Goal: Task Accomplishment & Management: Use online tool/utility

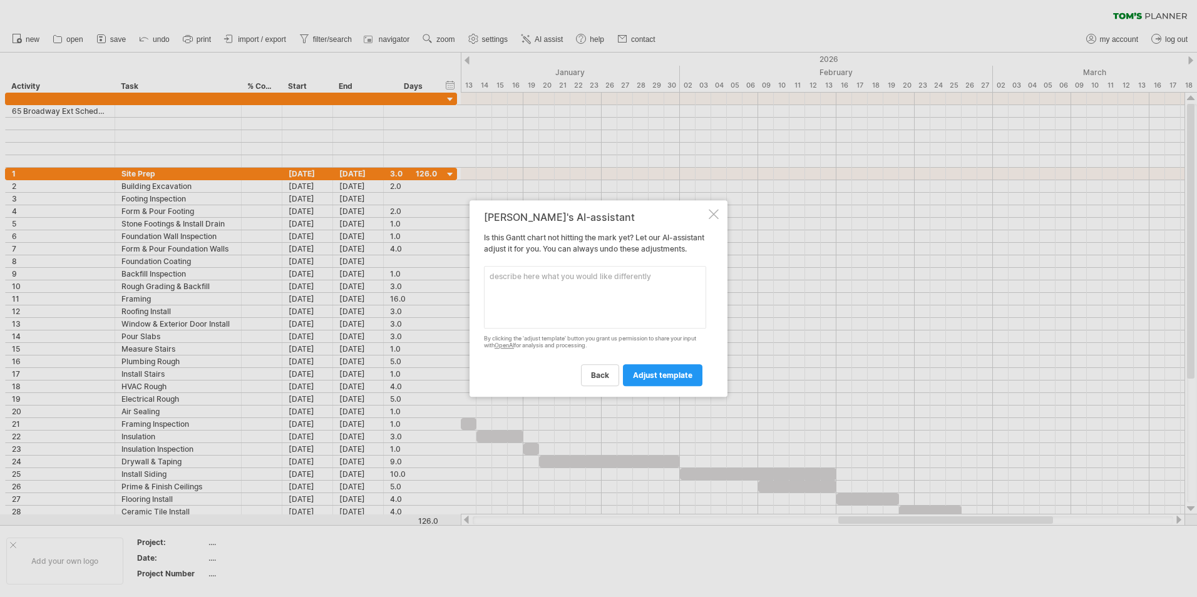
scroll to position [1, 0]
click at [536, 302] on textarea at bounding box center [595, 297] width 222 height 63
type textarea "use different colors for the dates"
click at [680, 380] on span "adjust template" at bounding box center [662, 375] width 59 height 9
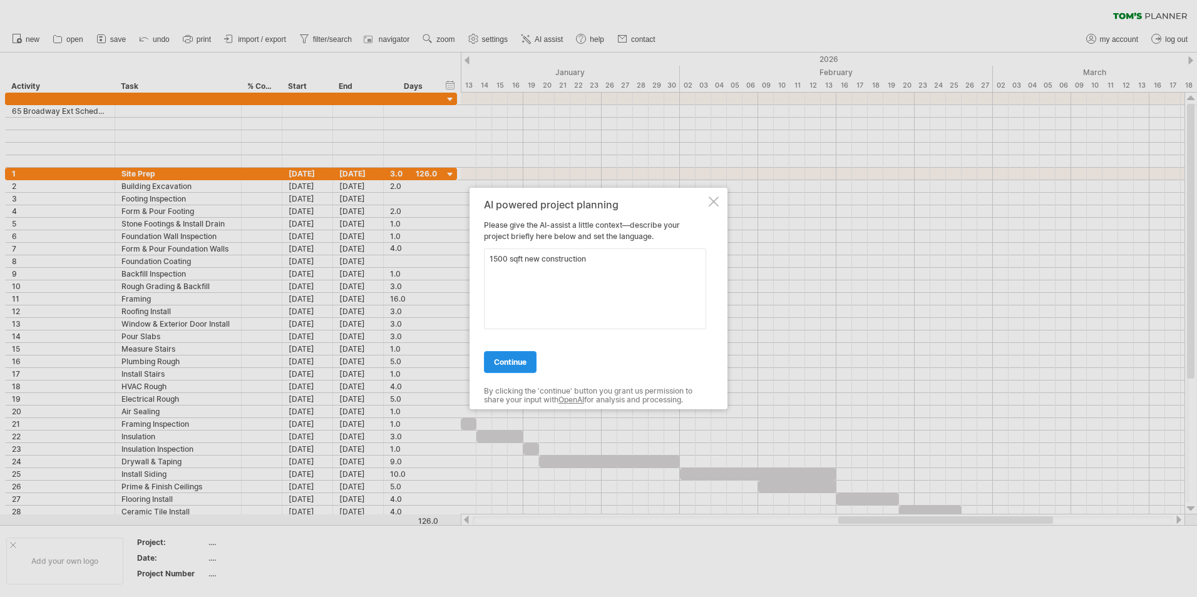
type textarea "1500 sqft new construction"
click at [513, 358] on span "continue" at bounding box center [510, 361] width 33 height 9
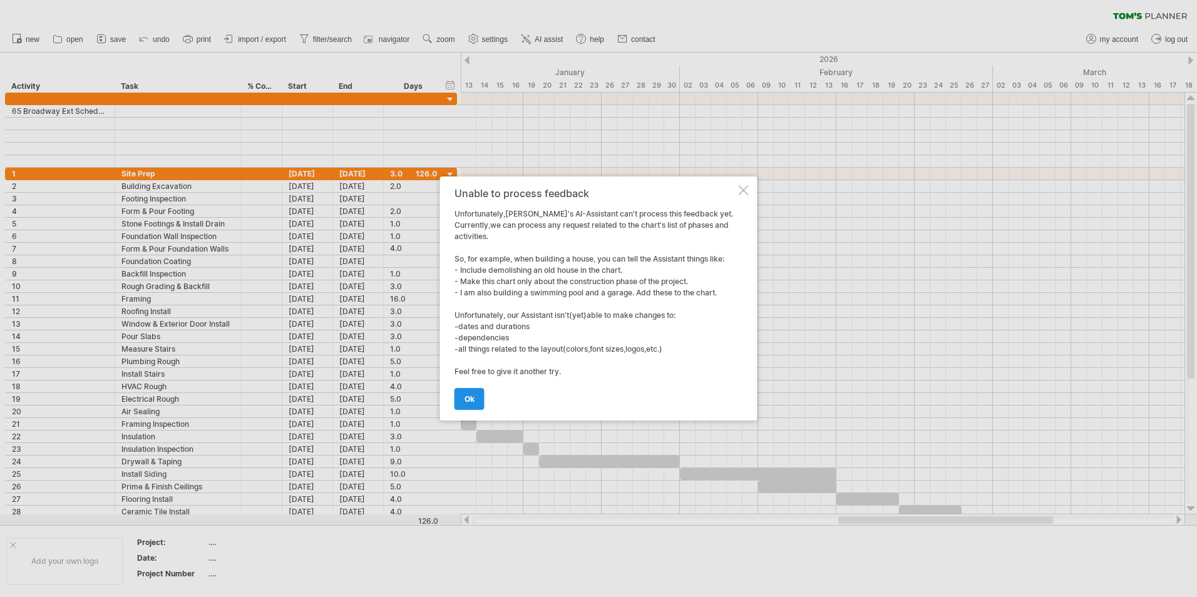
click at [472, 402] on span "ok" at bounding box center [469, 398] width 10 height 9
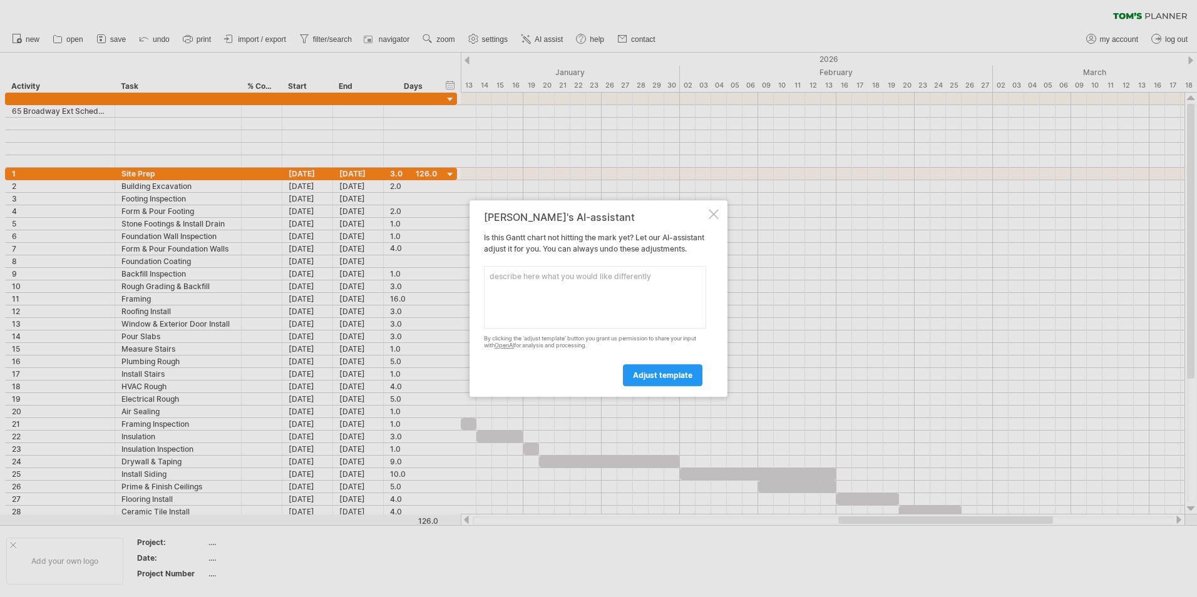
click at [713, 209] on div at bounding box center [714, 214] width 10 height 10
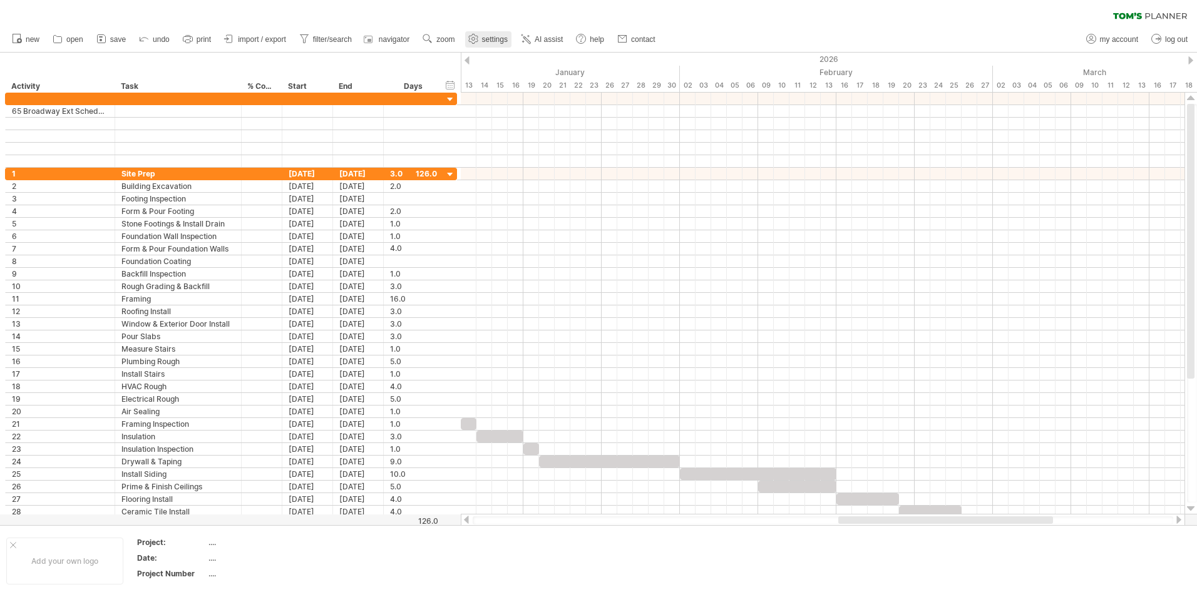
click at [492, 39] on span "settings" at bounding box center [495, 39] width 26 height 9
select select "*"
select select "**"
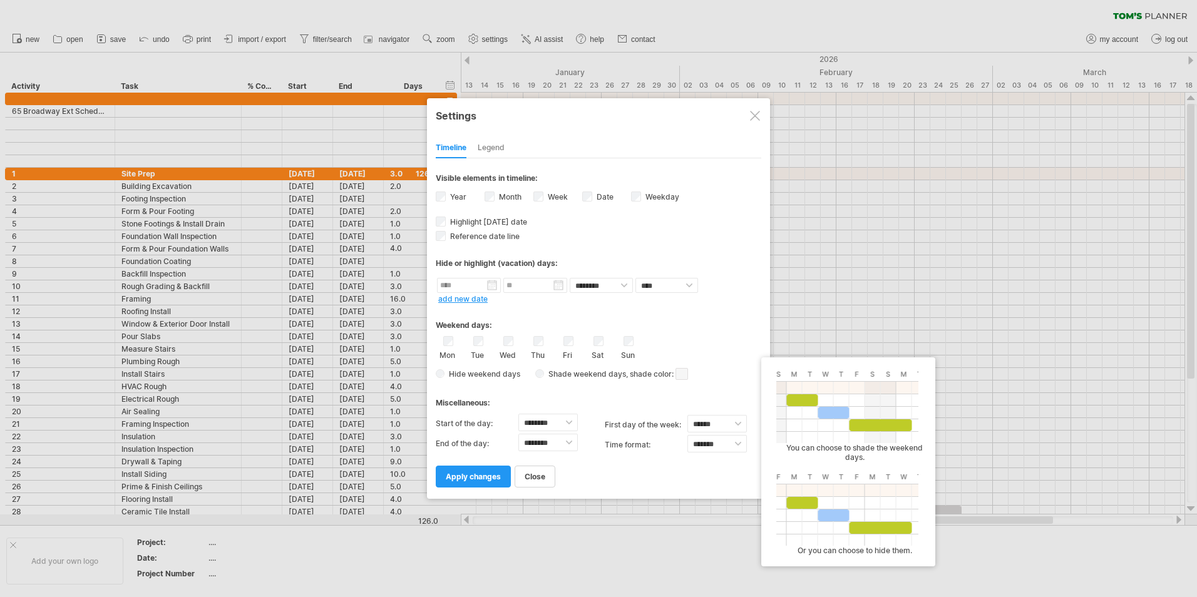
click at [680, 374] on span at bounding box center [681, 374] width 13 height 12
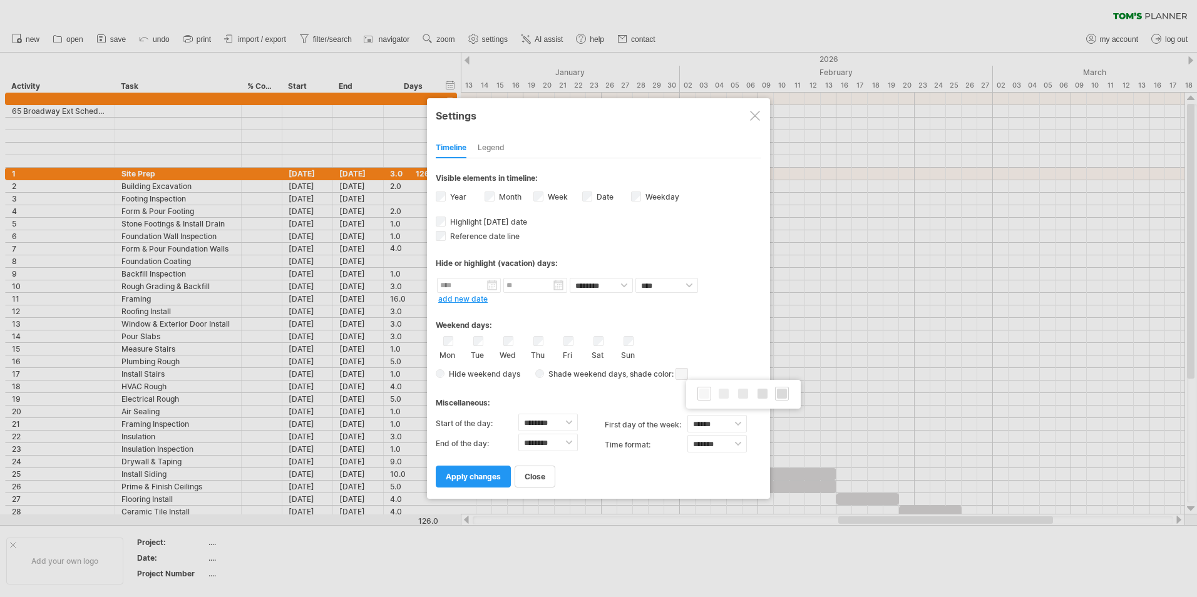
click at [783, 396] on span at bounding box center [782, 394] width 10 height 10
click at [491, 144] on div "Legend" at bounding box center [491, 148] width 27 height 20
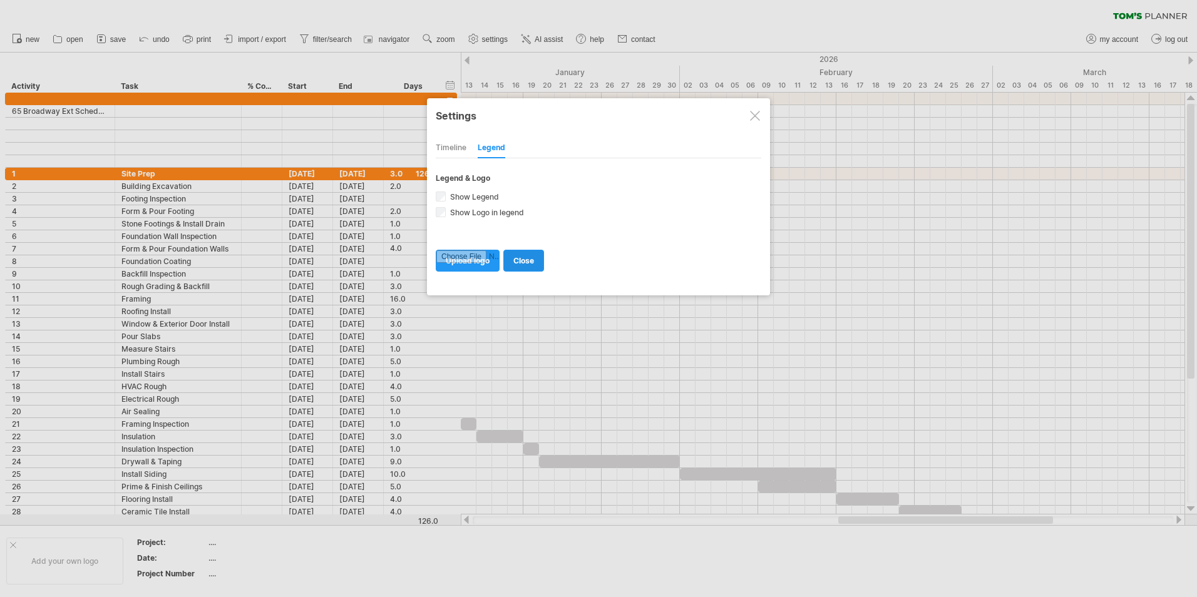
click at [533, 262] on span "close" at bounding box center [523, 260] width 21 height 9
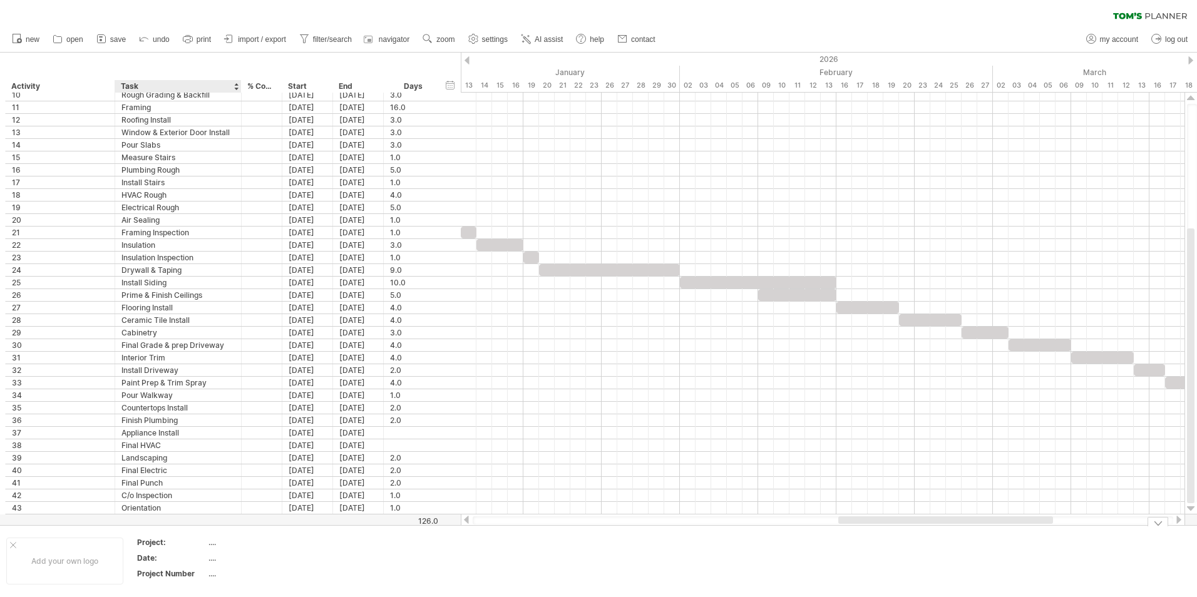
click at [212, 544] on div "...." at bounding box center [260, 542] width 105 height 11
type input "**********"
click at [213, 560] on div "...." at bounding box center [260, 558] width 105 height 11
type input "**********"
click at [212, 576] on div "...." at bounding box center [260, 573] width 105 height 11
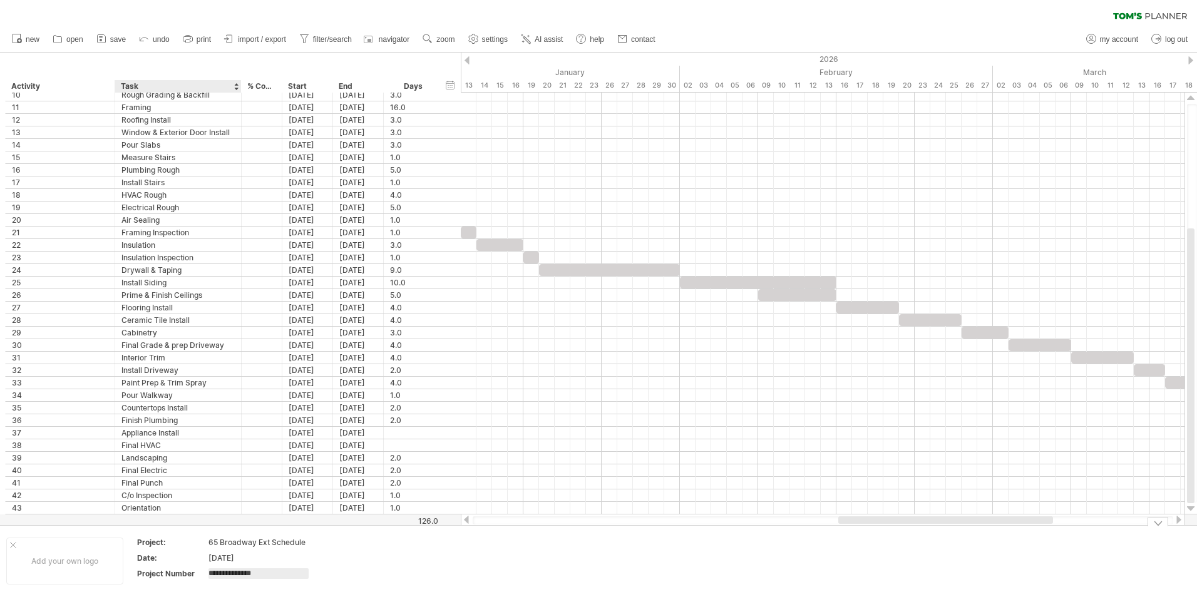
type input "**********"
click at [390, 568] on td at bounding box center [371, 561] width 99 height 48
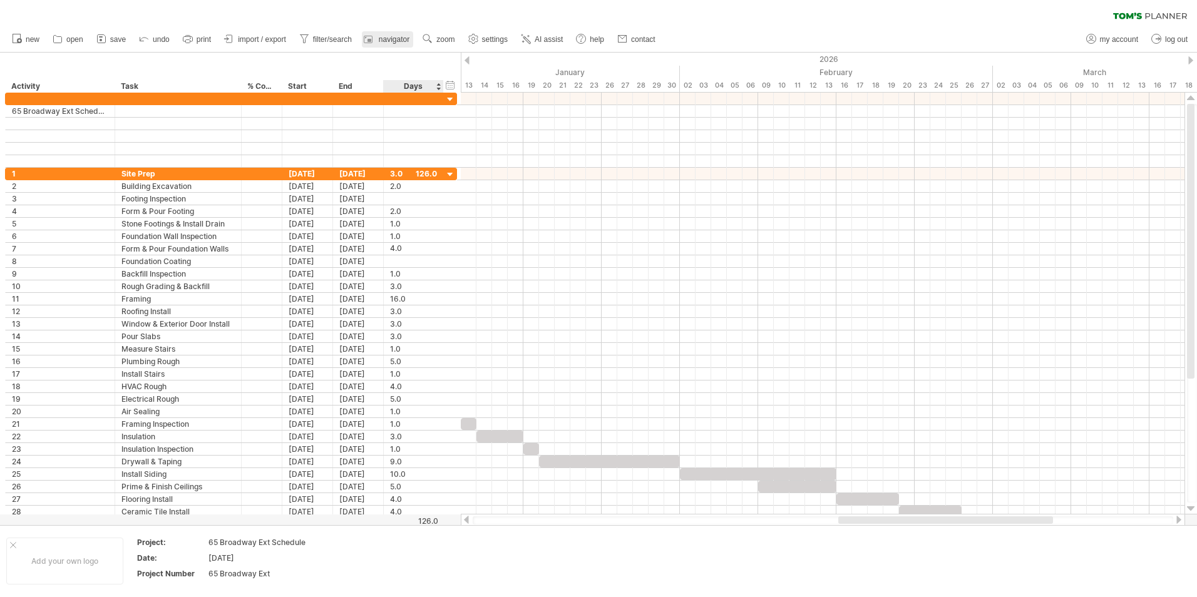
click at [387, 45] on link "navigator" at bounding box center [387, 39] width 51 height 16
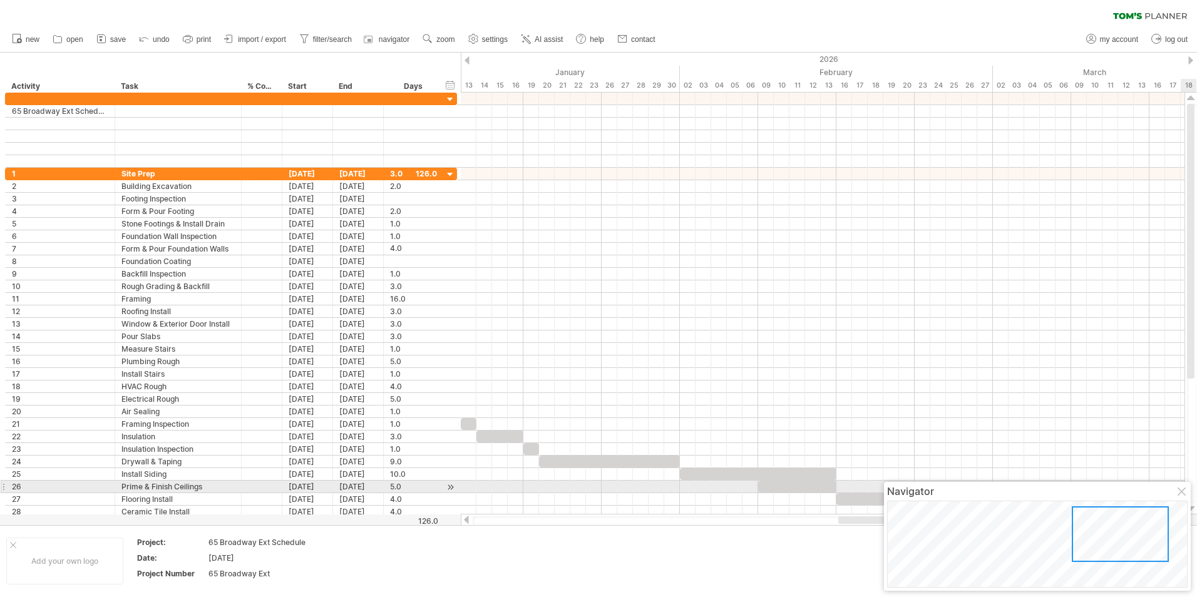
click at [1179, 489] on div at bounding box center [1182, 493] width 10 height 10
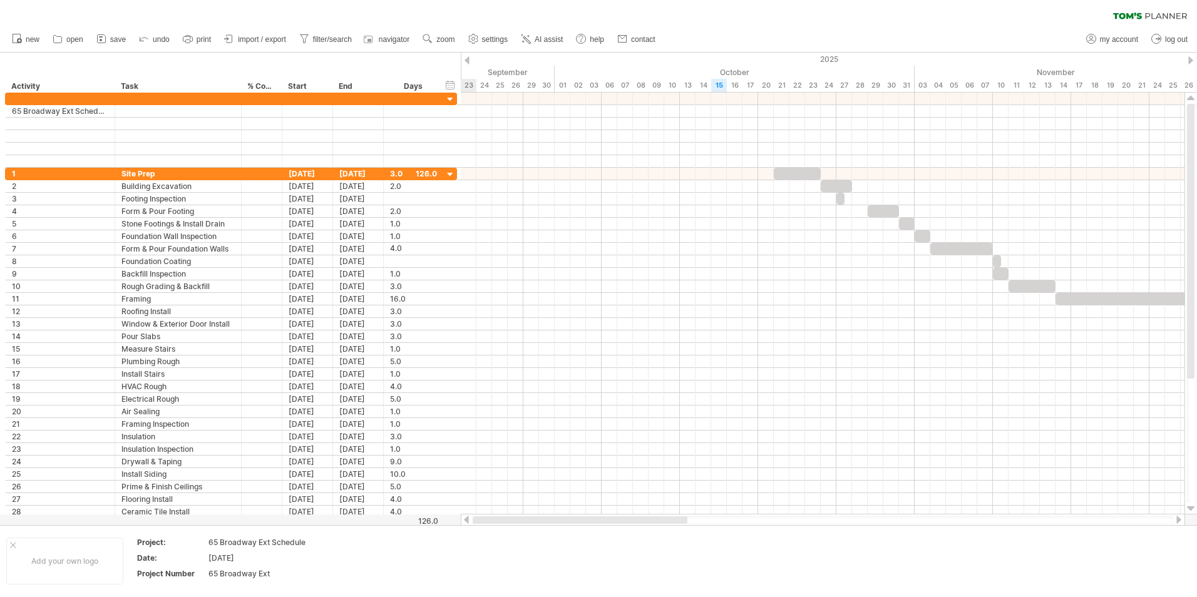
drag, startPoint x: 965, startPoint y: 522, endPoint x: 518, endPoint y: 526, distance: 446.3
click at [518, 526] on div "Trying to reach [DOMAIN_NAME] Connected again... 0% clear filter new *" at bounding box center [598, 298] width 1197 height 597
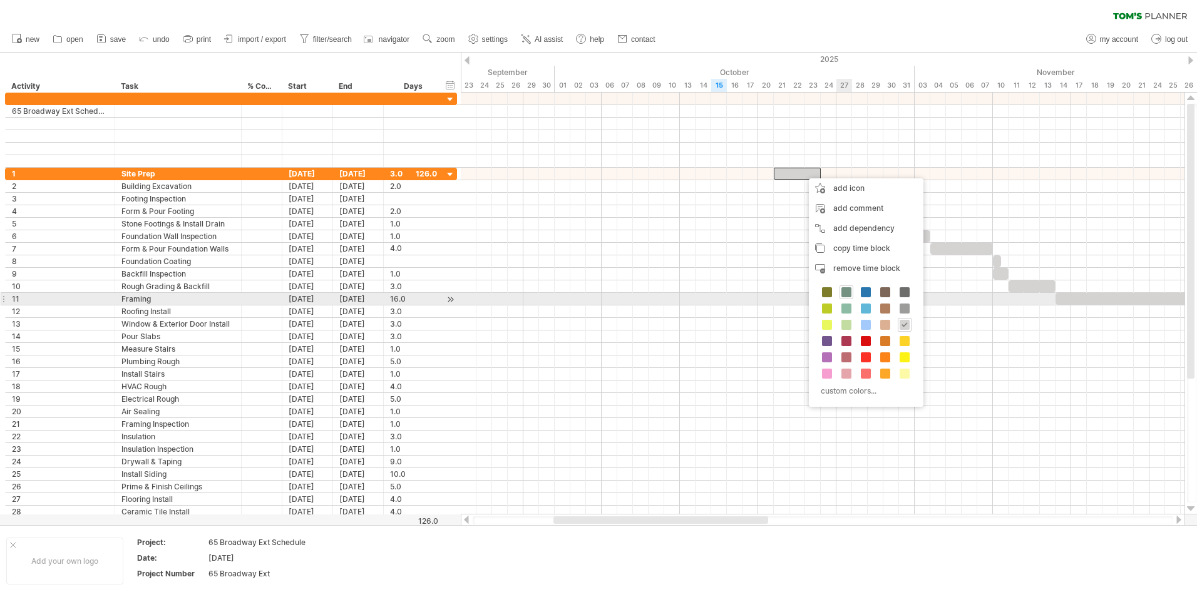
click at [848, 294] on span at bounding box center [846, 292] width 10 height 10
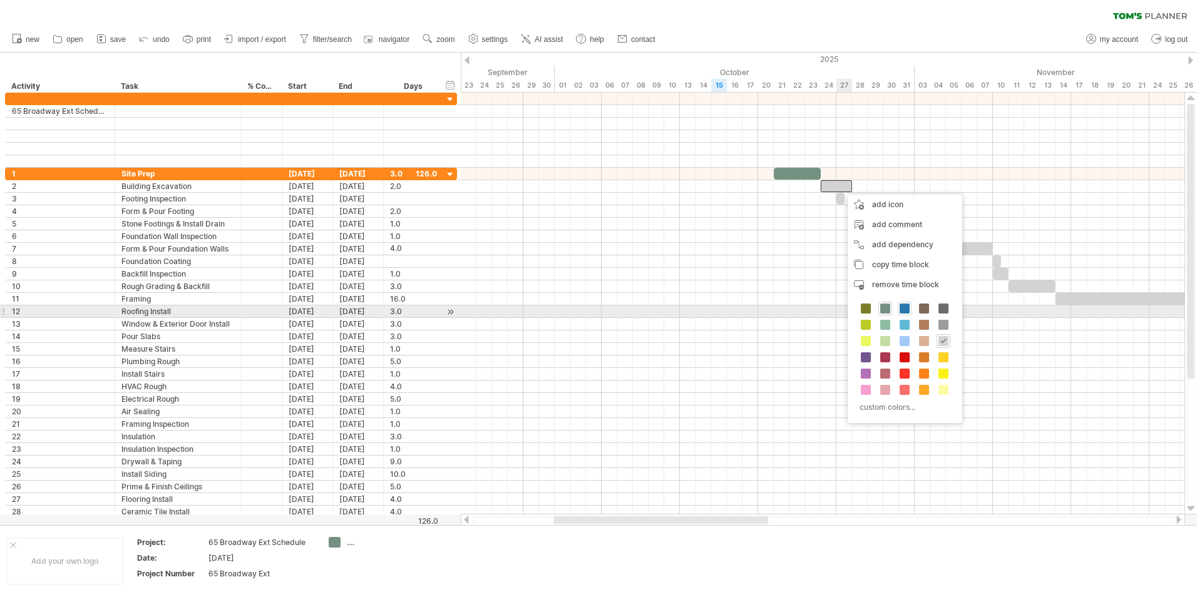
click at [903, 307] on span at bounding box center [904, 309] width 10 height 10
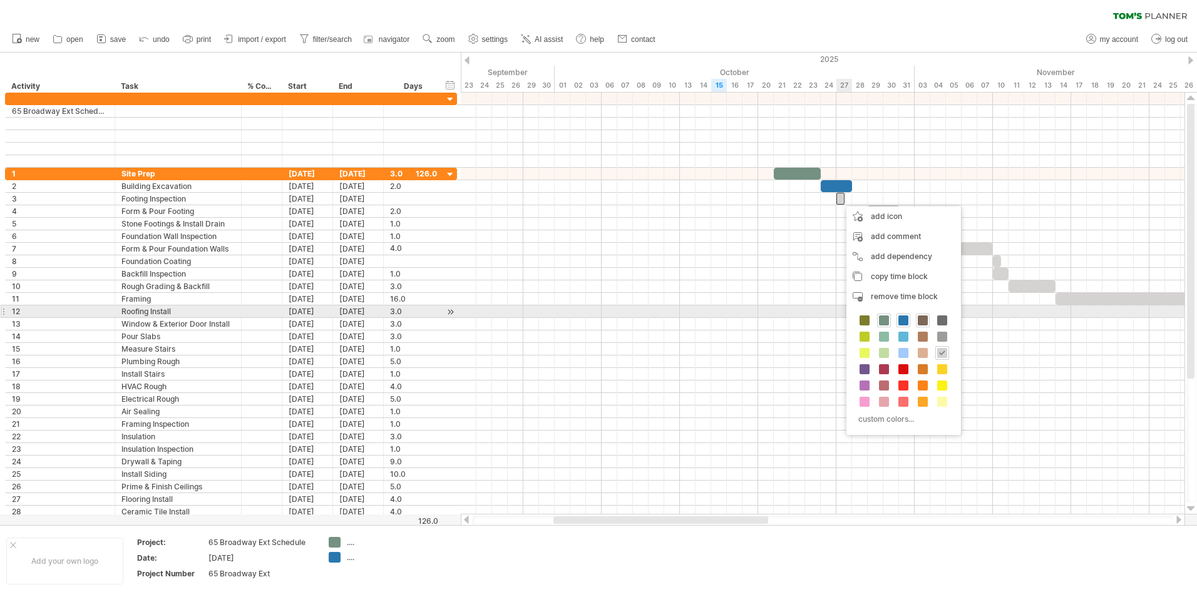
click at [921, 317] on span at bounding box center [923, 320] width 10 height 10
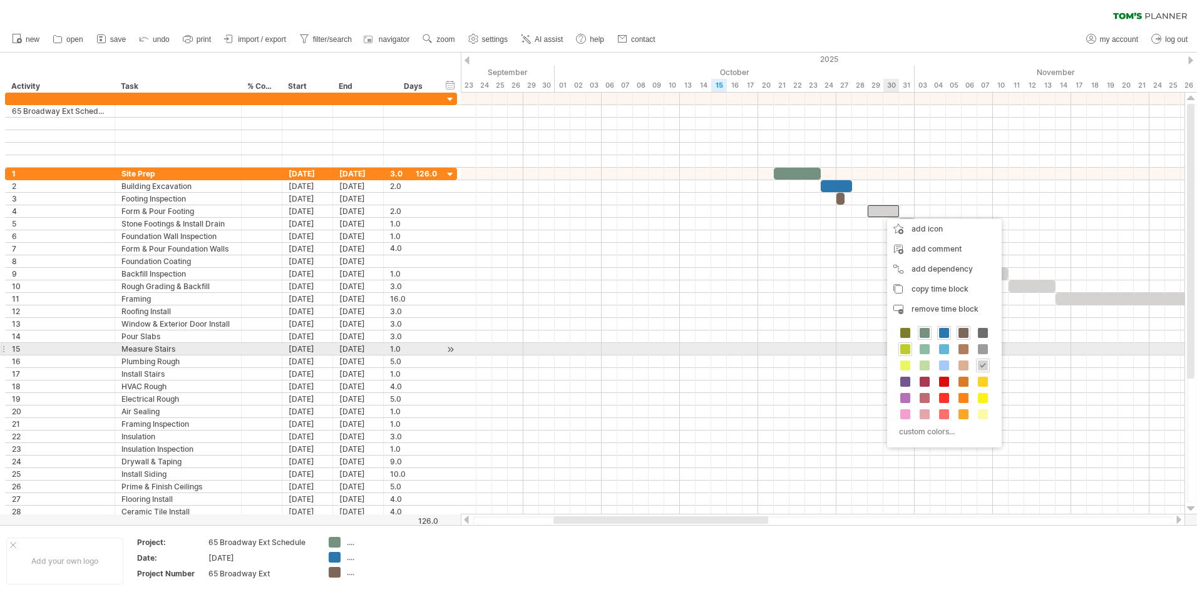
click at [907, 347] on span at bounding box center [905, 349] width 10 height 10
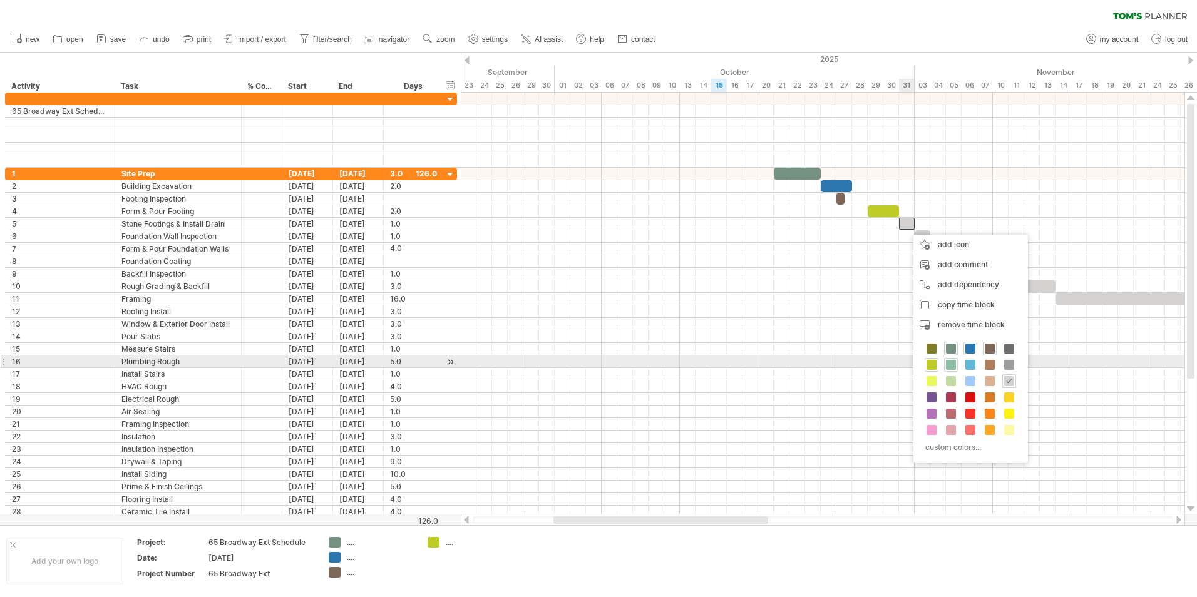
click at [948, 361] on span at bounding box center [951, 365] width 10 height 10
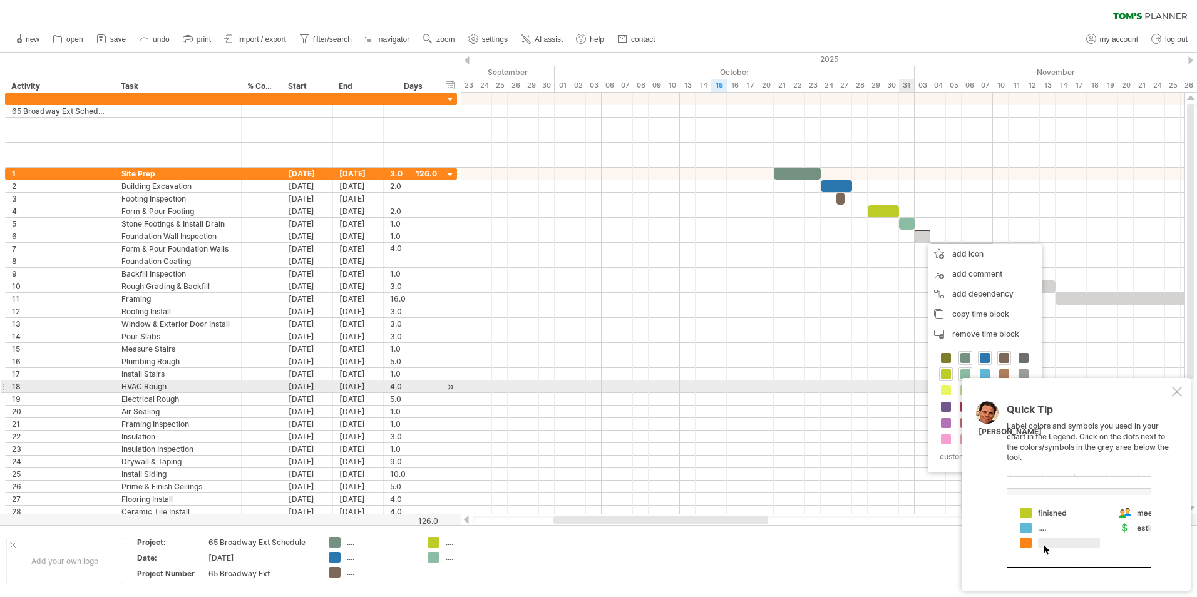
click at [1175, 391] on div at bounding box center [1177, 392] width 10 height 10
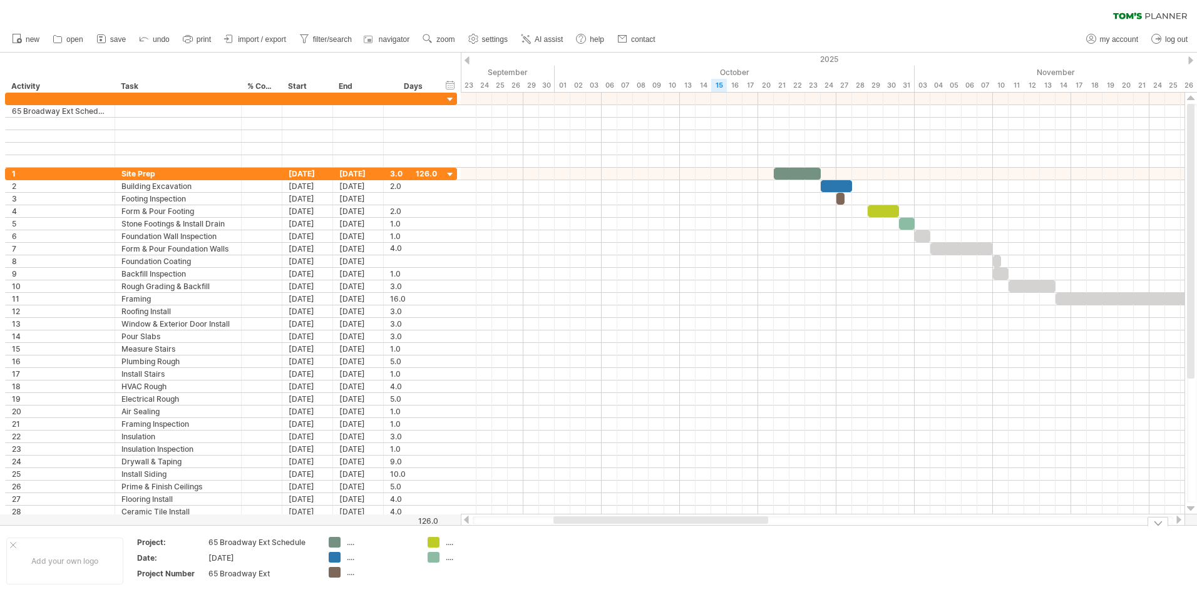
click at [348, 557] on div "...." at bounding box center [381, 557] width 68 height 11
type input "**********"
click at [554, 574] on td at bounding box center [569, 561] width 99 height 48
click at [353, 572] on div "...." at bounding box center [381, 572] width 68 height 11
type input "**********"
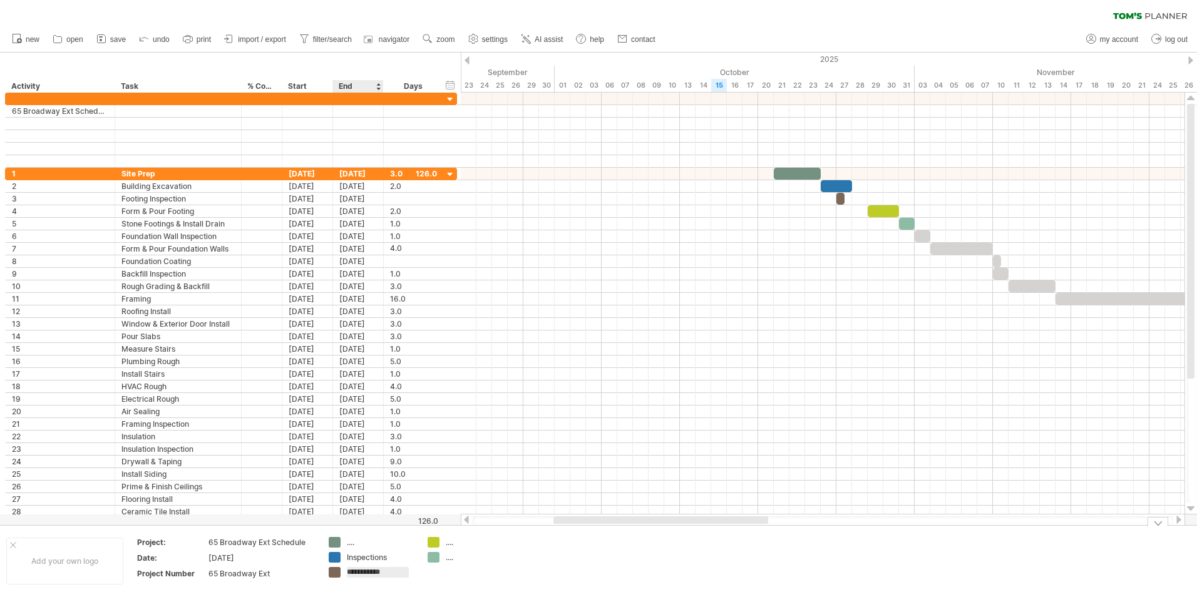
click at [378, 556] on div "Inspections" at bounding box center [381, 557] width 68 height 11
type input "*"
type input "**********"
click at [350, 540] on div "...." at bounding box center [381, 542] width 68 height 11
type input "*********"
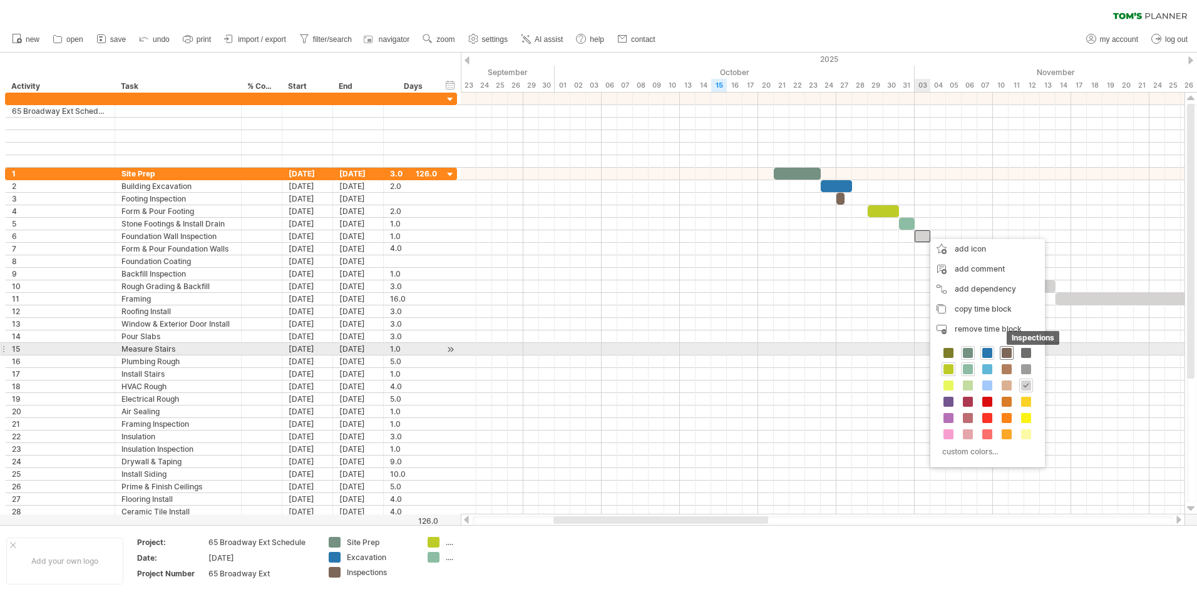
click at [1010, 352] on span at bounding box center [1006, 353] width 10 height 10
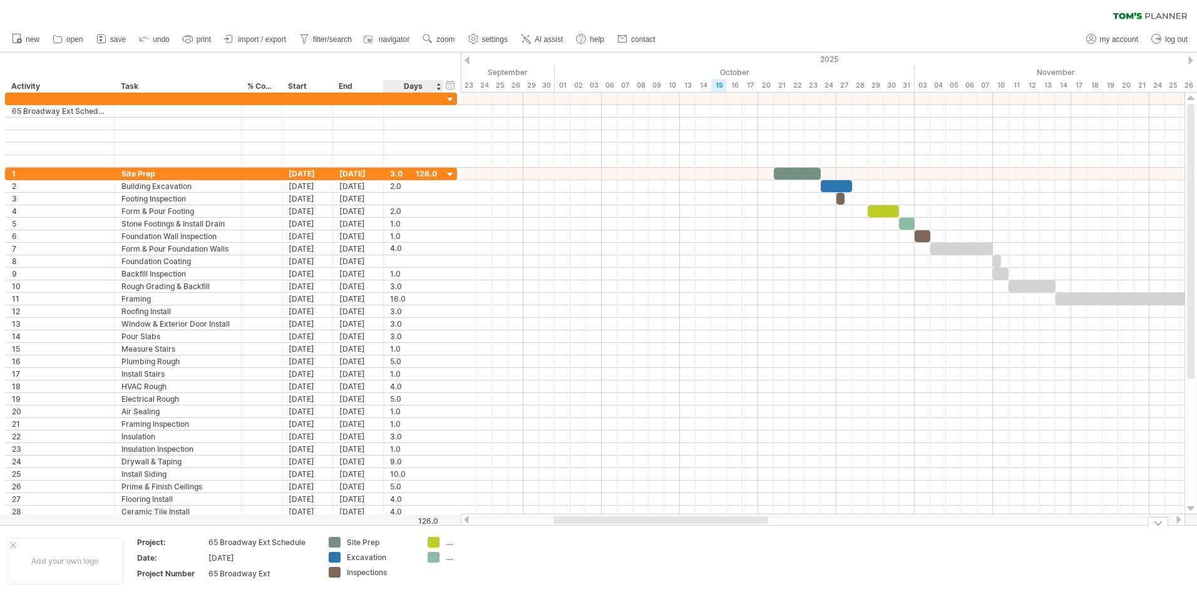
click at [450, 541] on div "...." at bounding box center [480, 542] width 68 height 11
type input "********"
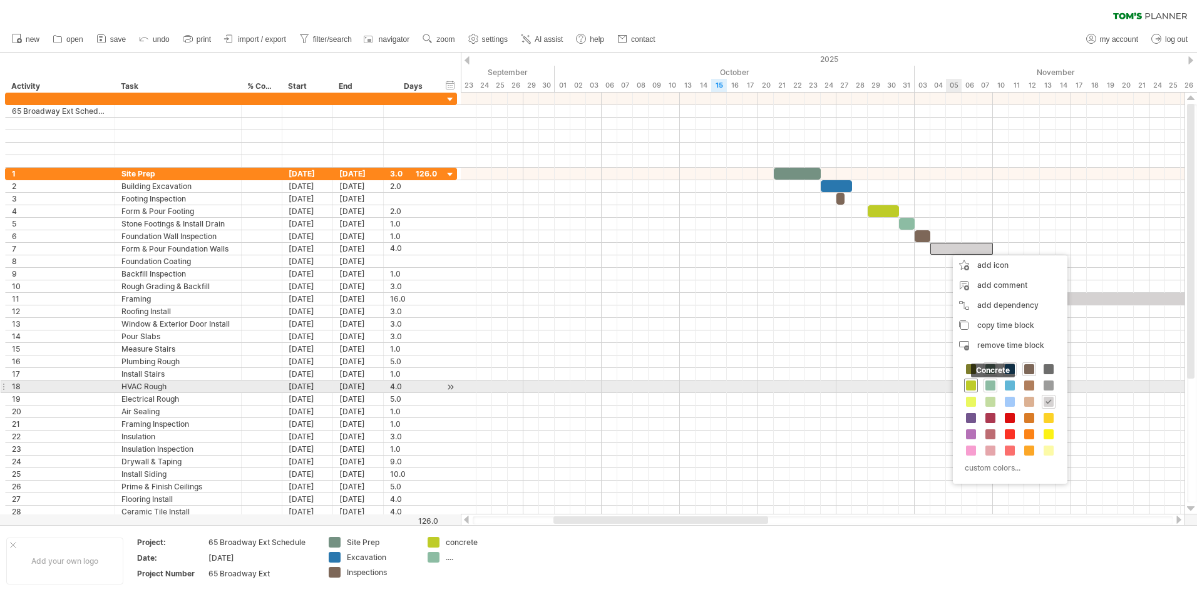
click at [971, 386] on span at bounding box center [971, 386] width 10 height 10
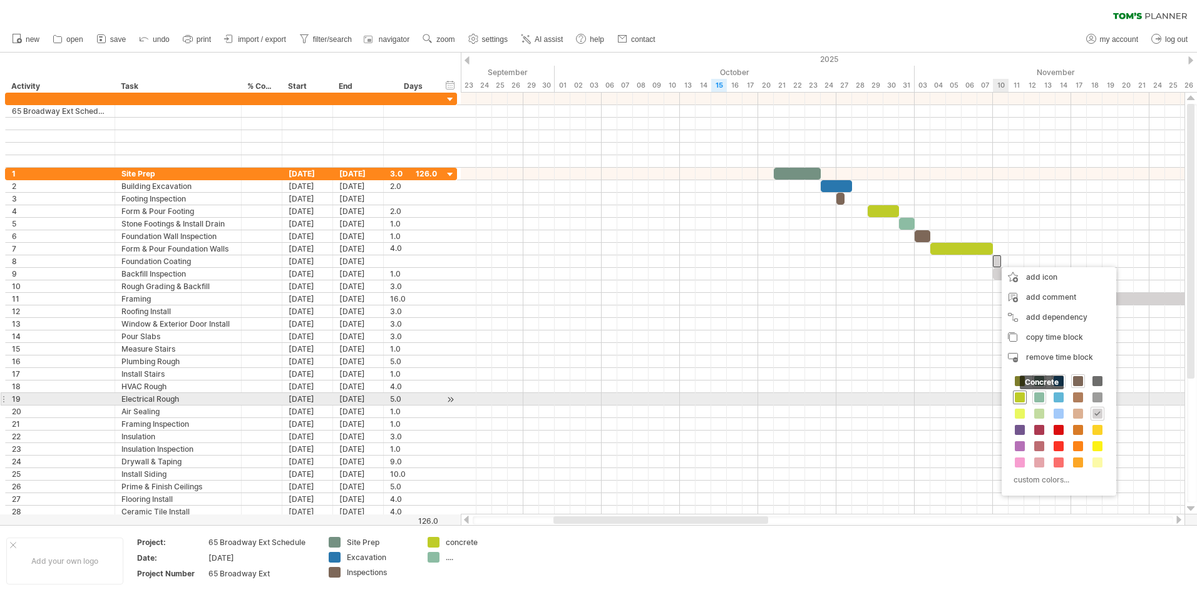
click at [1023, 395] on span at bounding box center [1020, 397] width 10 height 10
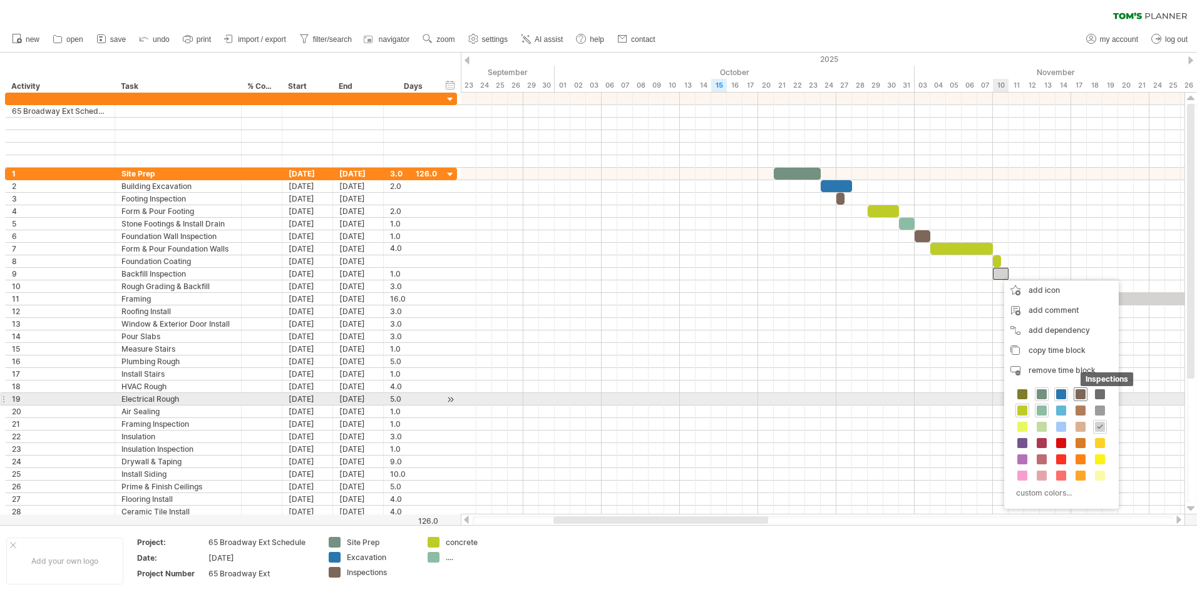
click at [1078, 395] on span at bounding box center [1080, 394] width 10 height 10
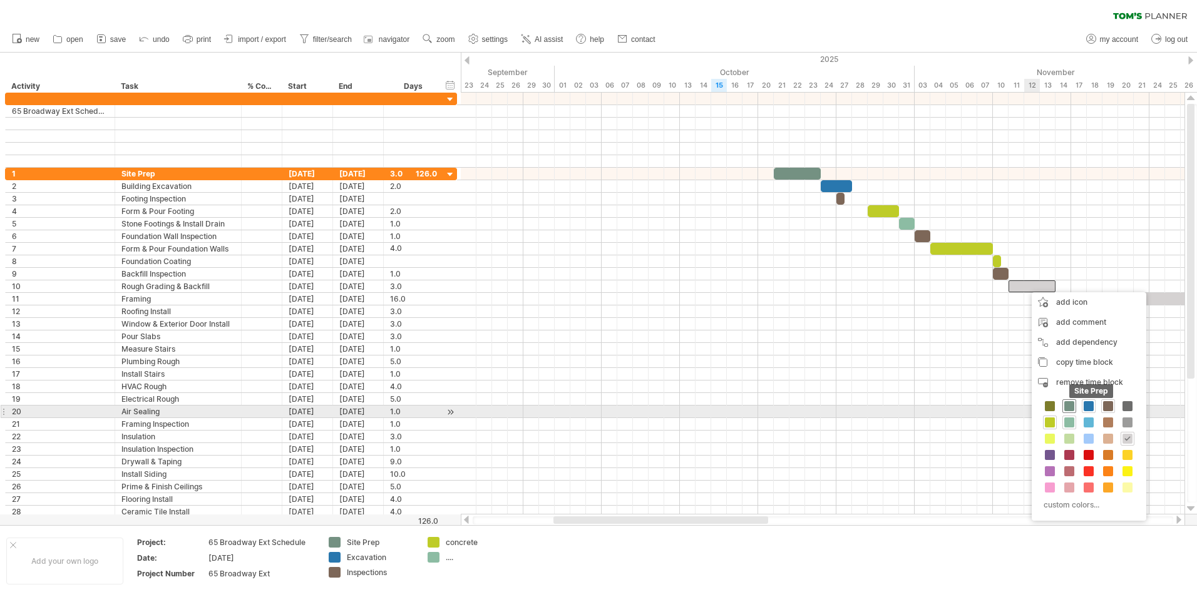
click at [1067, 407] on span at bounding box center [1069, 406] width 10 height 10
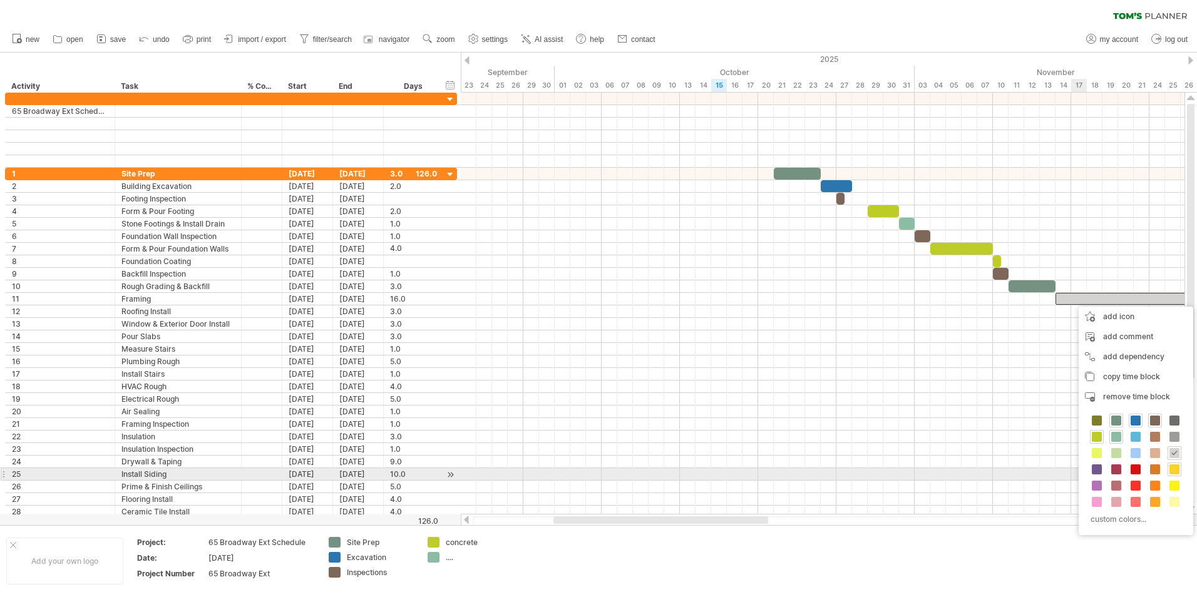
click at [1175, 470] on span at bounding box center [1174, 469] width 10 height 10
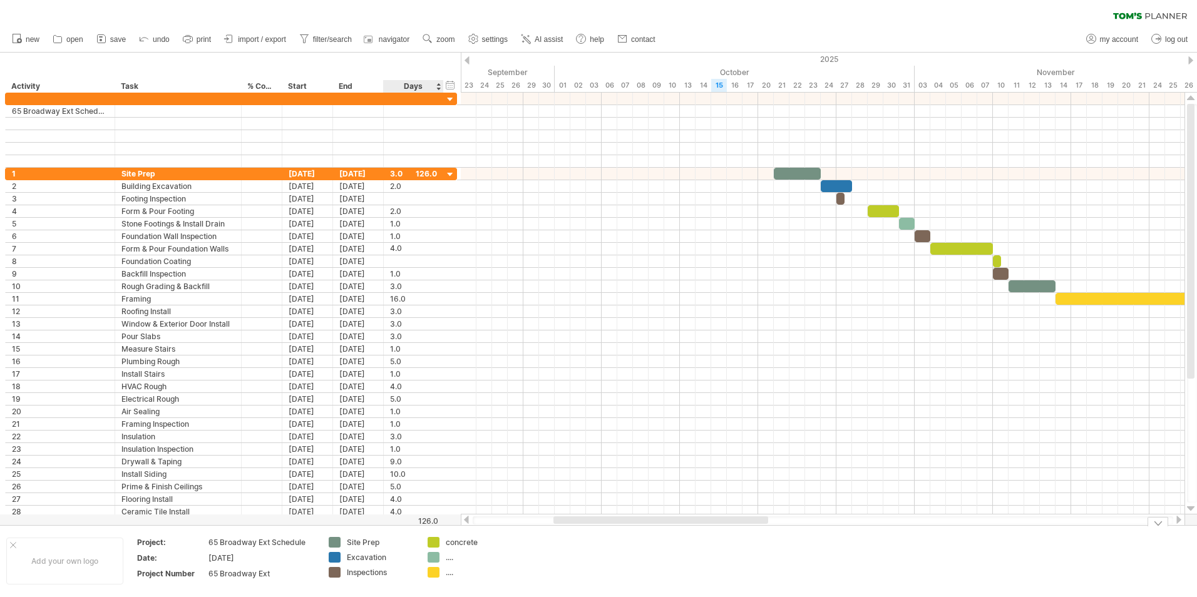
click at [449, 572] on div "...." at bounding box center [480, 572] width 68 height 11
type input "*******"
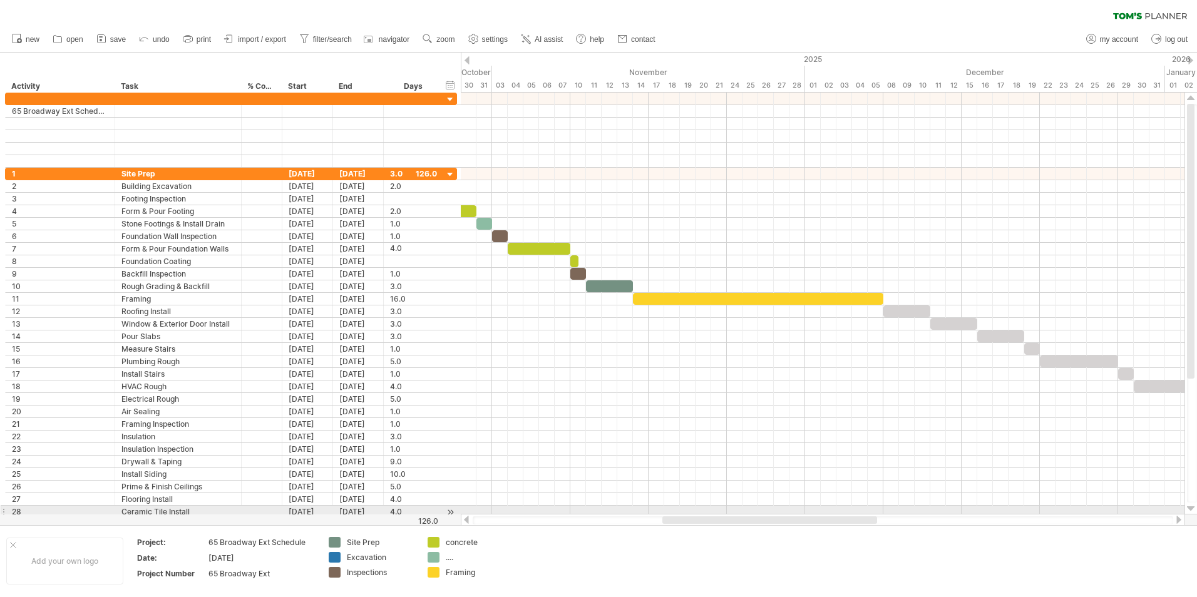
drag, startPoint x: 681, startPoint y: 519, endPoint x: 770, endPoint y: 514, distance: 89.0
click at [770, 514] on div at bounding box center [823, 520] width 724 height 13
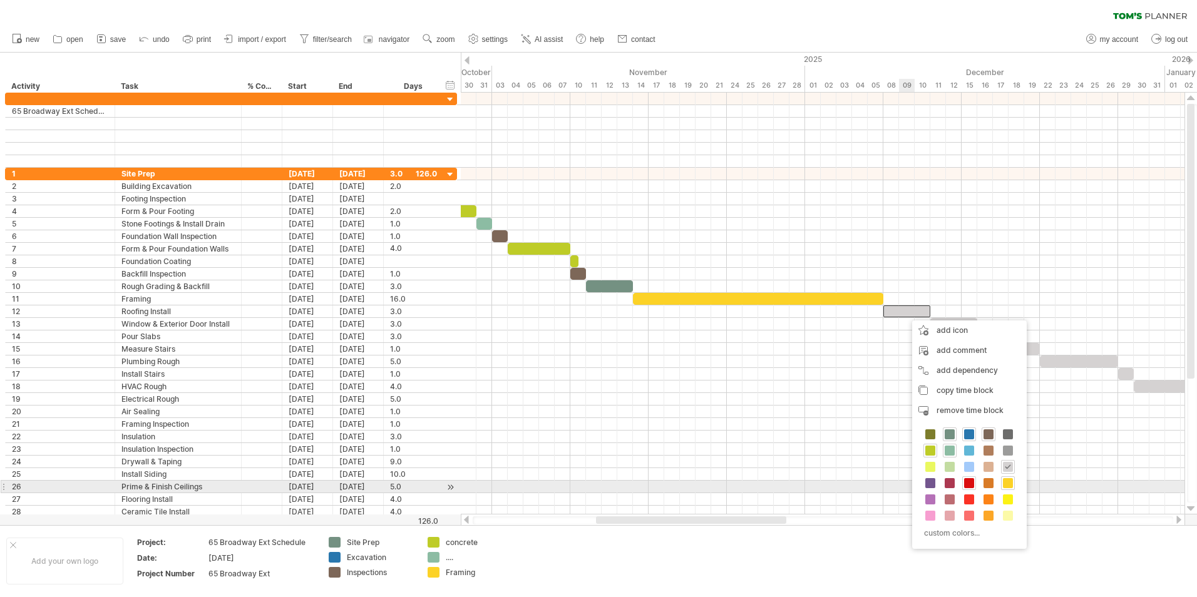
click at [965, 481] on span at bounding box center [969, 483] width 10 height 10
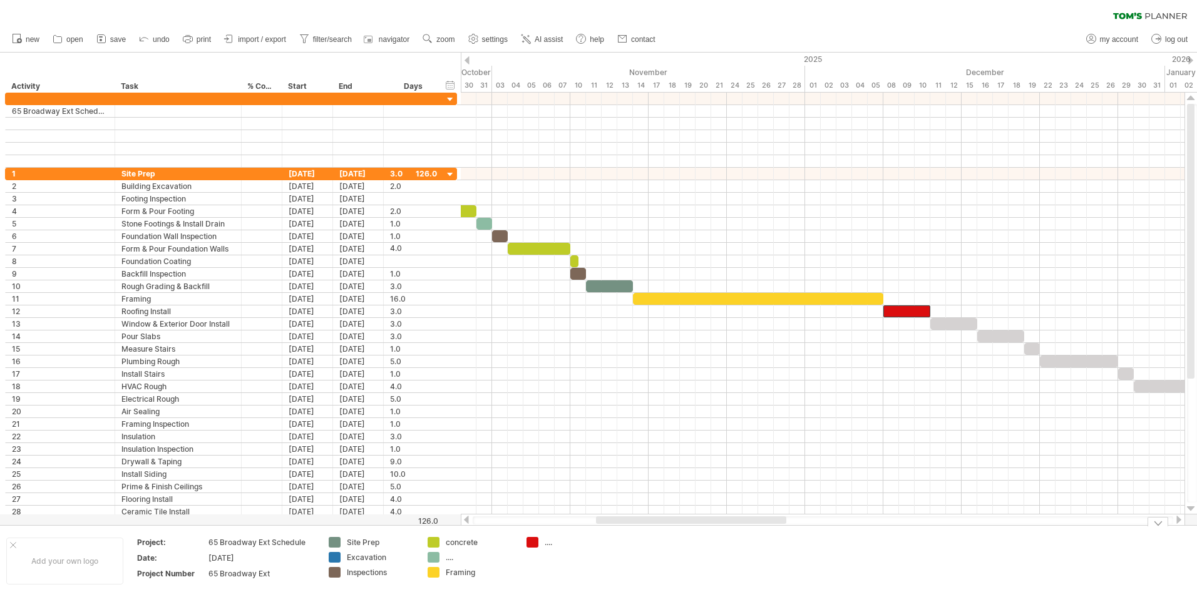
click at [545, 541] on div "...." at bounding box center [579, 542] width 68 height 11
type input "****"
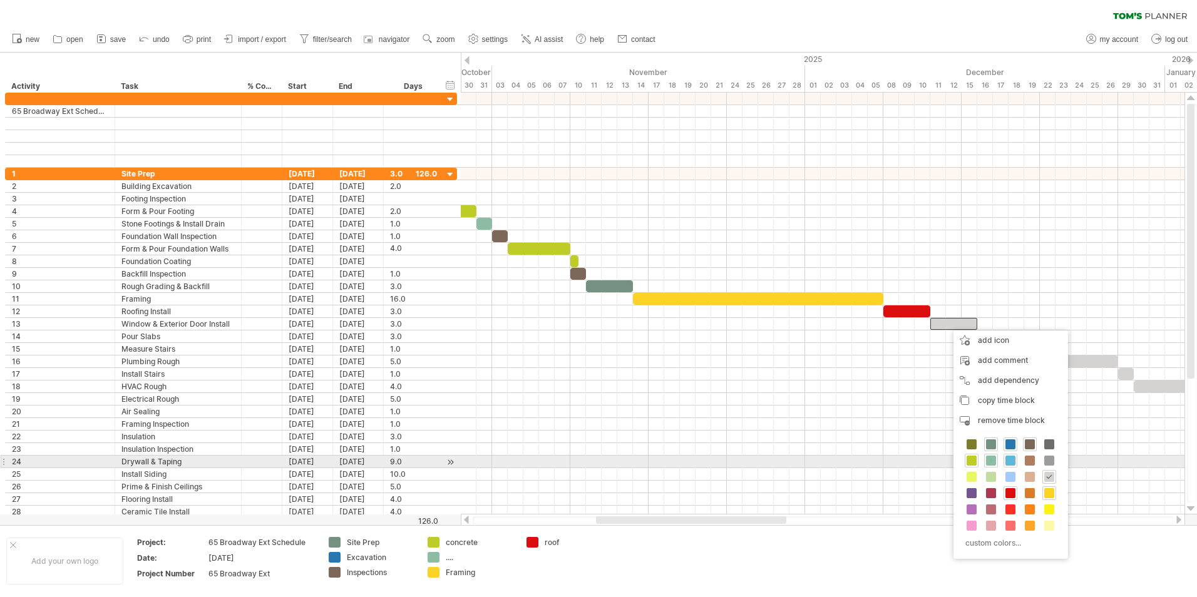
click at [1013, 462] on span at bounding box center [1010, 461] width 10 height 10
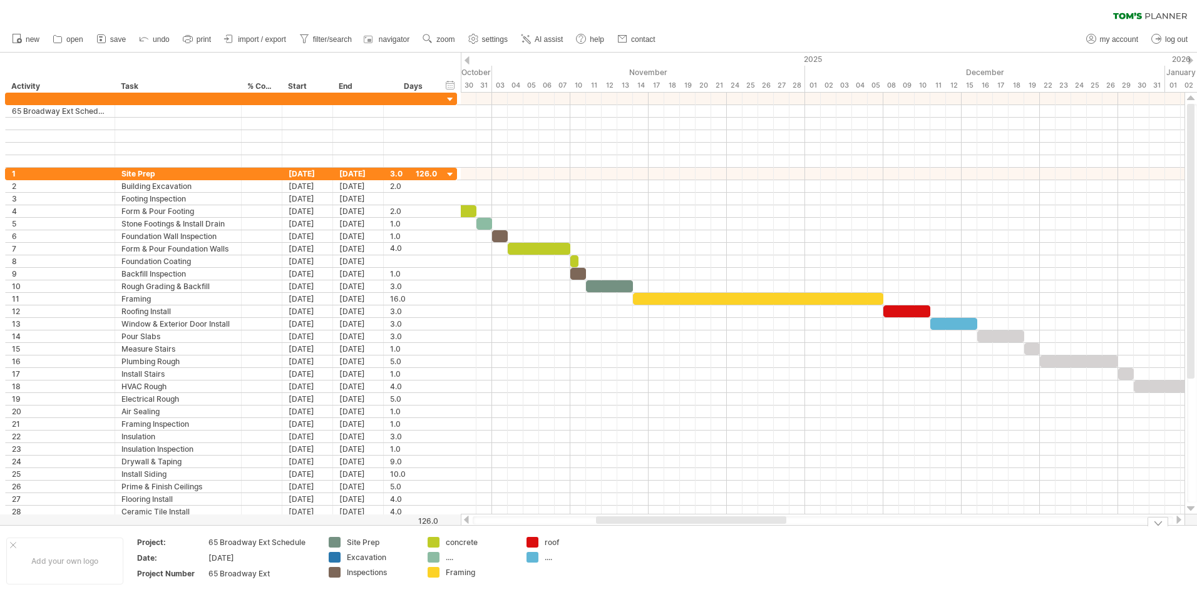
click at [546, 557] on div "...." at bounding box center [579, 557] width 68 height 11
type input "**********"
click at [694, 558] on td at bounding box center [668, 561] width 99 height 48
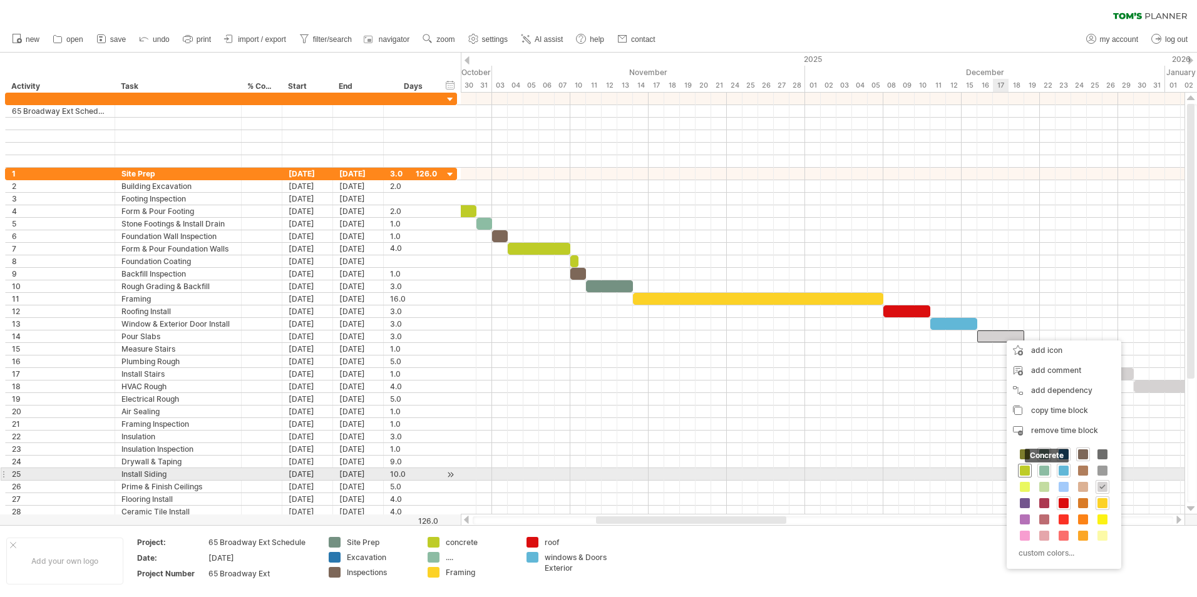
click at [1025, 473] on span at bounding box center [1025, 471] width 10 height 10
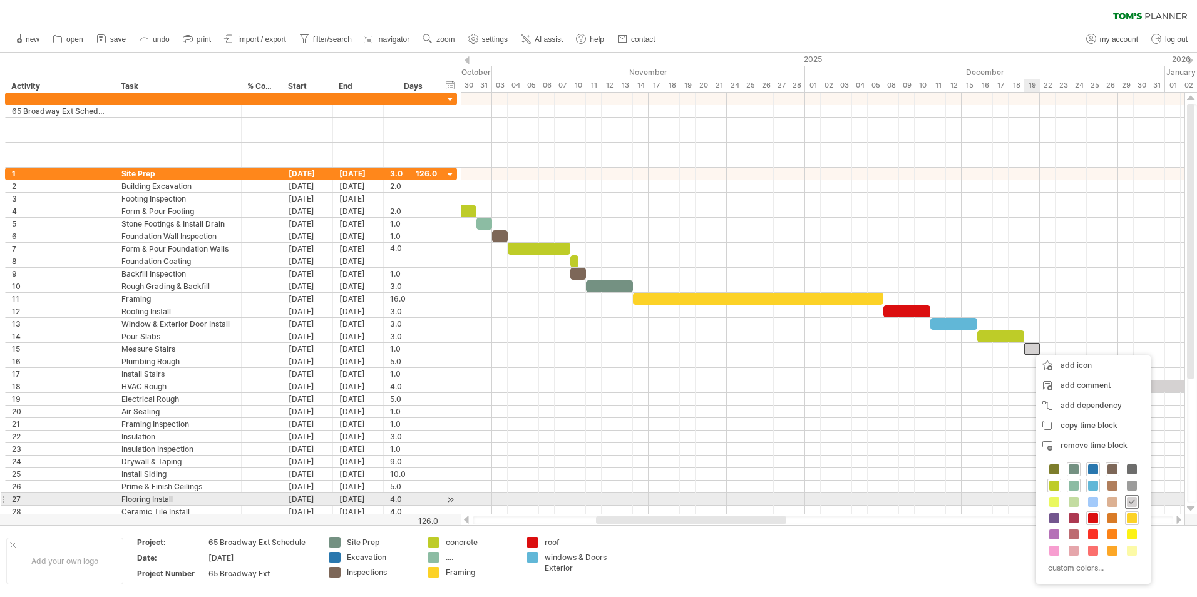
click at [1135, 501] on span at bounding box center [1132, 502] width 10 height 10
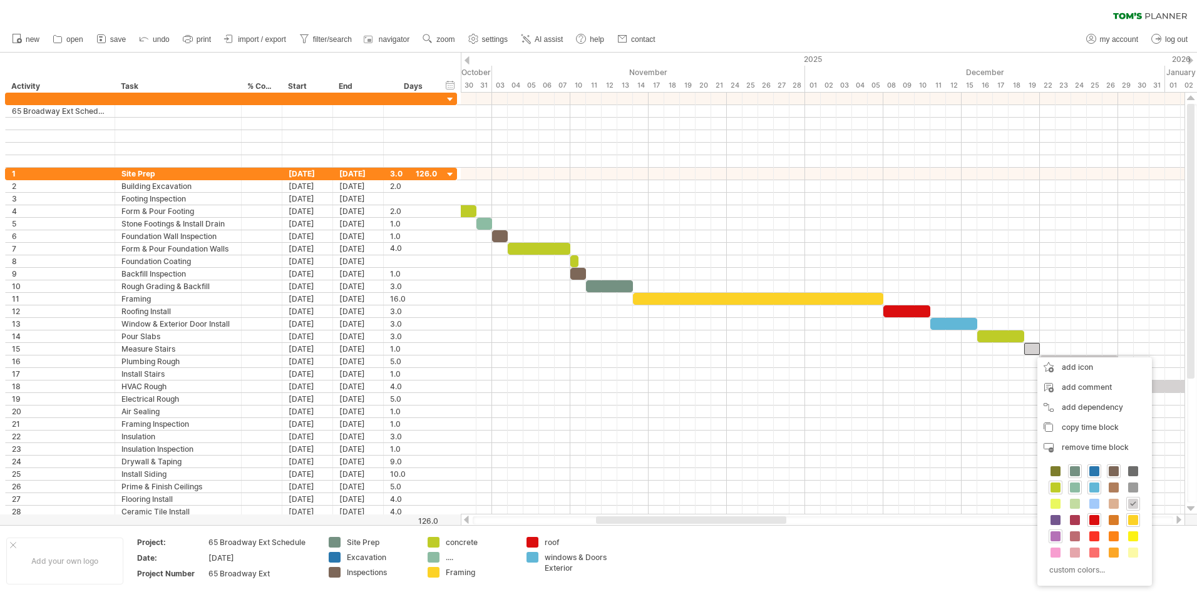
click at [1050, 534] on span at bounding box center [1055, 536] width 10 height 10
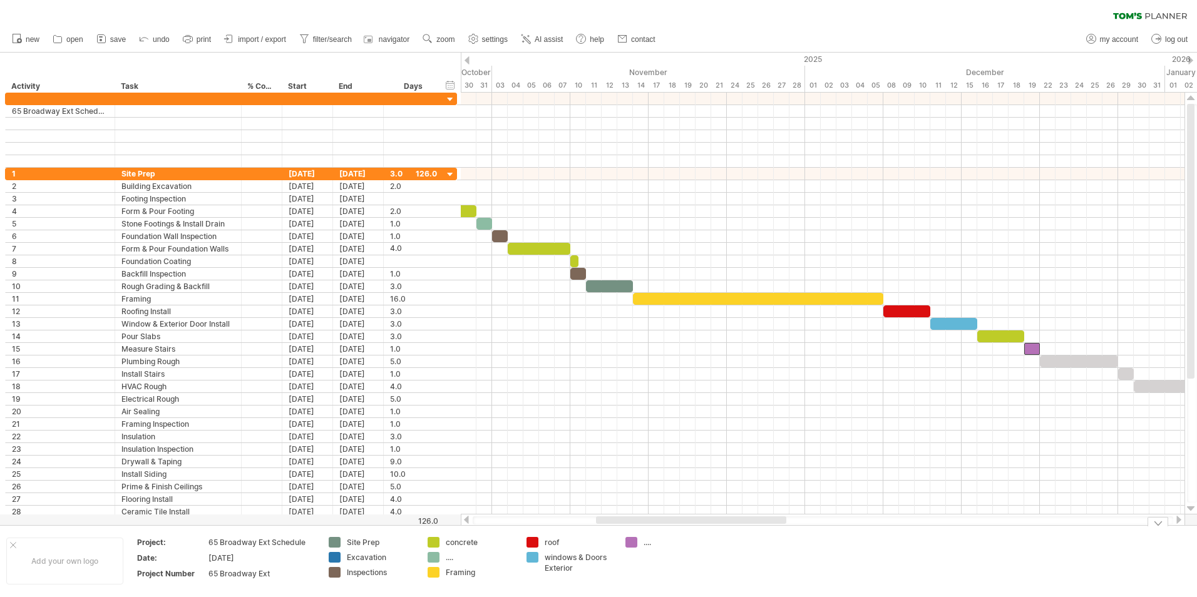
click at [645, 543] on div "...." at bounding box center [677, 542] width 68 height 11
type input "******"
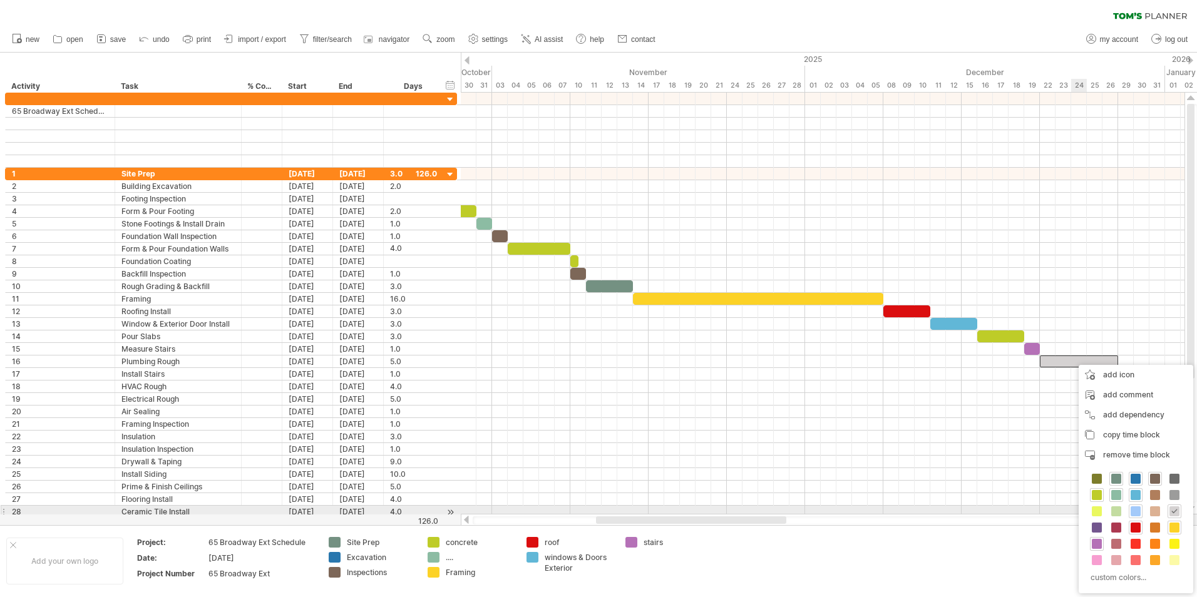
click at [1135, 511] on span at bounding box center [1135, 511] width 10 height 10
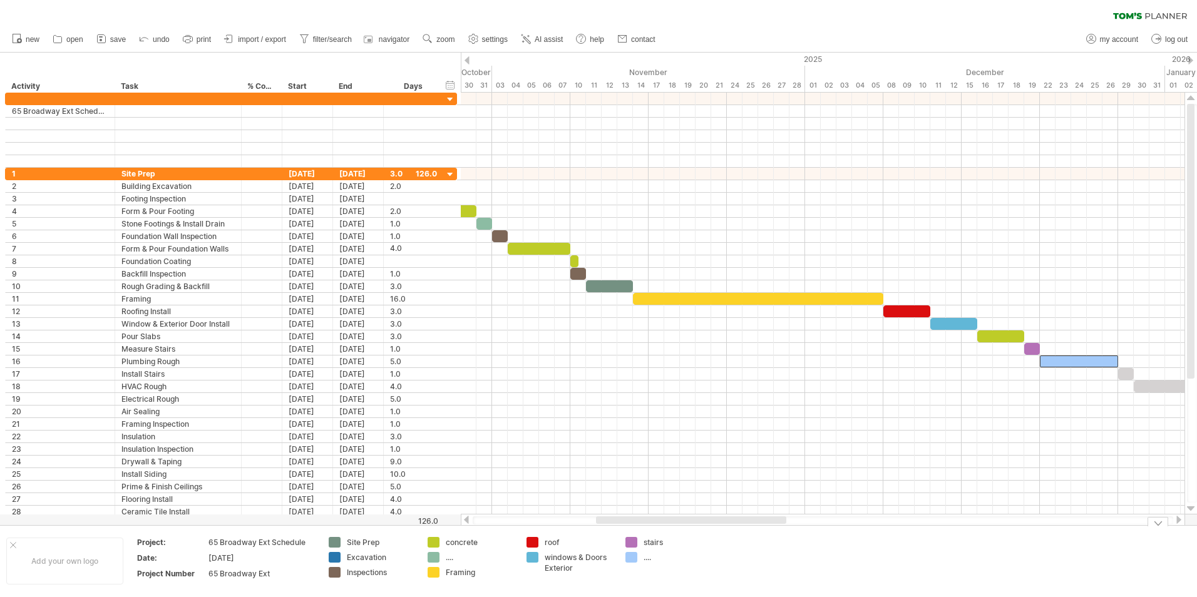
click at [651, 557] on div "...." at bounding box center [677, 557] width 68 height 11
type input "********"
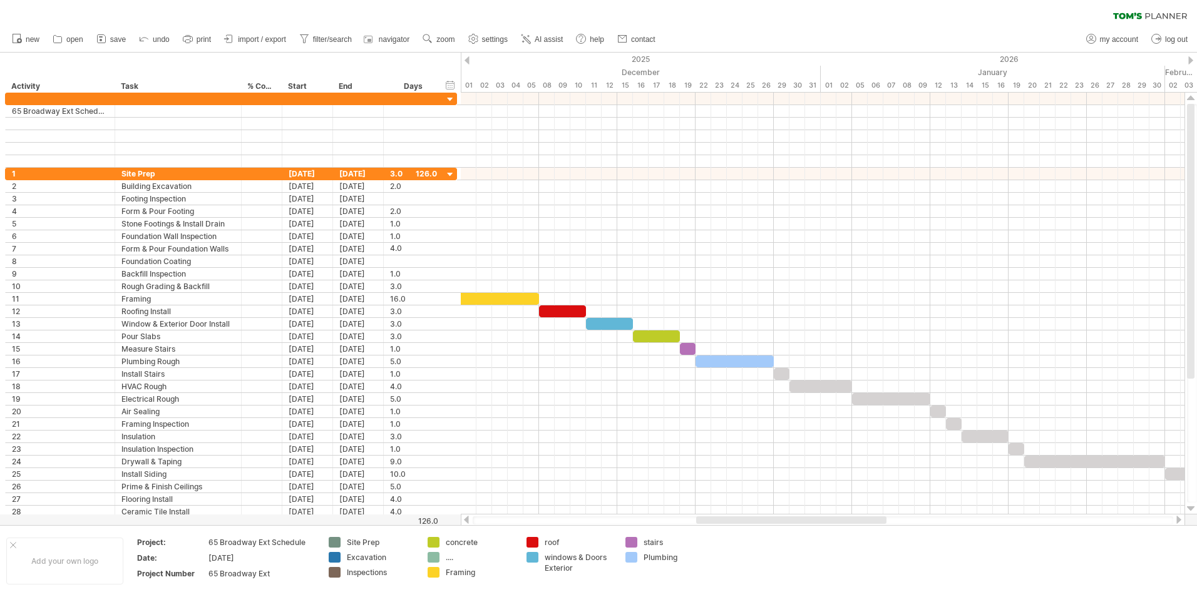
drag, startPoint x: 756, startPoint y: 521, endPoint x: 856, endPoint y: 518, distance: 100.2
click at [856, 518] on div at bounding box center [791, 520] width 190 height 8
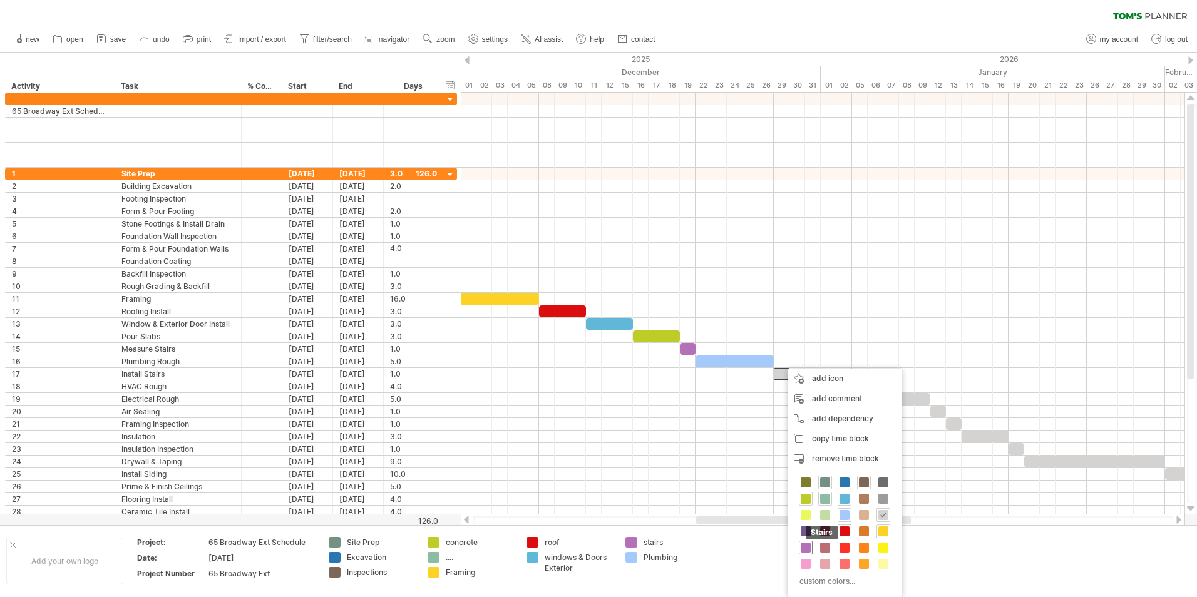
click at [804, 548] on span at bounding box center [806, 548] width 10 height 10
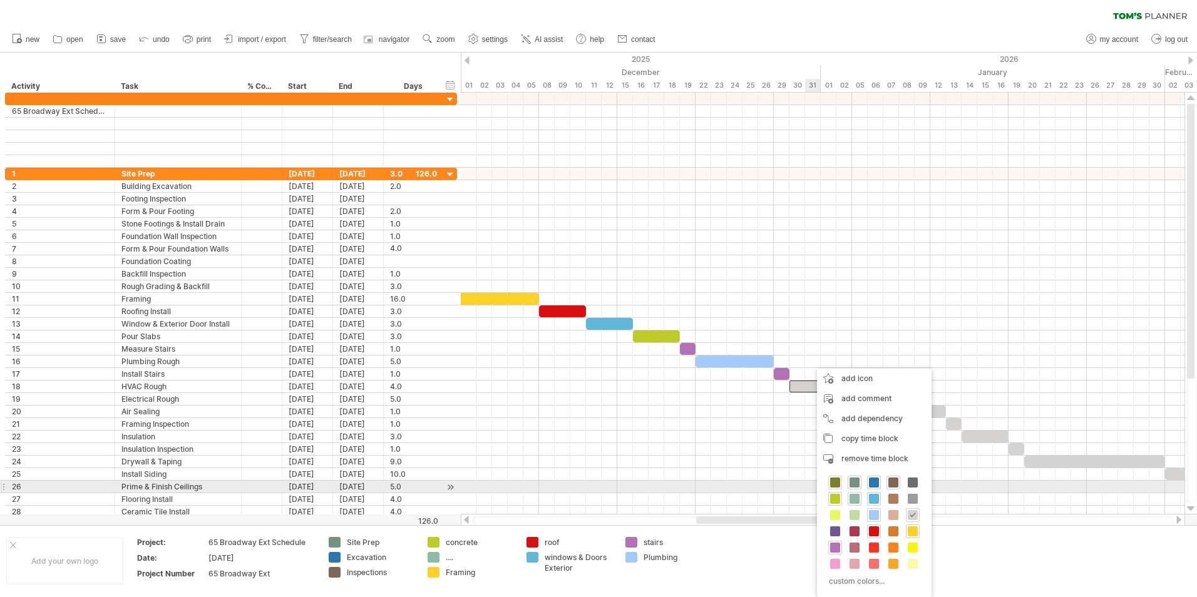
click at [838, 482] on span at bounding box center [835, 483] width 10 height 10
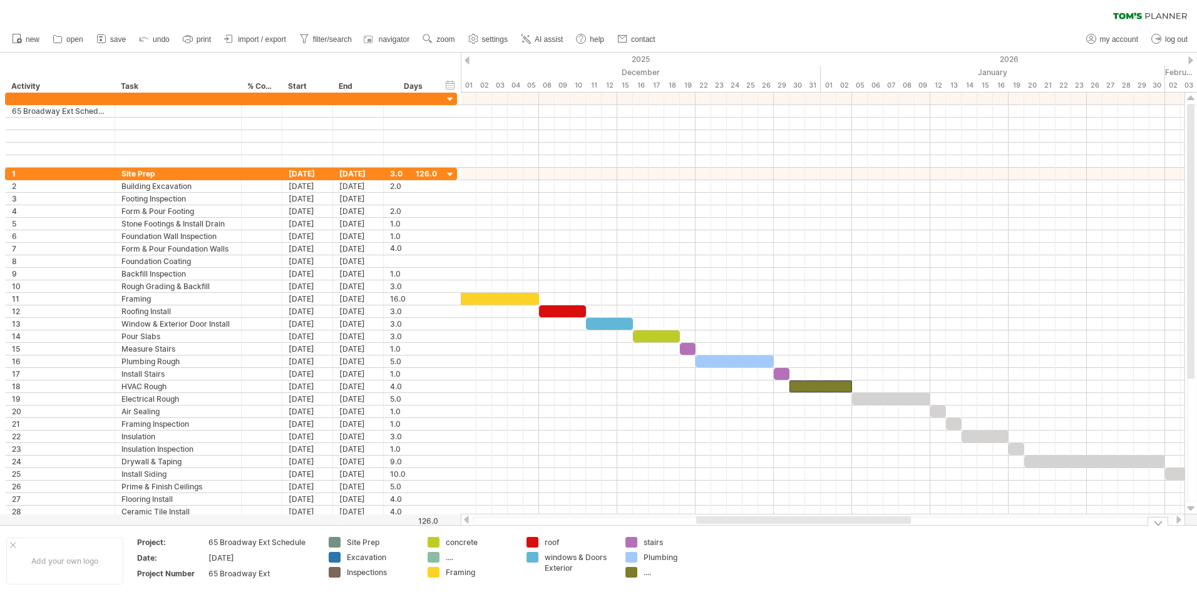
click at [645, 571] on div "...." at bounding box center [677, 572] width 68 height 11
type input "****"
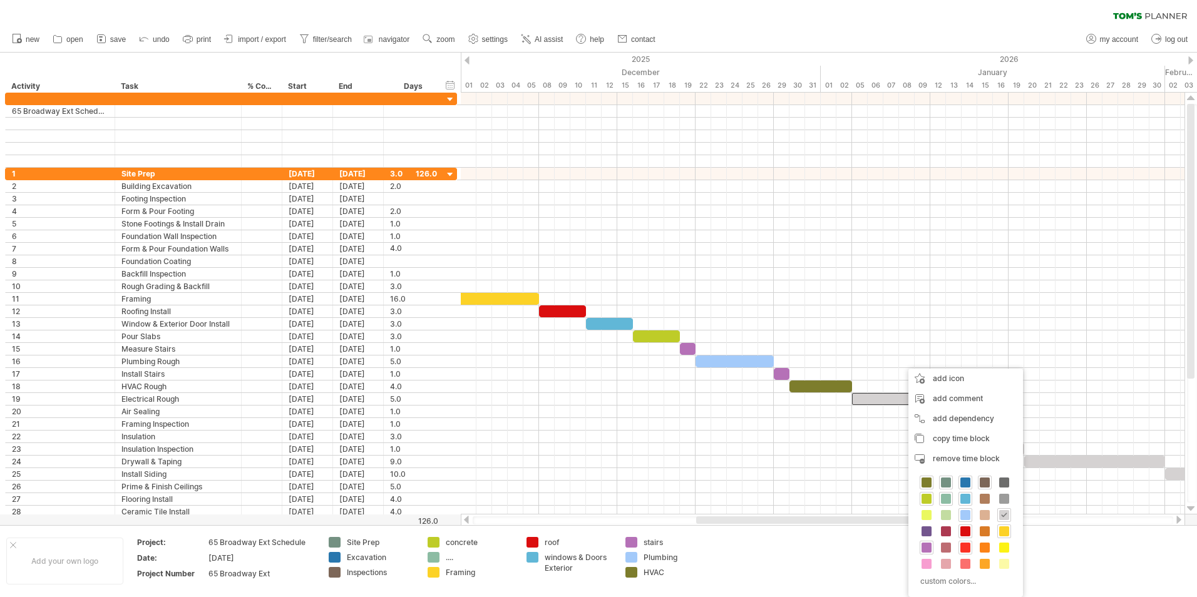
click at [967, 549] on span at bounding box center [965, 548] width 10 height 10
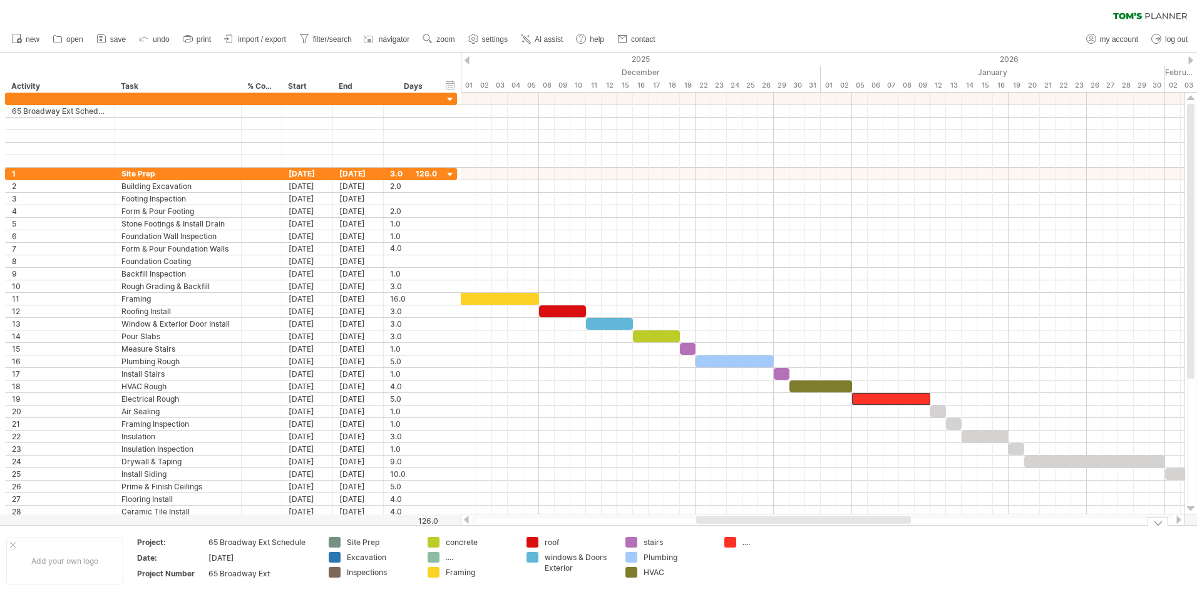
click at [750, 542] on div "...." at bounding box center [776, 542] width 68 height 11
type input "*********"
click at [732, 563] on td "*********" at bounding box center [767, 561] width 99 height 48
click at [758, 543] on div "Elecrical" at bounding box center [776, 542] width 68 height 11
type input "**********"
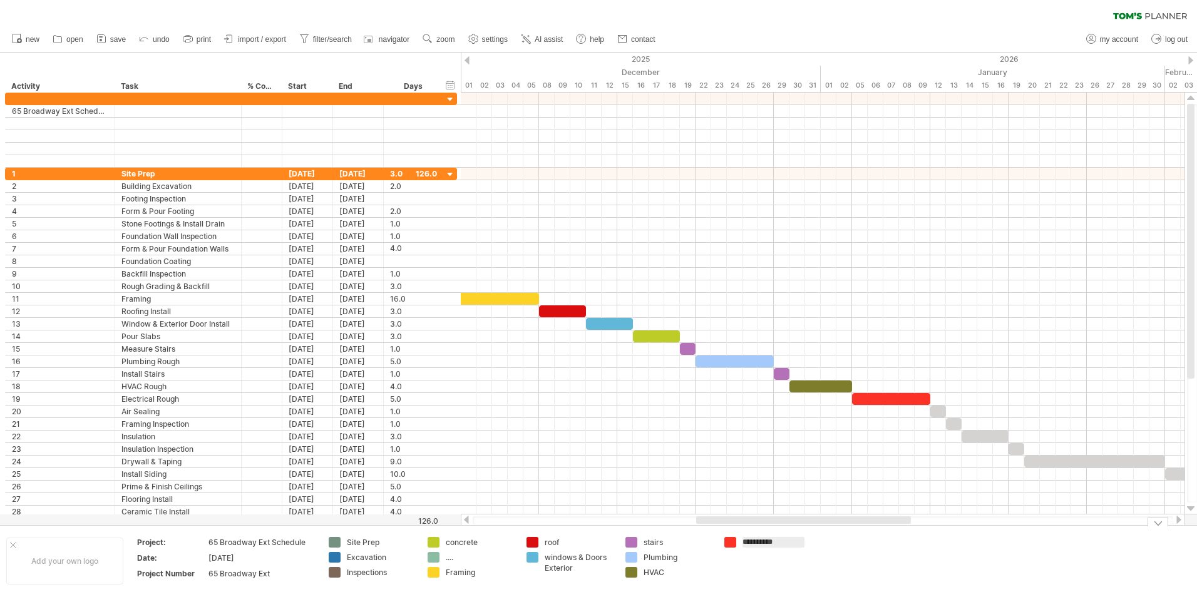
click at [839, 549] on td at bounding box center [866, 561] width 99 height 48
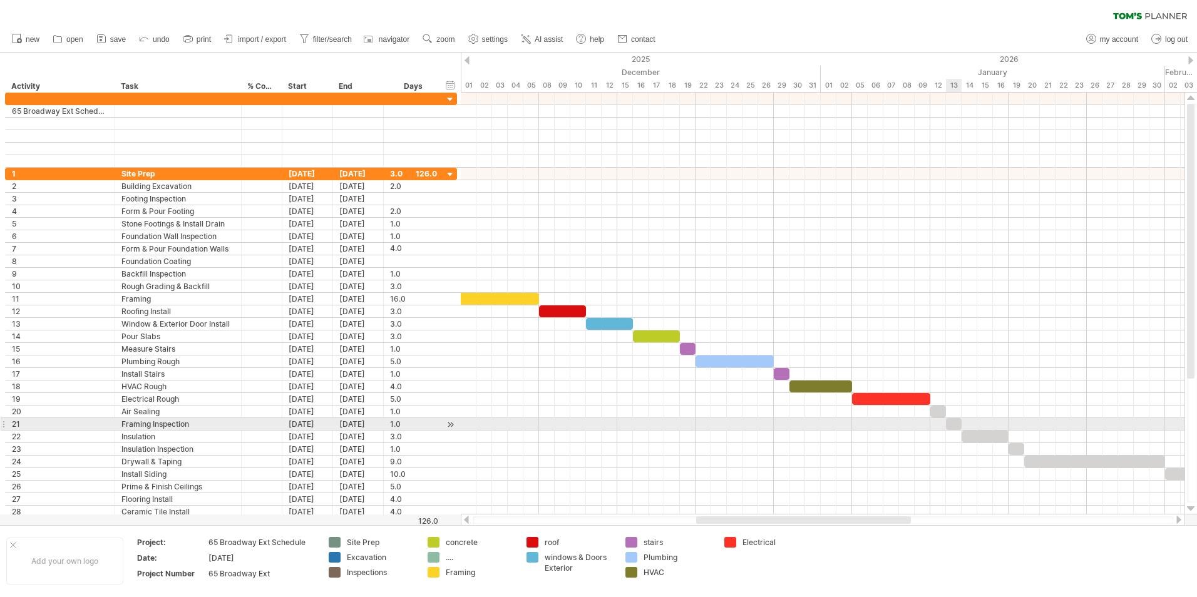
click at [954, 424] on div at bounding box center [954, 424] width 16 height 12
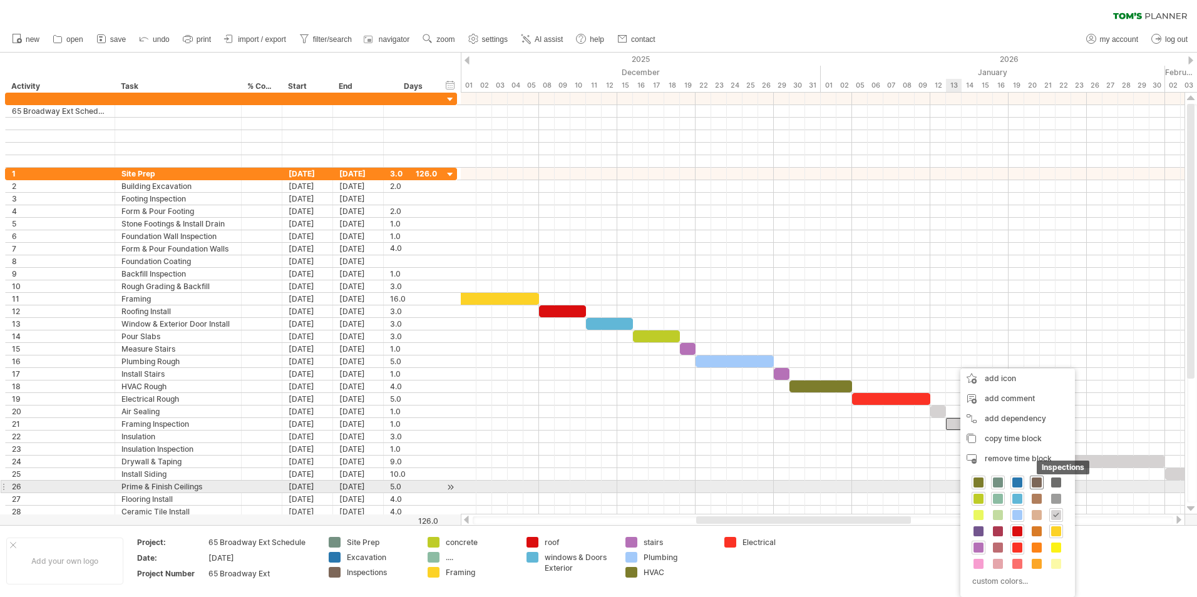
click at [1032, 483] on span at bounding box center [1036, 483] width 10 height 10
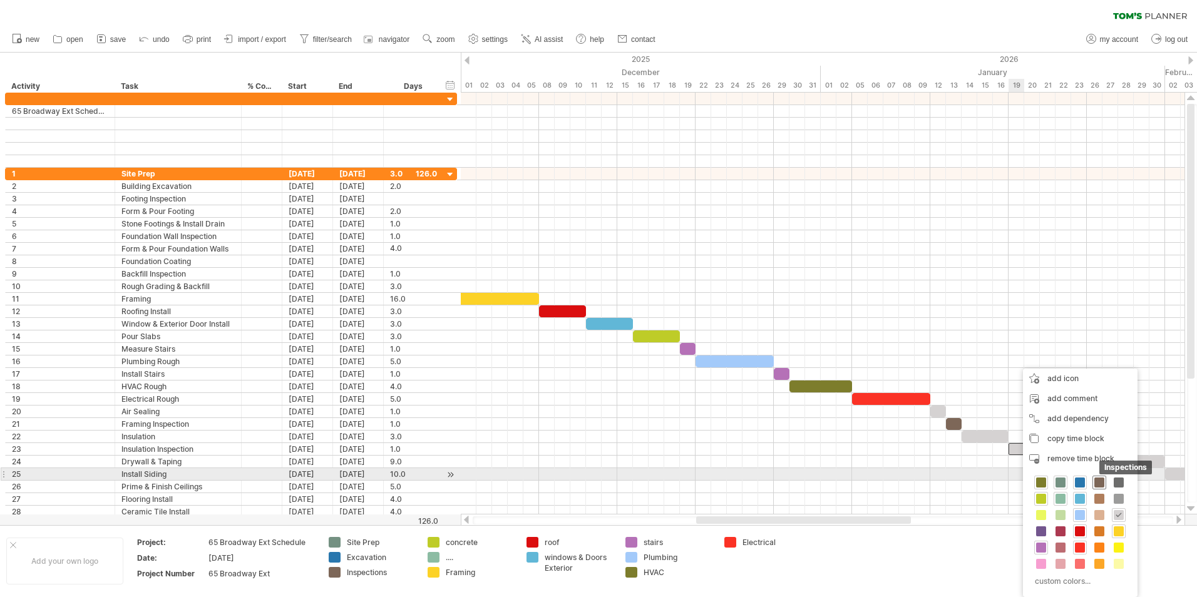
click at [1095, 479] on span at bounding box center [1099, 483] width 10 height 10
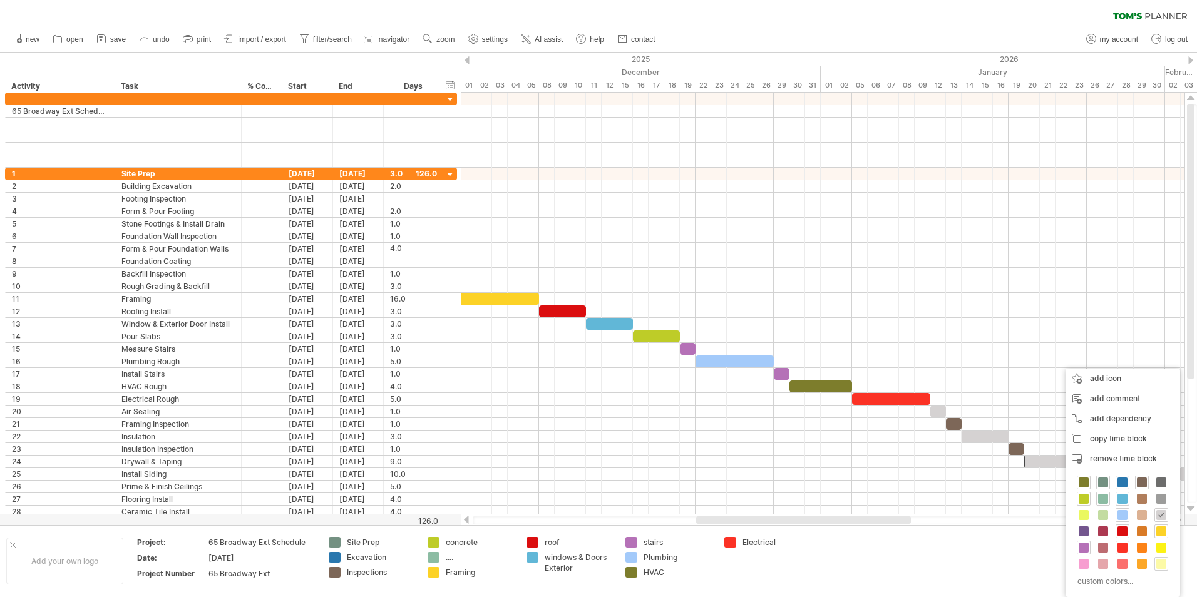
click at [1155, 563] on div at bounding box center [1161, 564] width 14 height 14
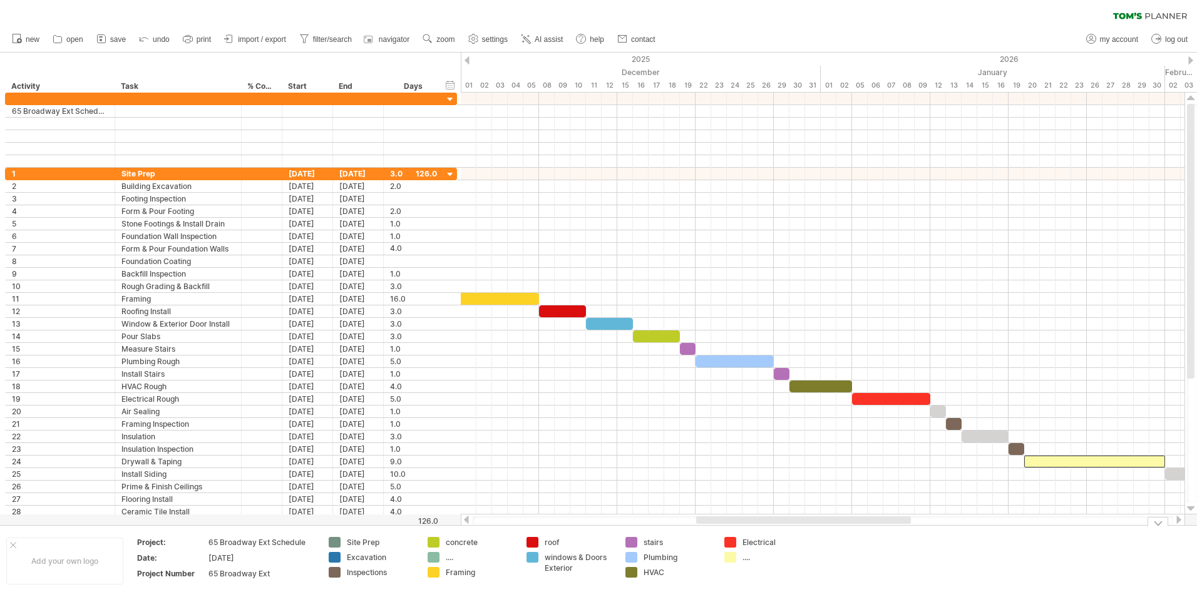
click at [742, 558] on div "...." at bounding box center [776, 557] width 68 height 11
type input "**********"
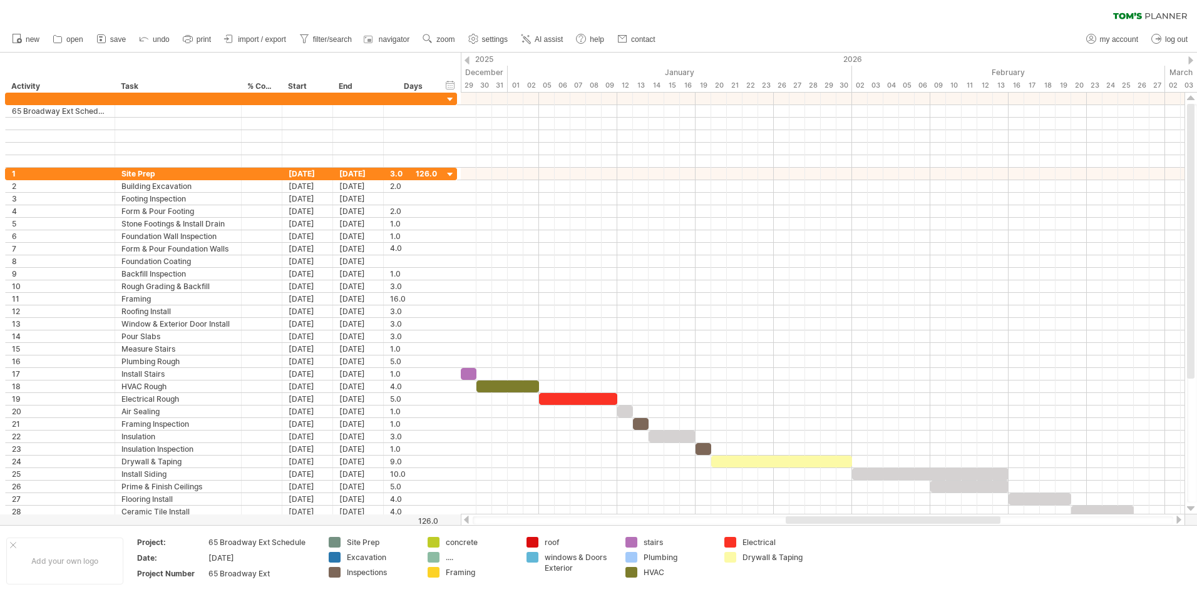
drag, startPoint x: 894, startPoint y: 518, endPoint x: 984, endPoint y: 519, distance: 89.5
click at [984, 519] on div at bounding box center [893, 520] width 215 height 8
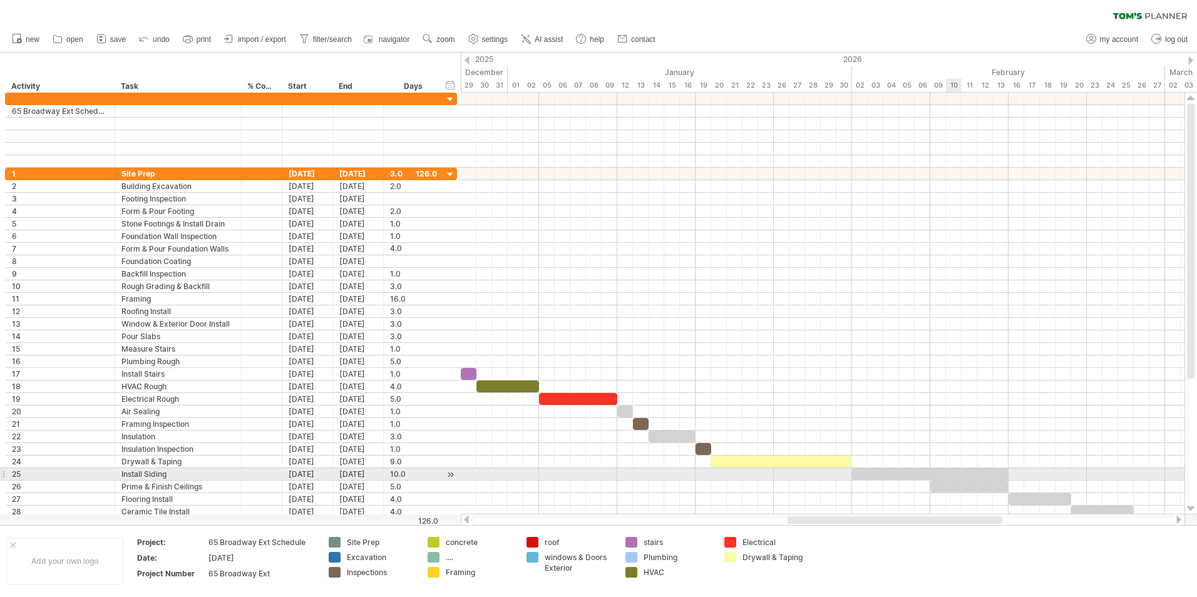
click at [951, 475] on div at bounding box center [930, 474] width 156 height 12
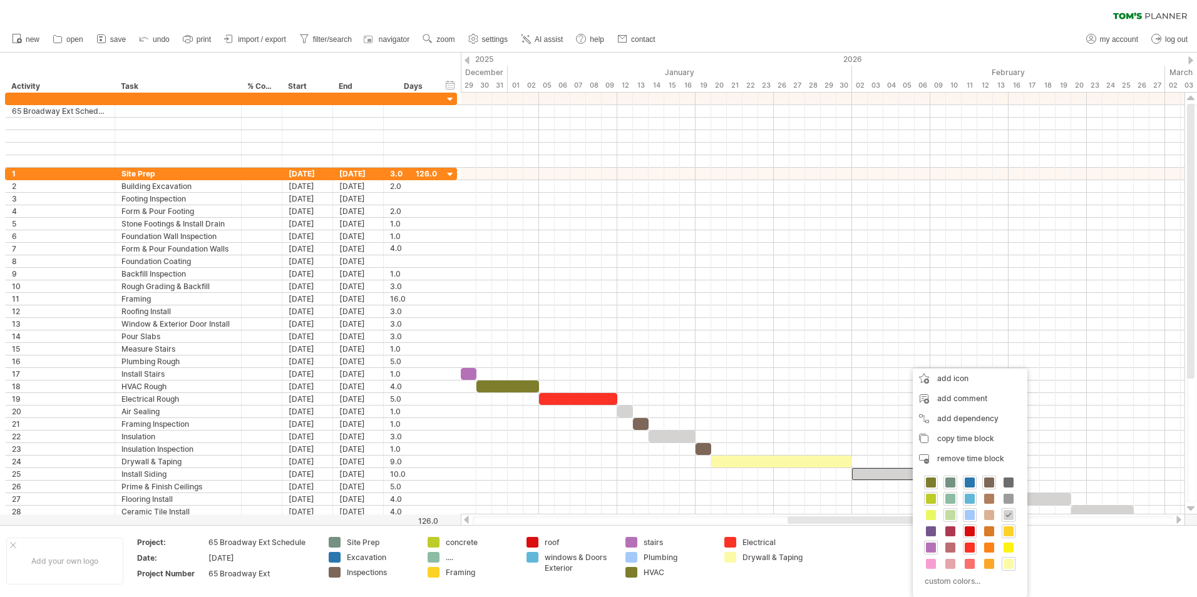
click at [950, 516] on span at bounding box center [950, 515] width 10 height 10
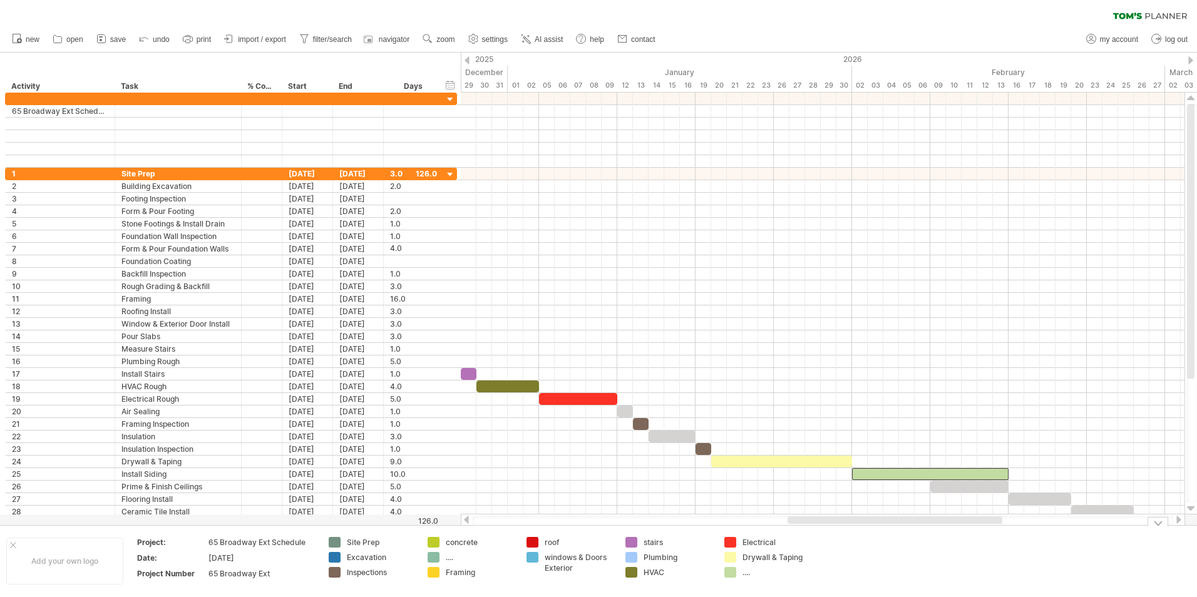
click at [748, 572] on div "...." at bounding box center [776, 572] width 68 height 11
type input "******"
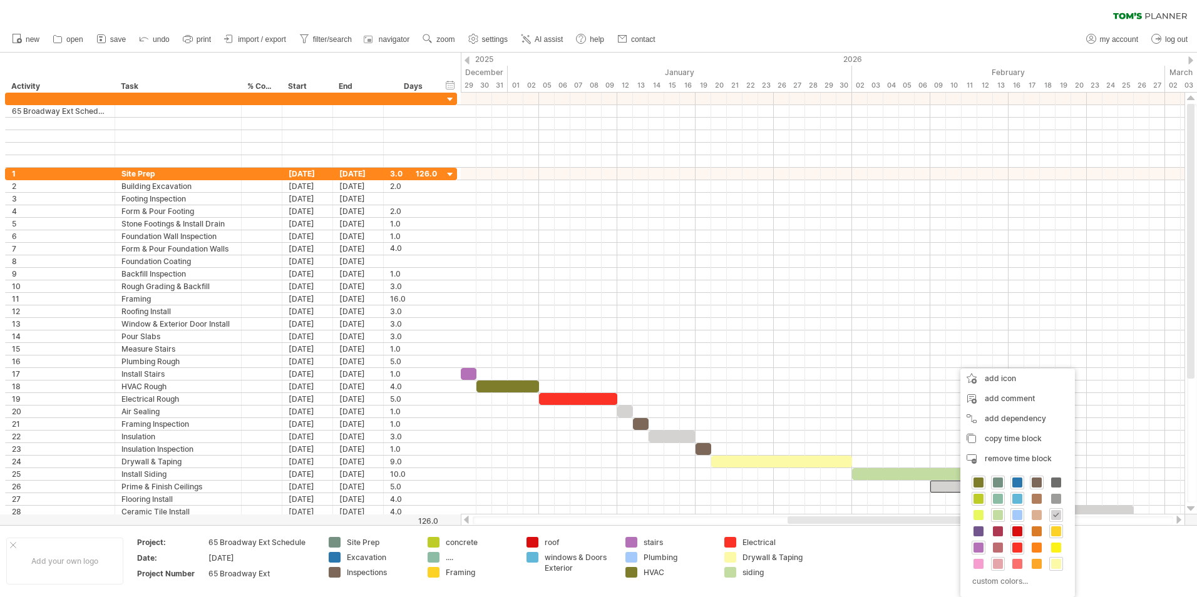
click at [996, 565] on span at bounding box center [998, 564] width 10 height 10
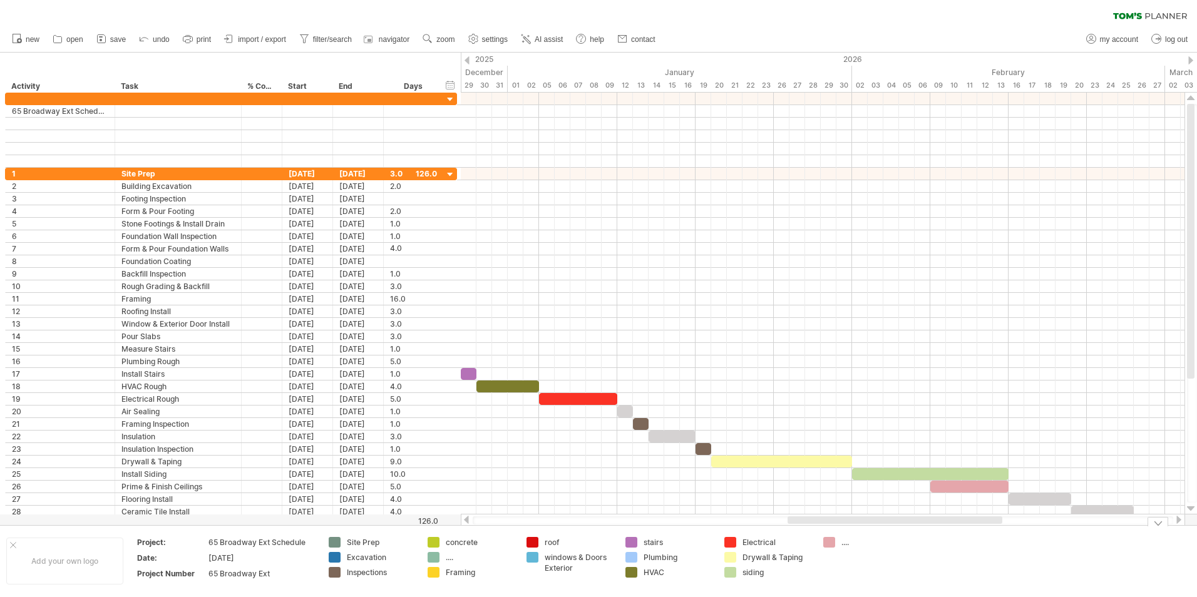
click at [846, 543] on div "...." at bounding box center [875, 542] width 68 height 11
type input "*****"
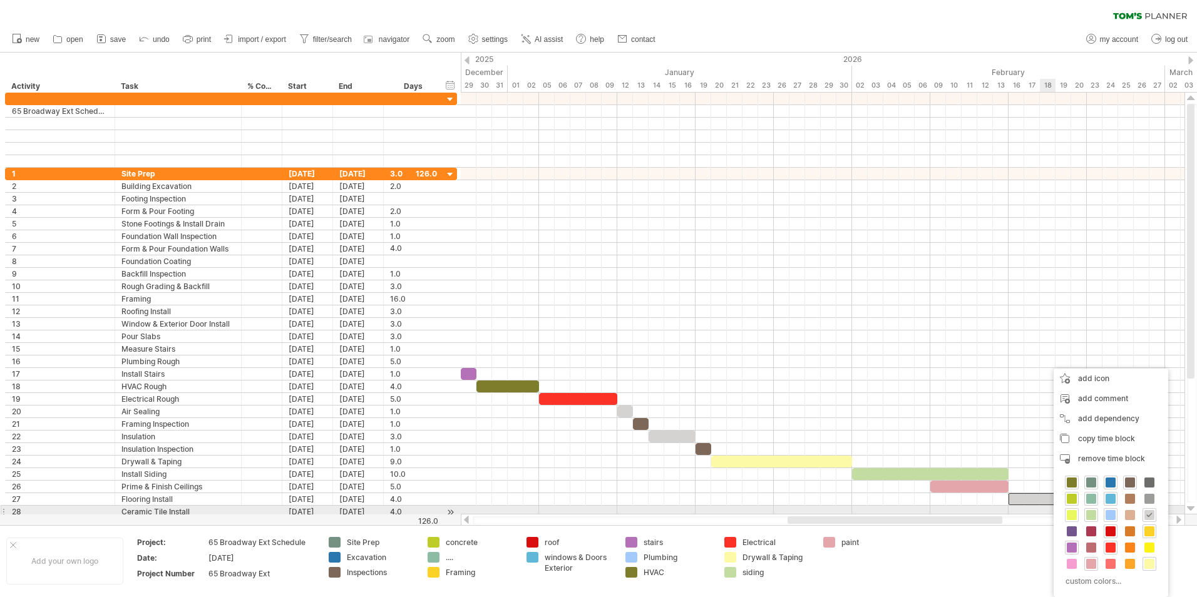
click at [1077, 514] on div at bounding box center [1072, 515] width 14 height 14
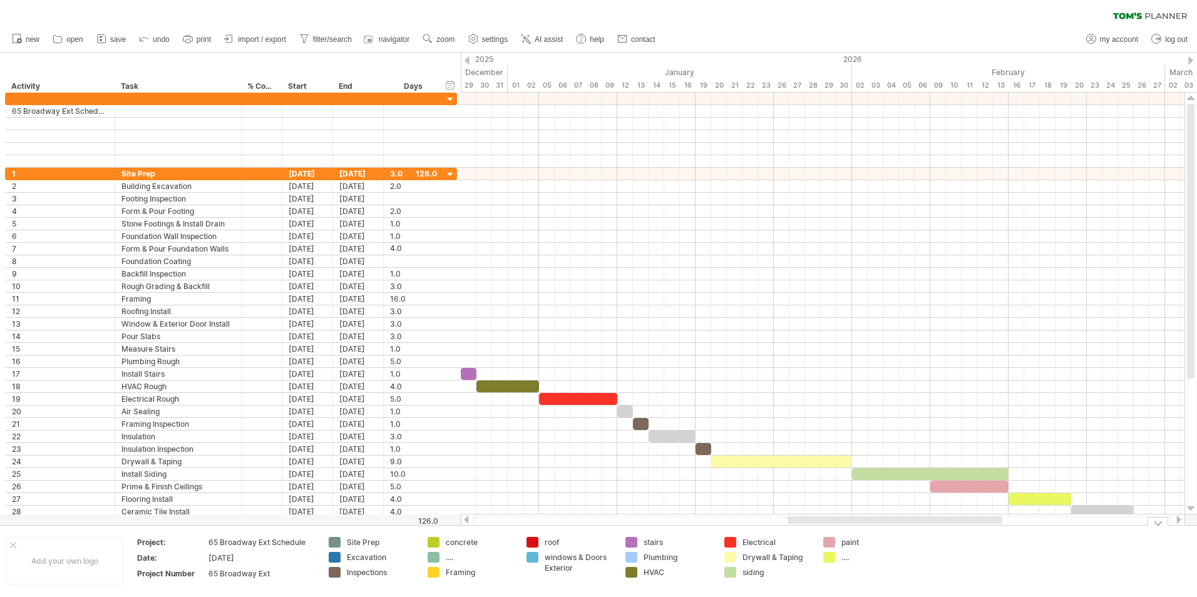
click at [846, 559] on div "...." at bounding box center [875, 557] width 68 height 11
type input "********"
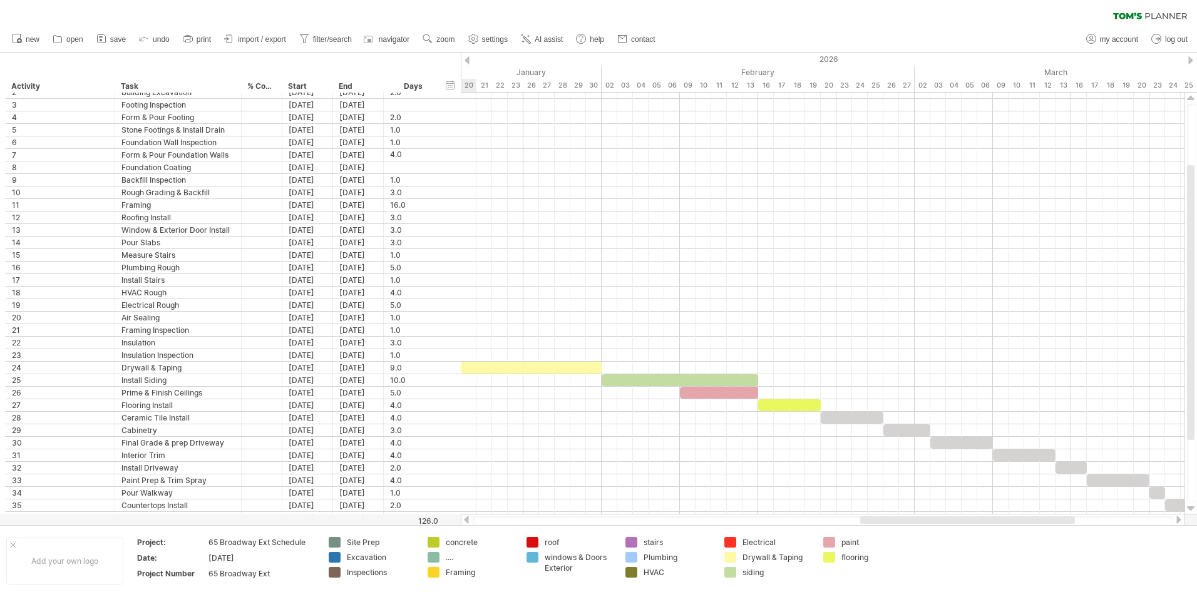
drag, startPoint x: 982, startPoint y: 521, endPoint x: 937, endPoint y: 464, distance: 72.6
click at [1055, 514] on div at bounding box center [823, 520] width 724 height 13
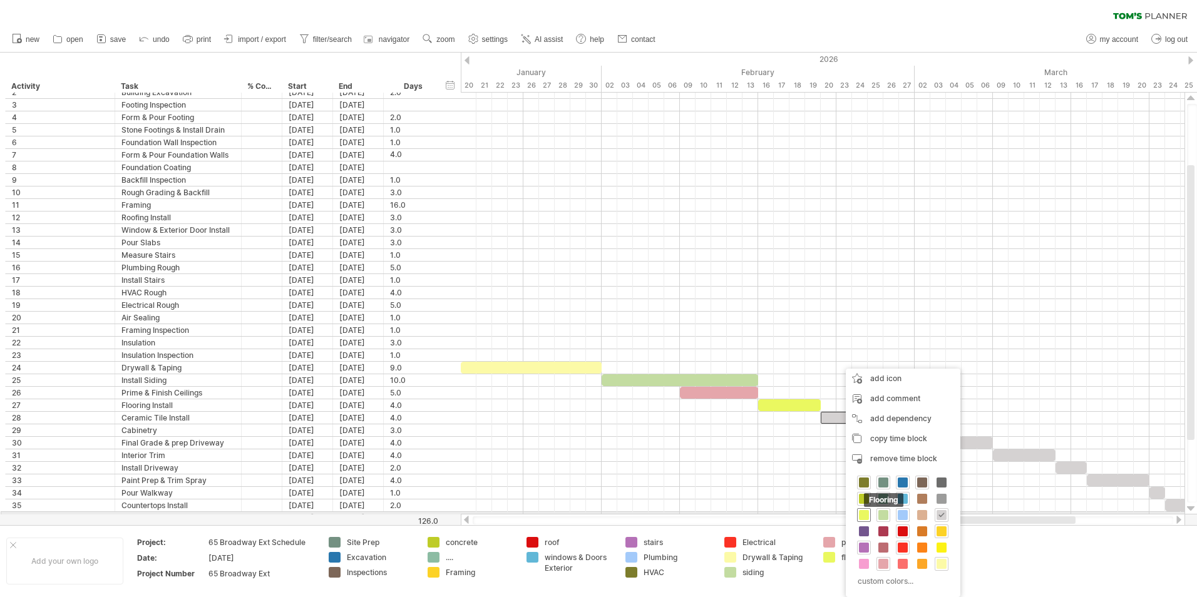
click at [867, 514] on span at bounding box center [864, 515] width 10 height 10
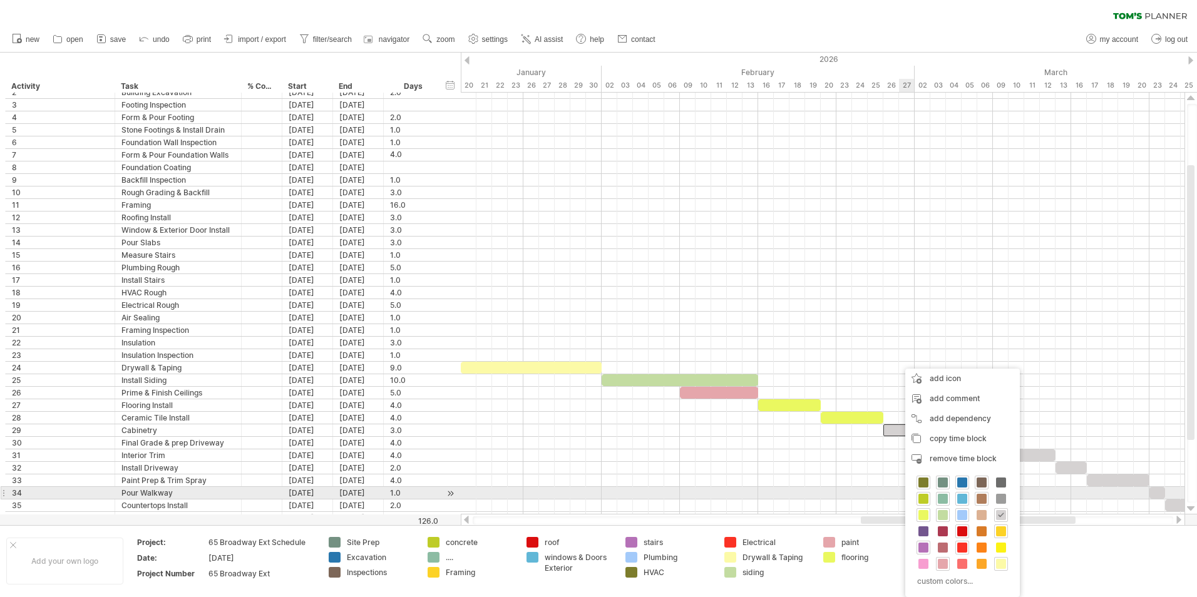
click at [981, 498] on span at bounding box center [981, 499] width 10 height 10
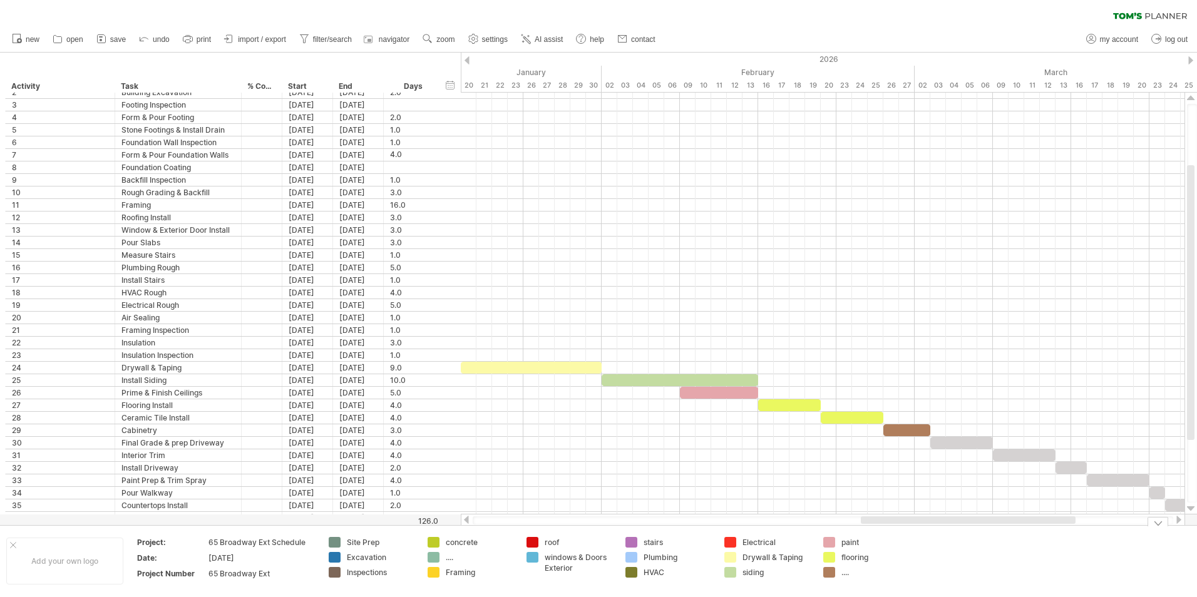
click at [847, 573] on div "...." at bounding box center [875, 572] width 68 height 11
type input "*********"
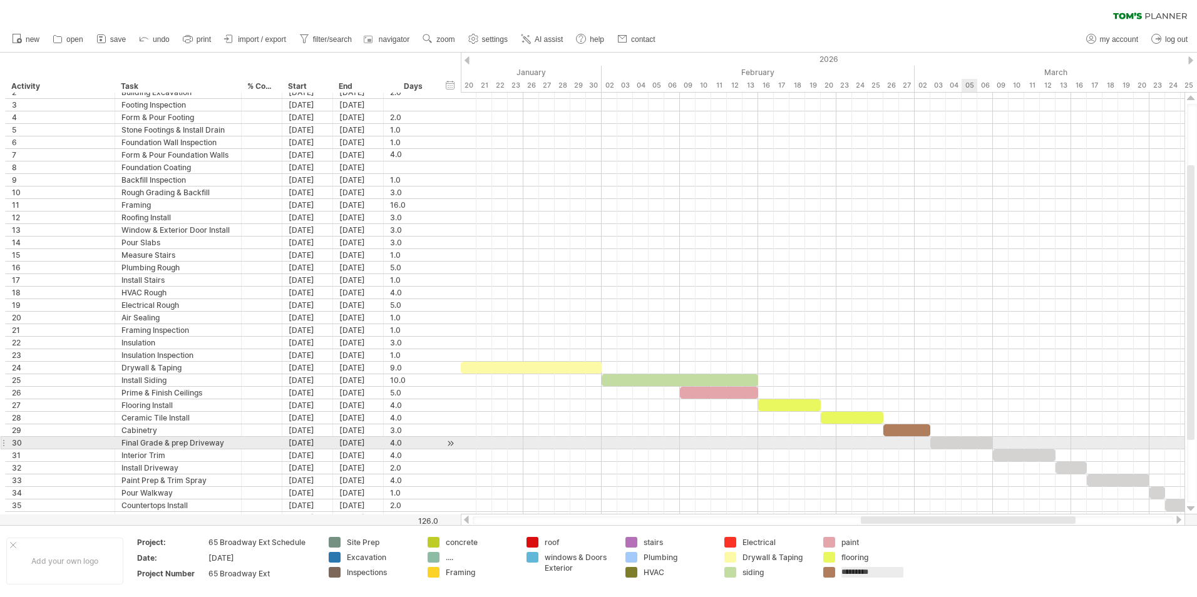
click at [963, 444] on div at bounding box center [961, 443] width 63 height 12
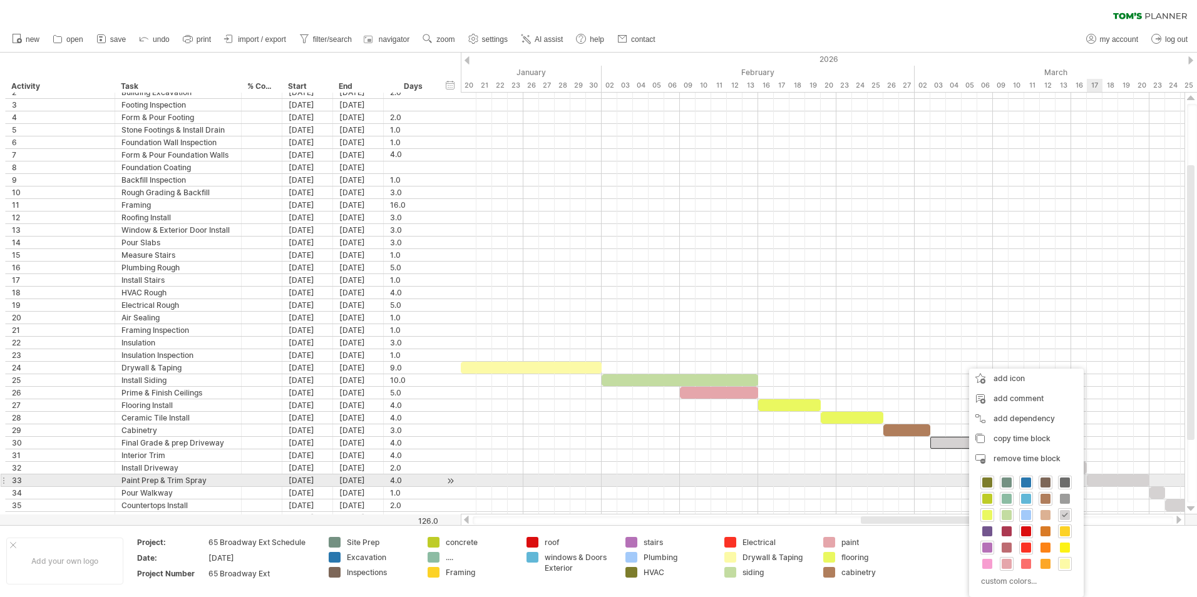
click at [1070, 483] on div at bounding box center [1065, 483] width 14 height 14
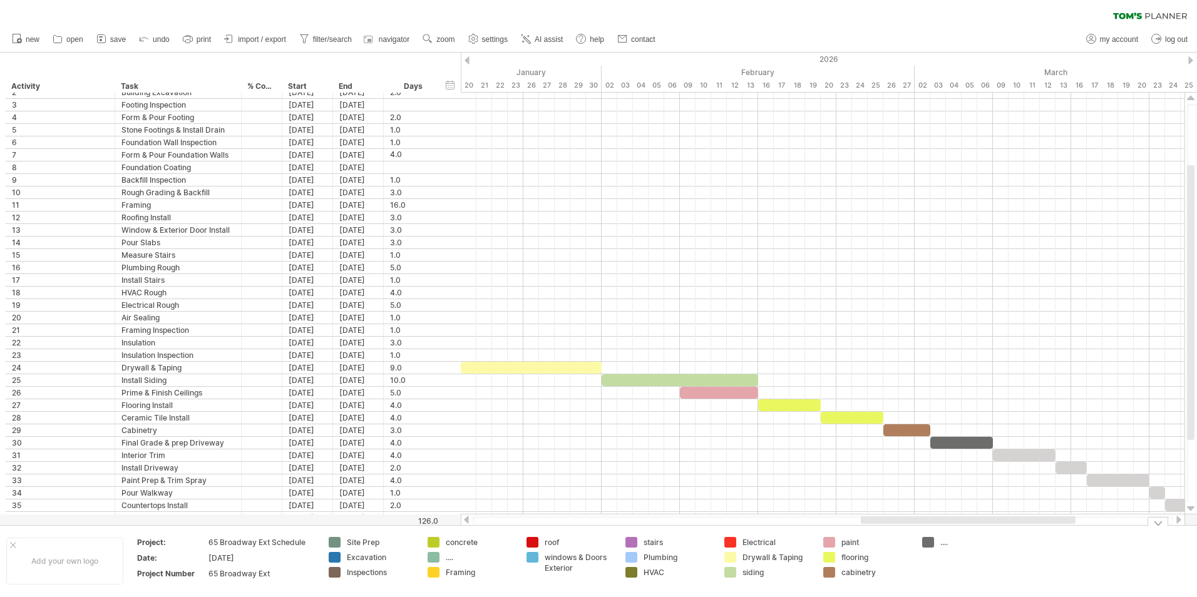
click at [946, 543] on div "...." at bounding box center [974, 542] width 68 height 11
type input "********"
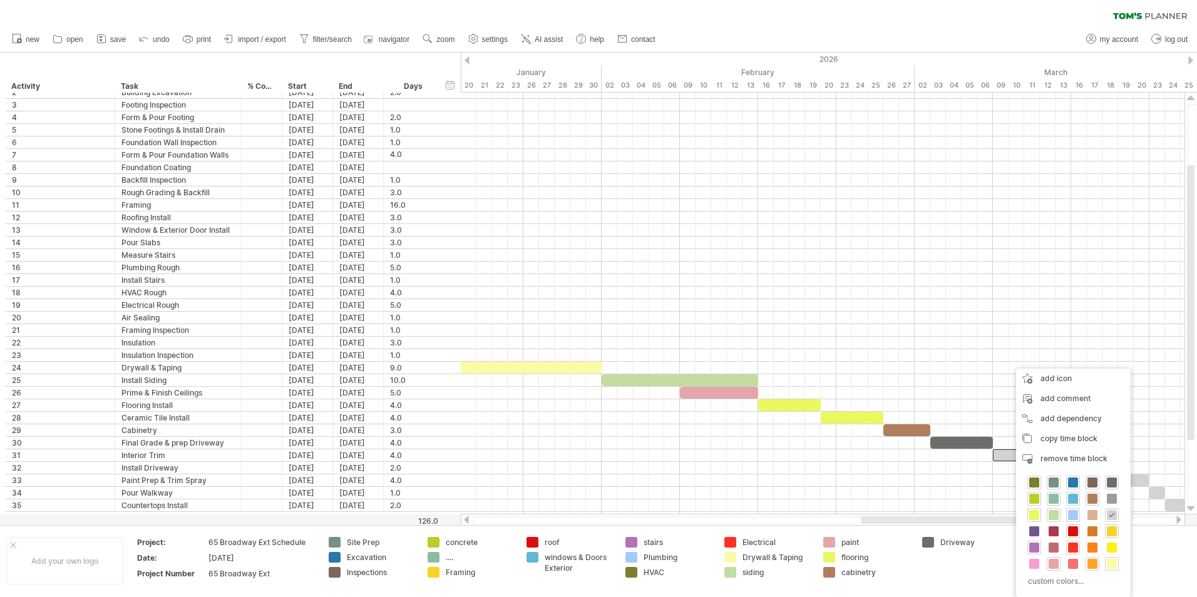
click at [1092, 565] on span at bounding box center [1092, 564] width 10 height 10
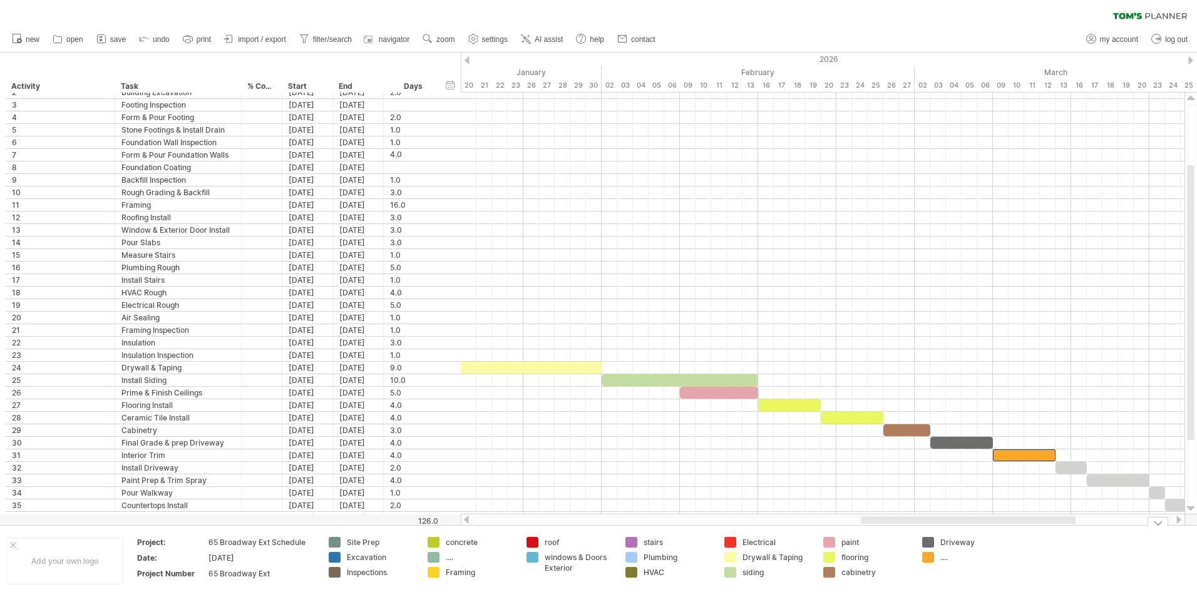
click at [941, 557] on div "...." at bounding box center [974, 557] width 68 height 11
type input "****"
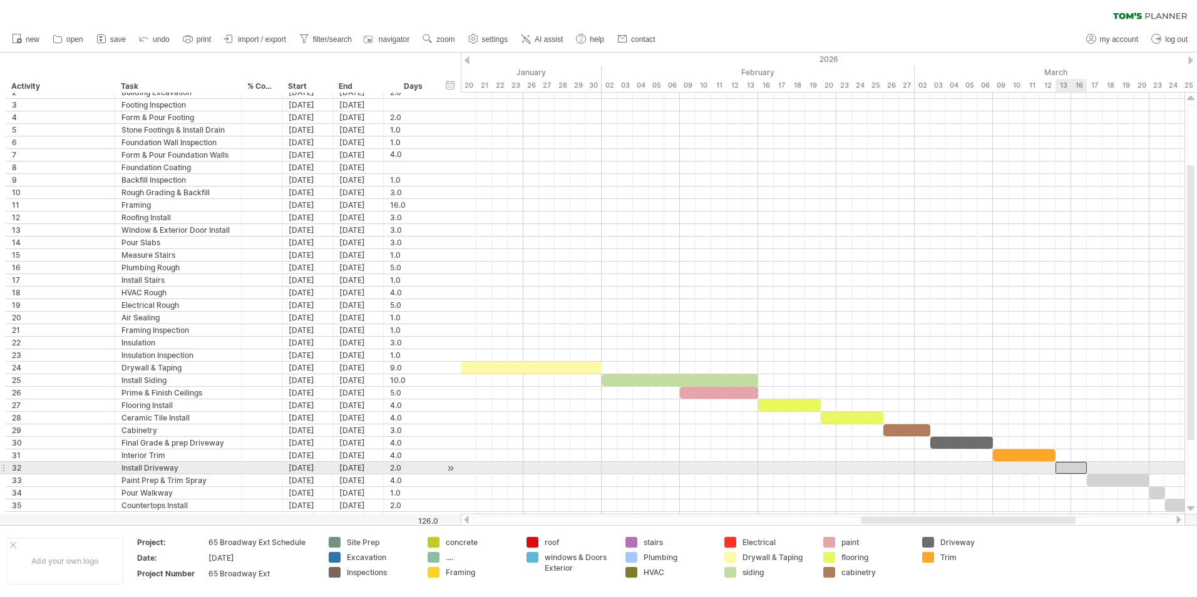
click at [1070, 469] on div at bounding box center [1070, 468] width 31 height 12
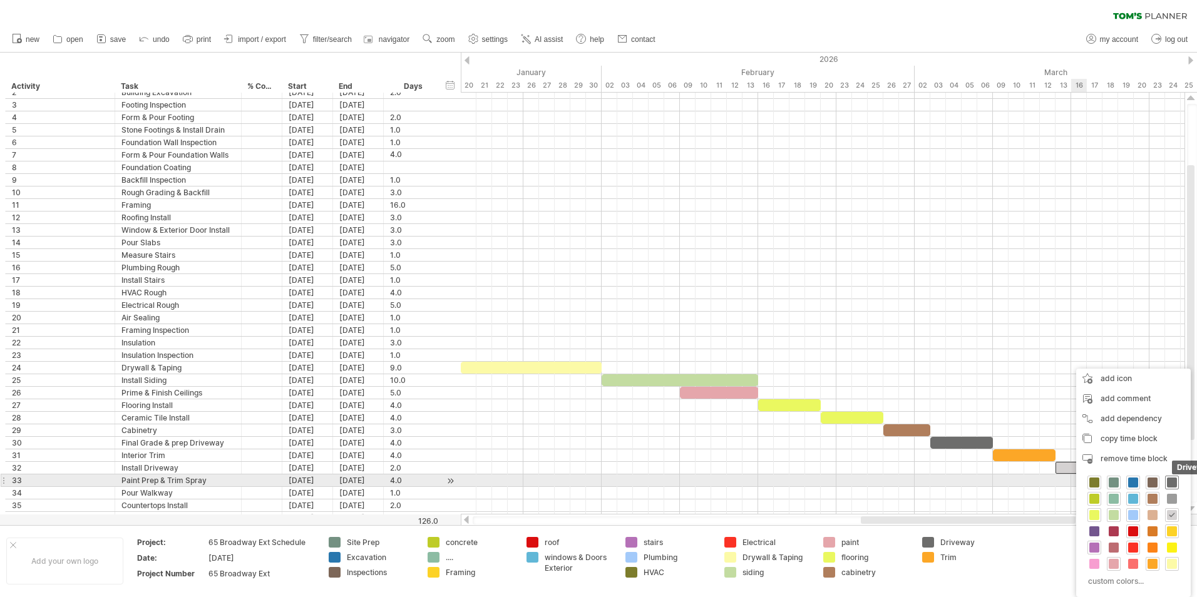
click at [1169, 482] on span at bounding box center [1172, 483] width 10 height 10
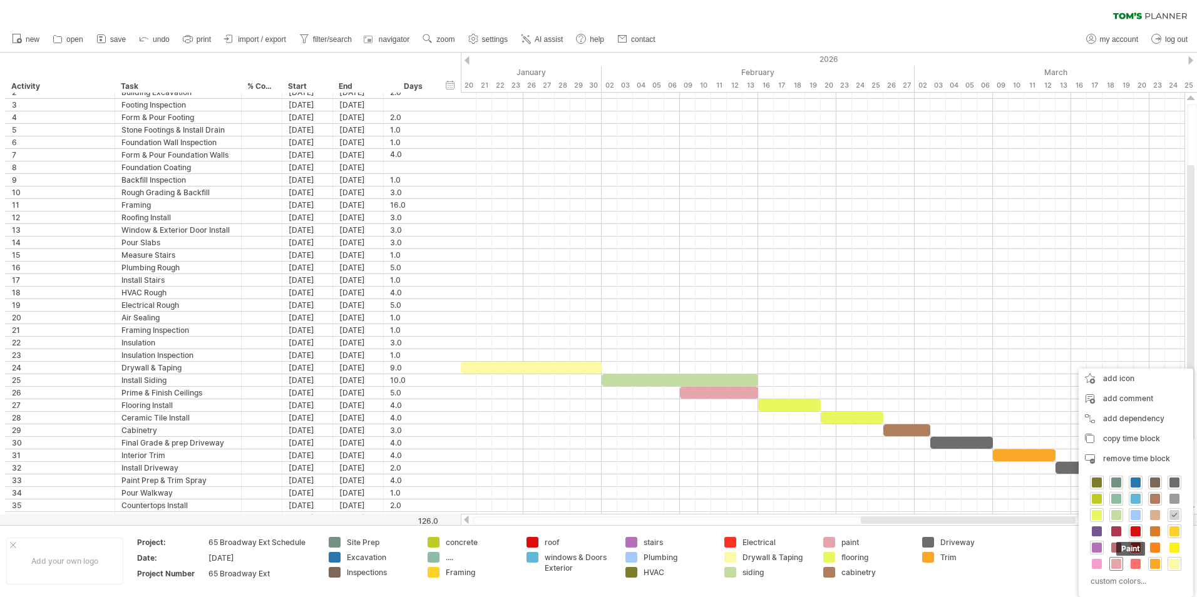
click at [1117, 565] on span at bounding box center [1116, 564] width 10 height 10
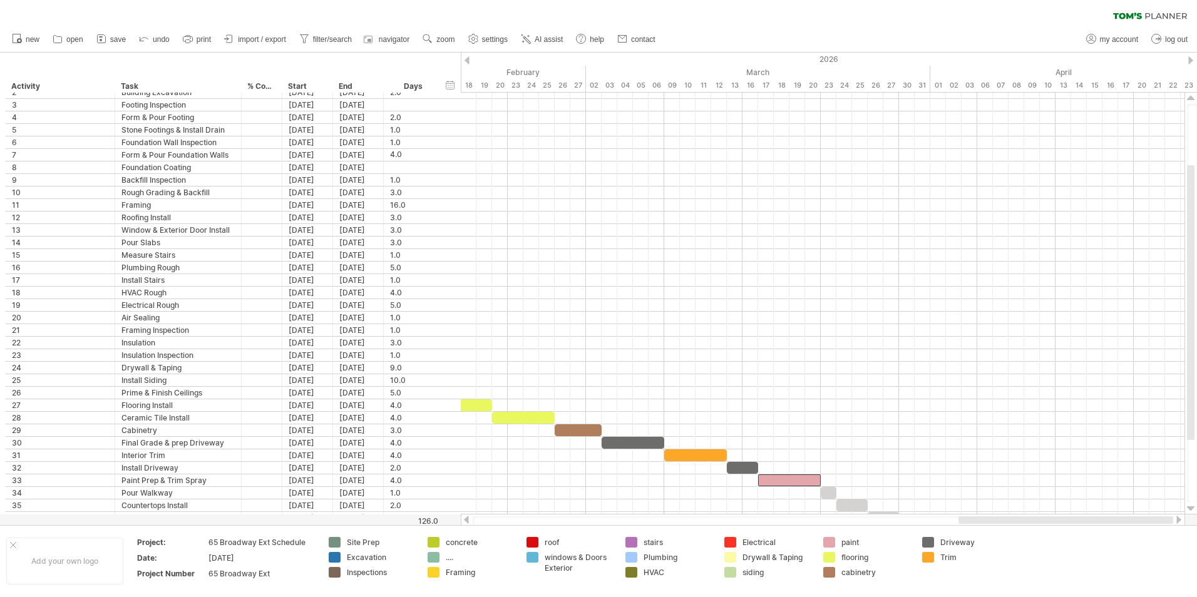
drag, startPoint x: 1059, startPoint y: 521, endPoint x: 1063, endPoint y: 469, distance: 52.1
click at [1180, 518] on div at bounding box center [823, 520] width 724 height 13
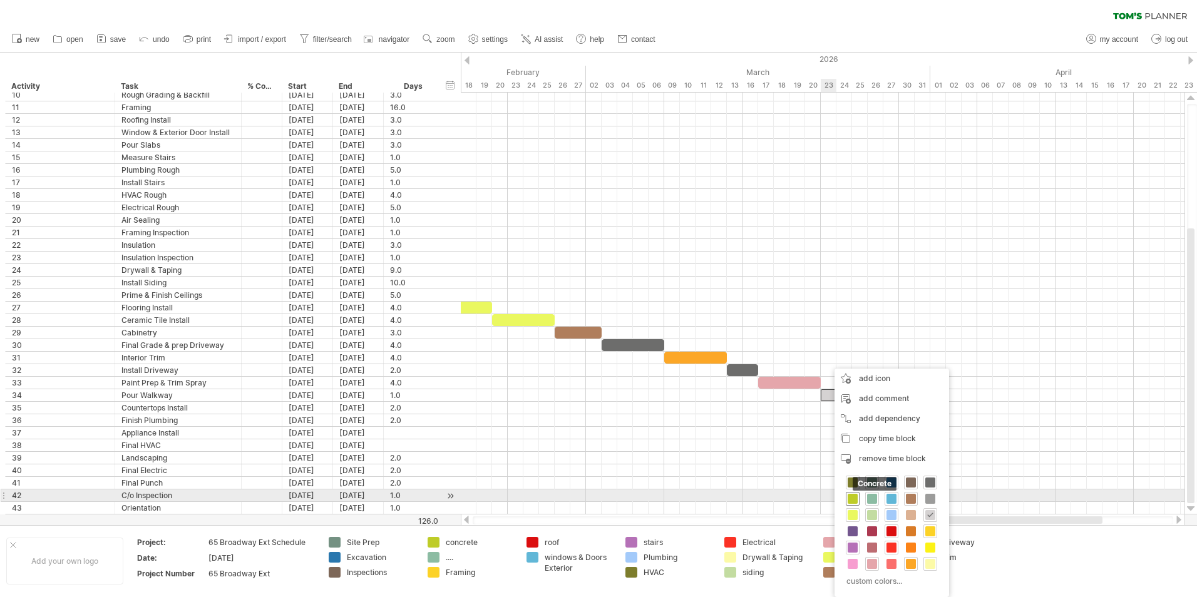
click at [851, 497] on span at bounding box center [852, 499] width 10 height 10
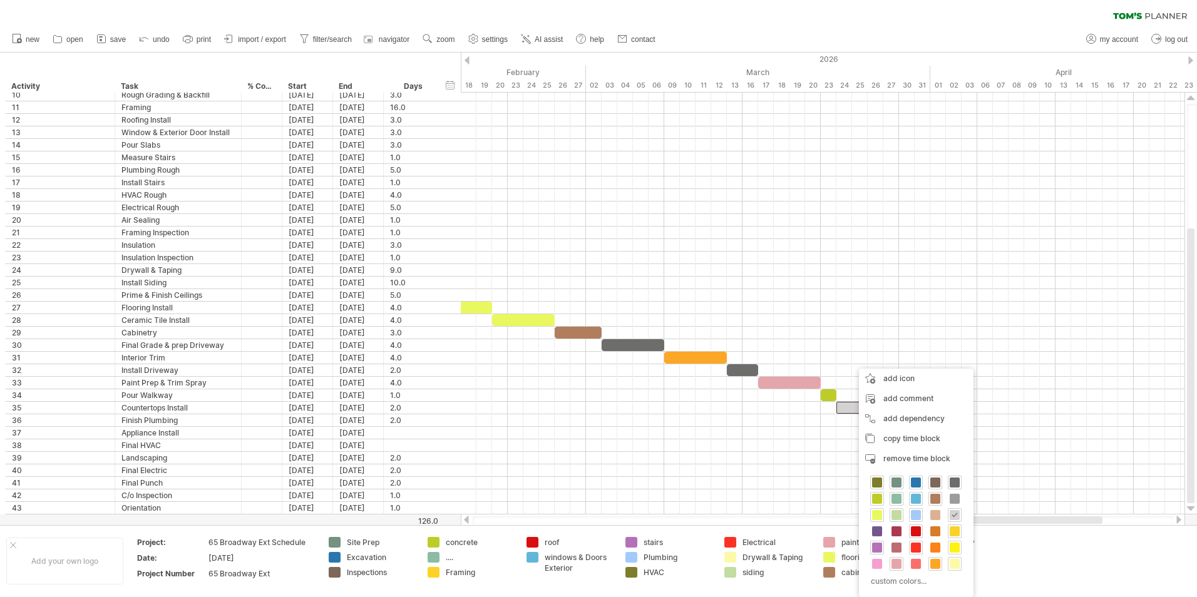
click at [956, 549] on span at bounding box center [955, 548] width 10 height 10
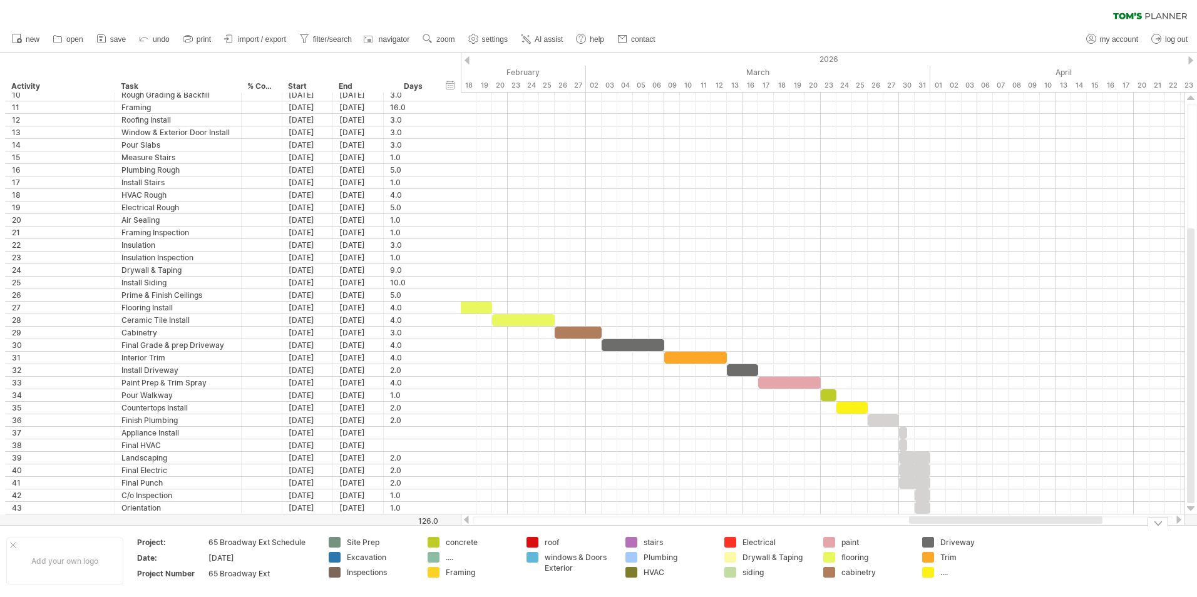
click at [942, 573] on div "...." at bounding box center [974, 572] width 68 height 11
type input "**********"
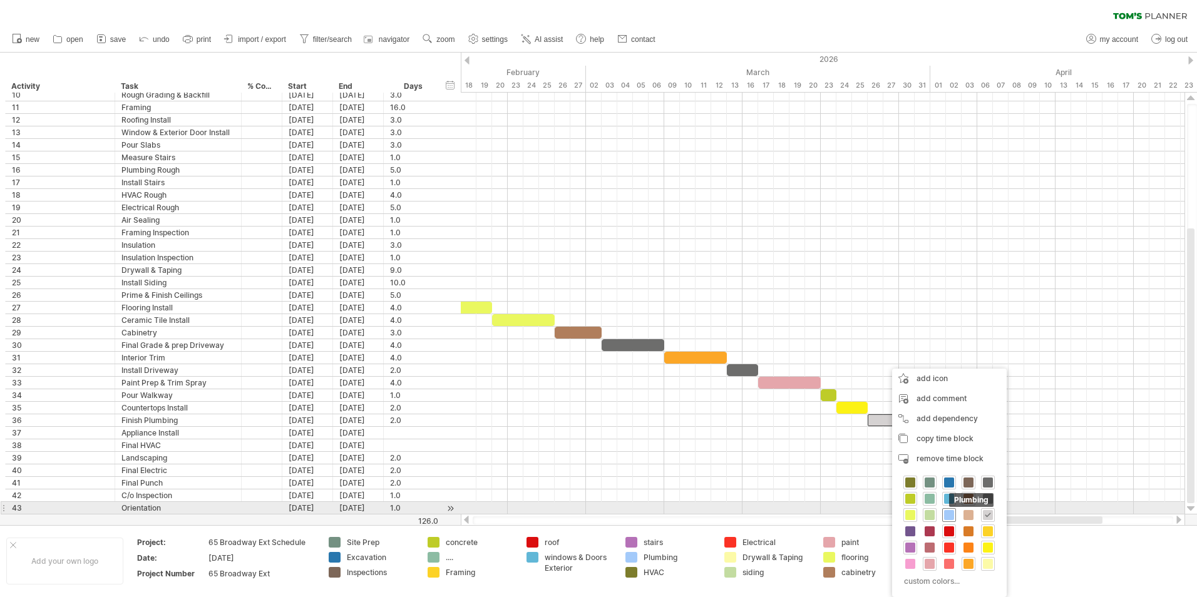
click at [948, 514] on span at bounding box center [949, 515] width 10 height 10
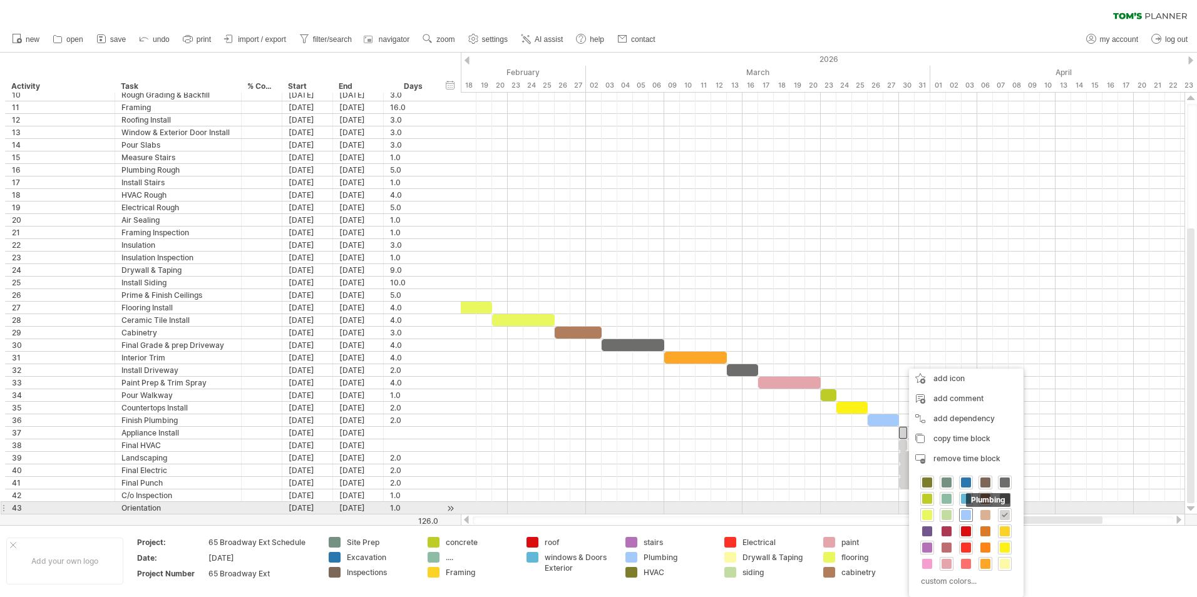
click at [962, 514] on span at bounding box center [966, 515] width 10 height 10
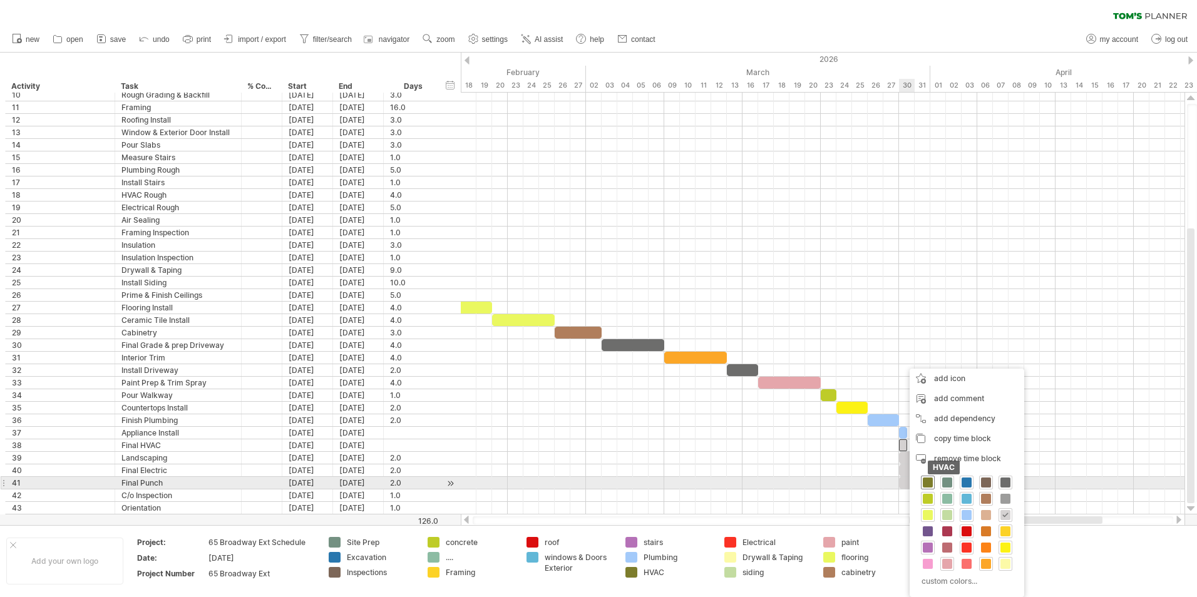
click at [929, 484] on span at bounding box center [928, 483] width 10 height 10
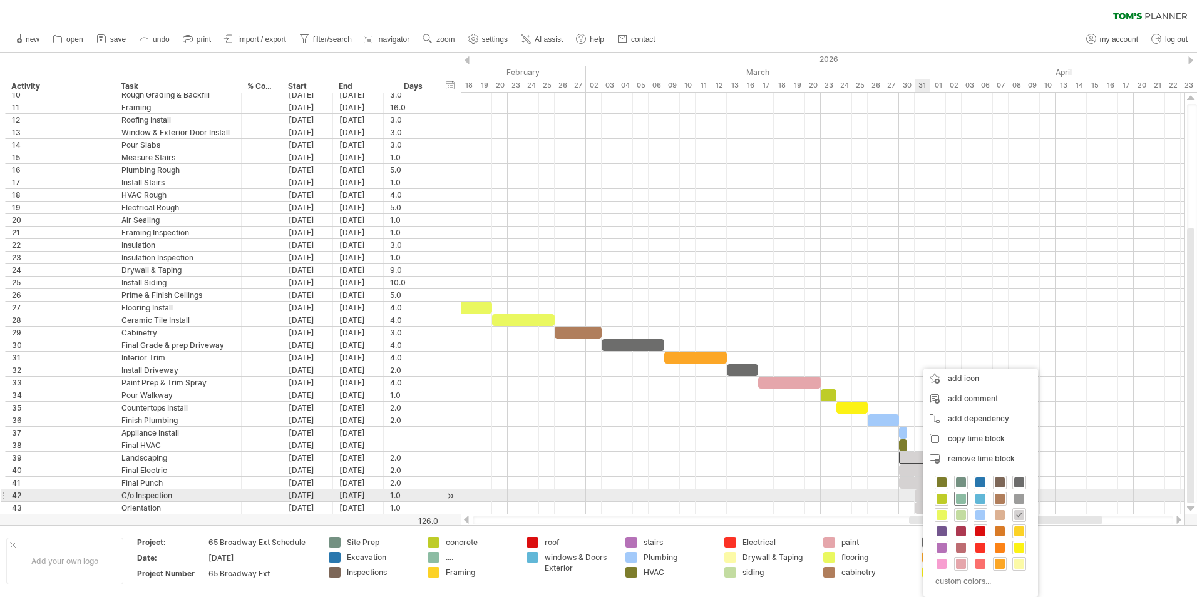
click at [960, 500] on span at bounding box center [961, 499] width 10 height 10
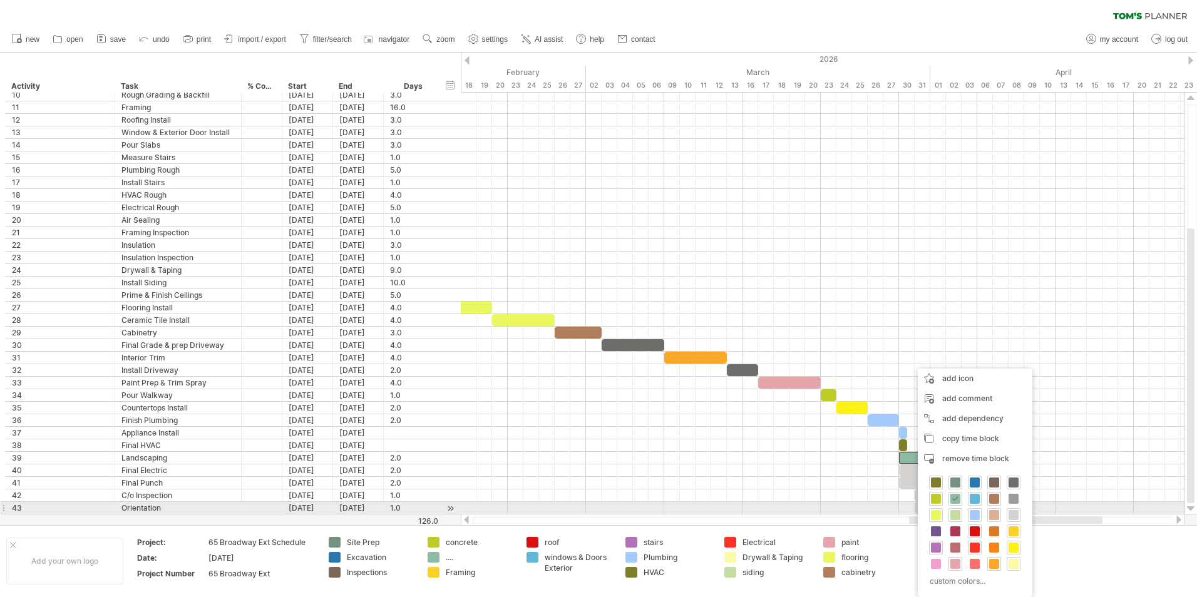
click at [997, 514] on span at bounding box center [994, 515] width 10 height 10
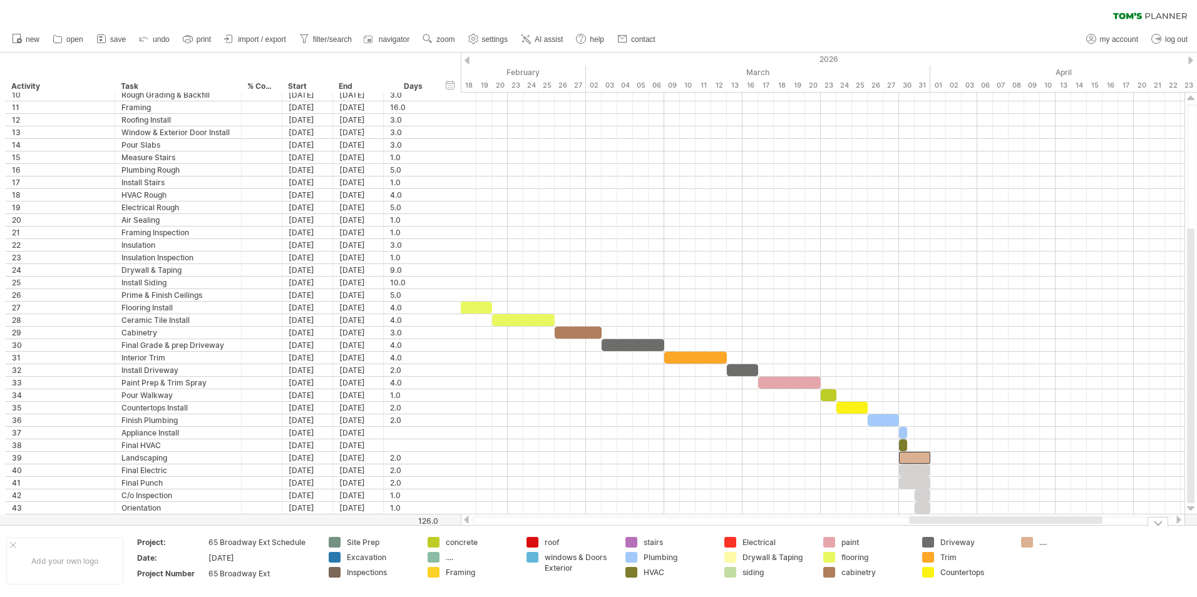
click at [1043, 545] on div "...." at bounding box center [1073, 542] width 68 height 11
type input "**********"
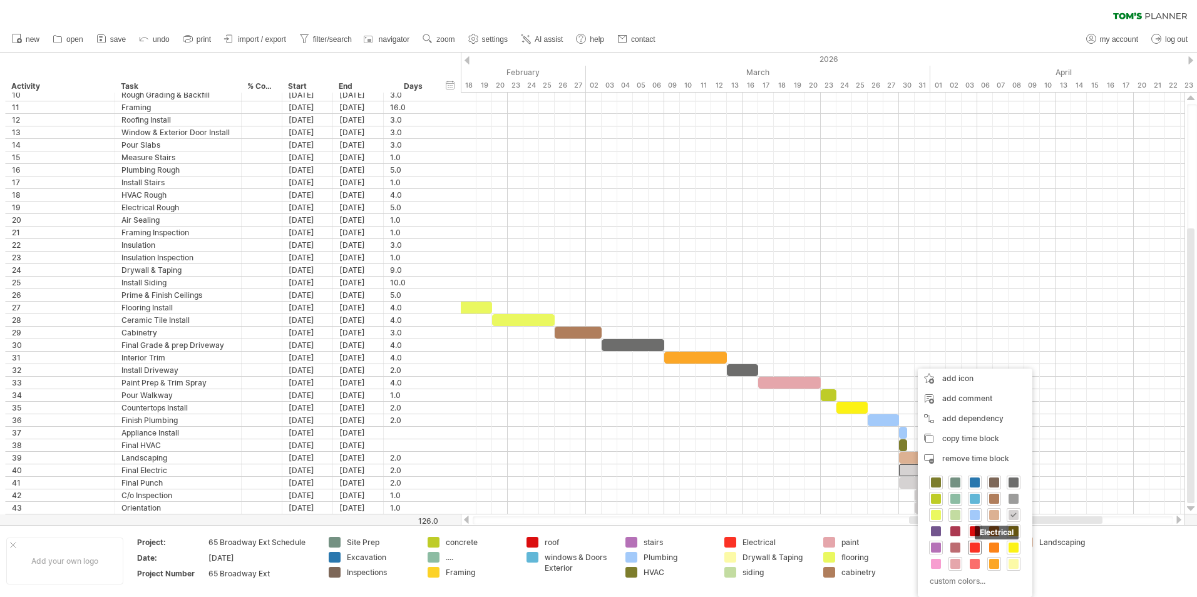
click at [973, 545] on span at bounding box center [975, 548] width 10 height 10
click at [942, 560] on span at bounding box center [941, 564] width 10 height 10
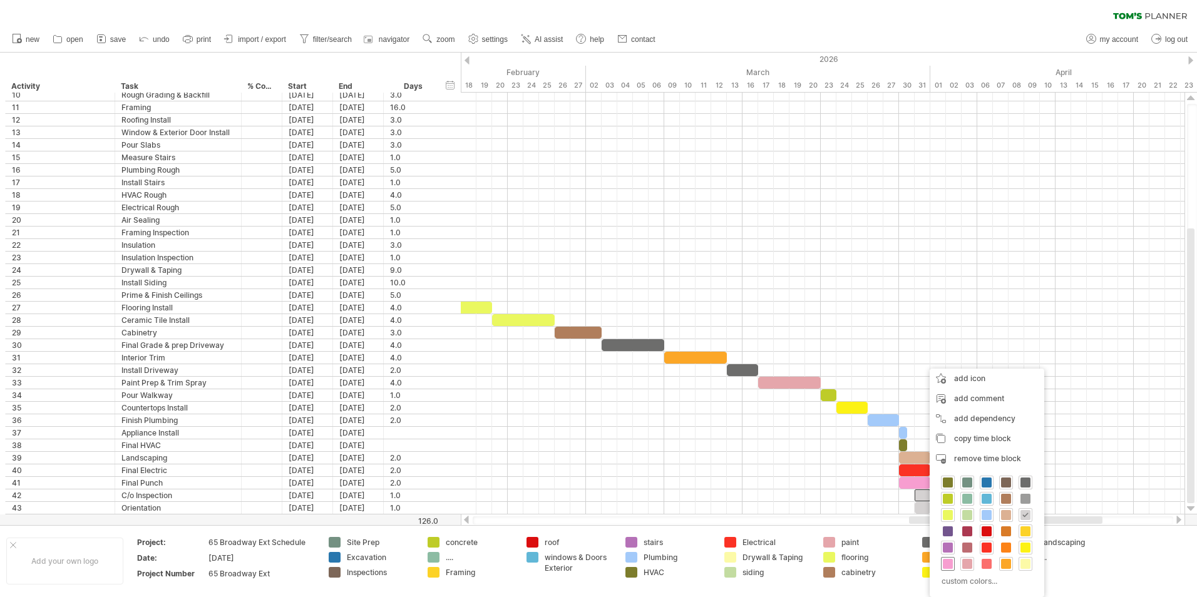
click at [949, 565] on span at bounding box center [948, 564] width 10 height 10
click at [986, 581] on div "custom colors..." at bounding box center [987, 581] width 98 height 17
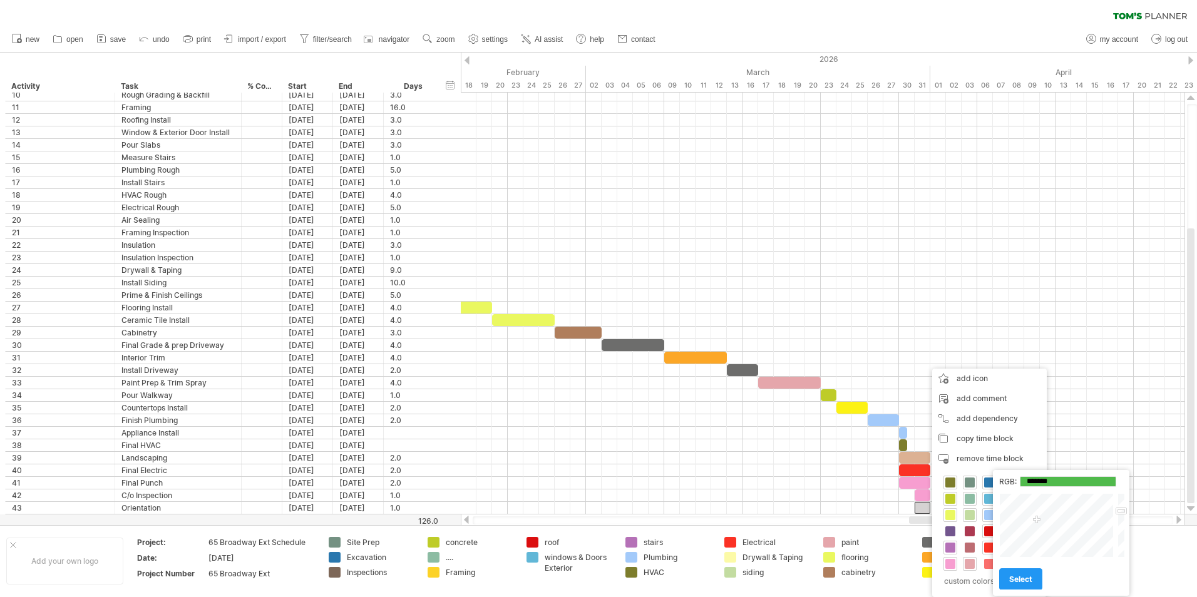
type input "*******"
drag, startPoint x: 1068, startPoint y: 525, endPoint x: 1034, endPoint y: 520, distance: 34.7
click at [1034, 520] on div at bounding box center [1057, 525] width 116 height 64
click at [1022, 583] on span "select" at bounding box center [1020, 579] width 23 height 9
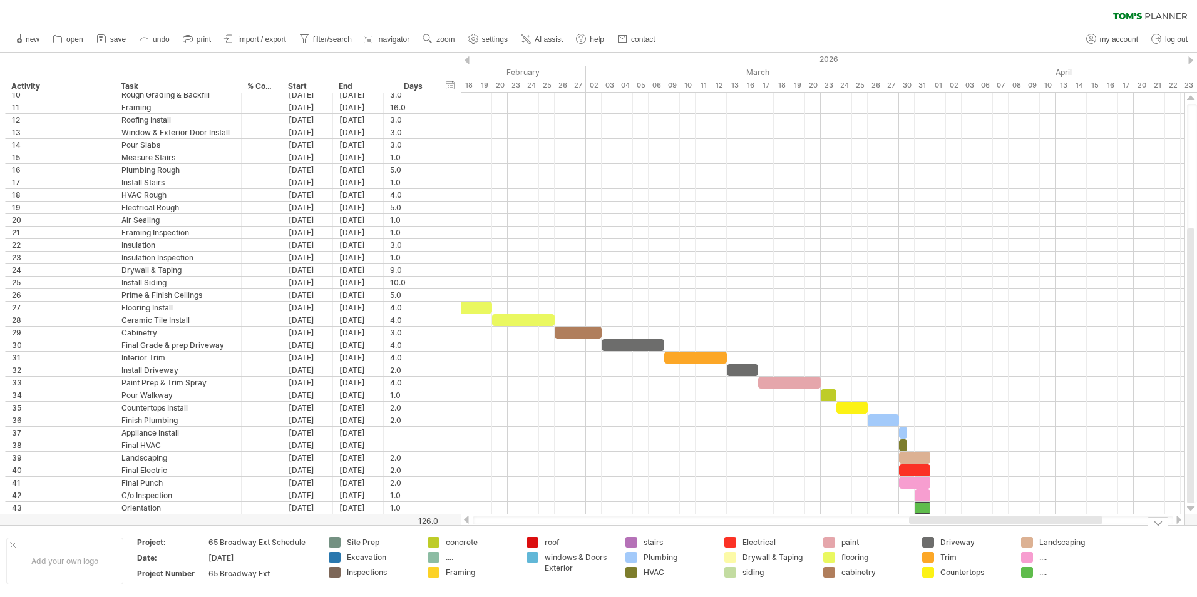
click at [1043, 575] on div "...." at bounding box center [1073, 572] width 68 height 11
type input "******"
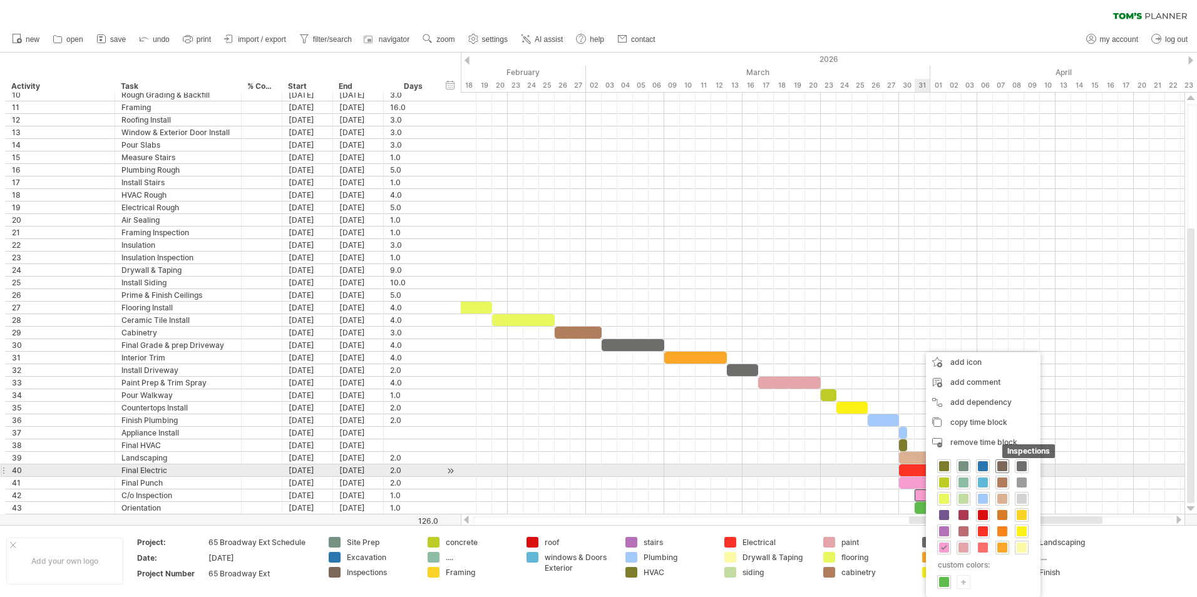
click at [1004, 466] on span at bounding box center [1002, 466] width 10 height 10
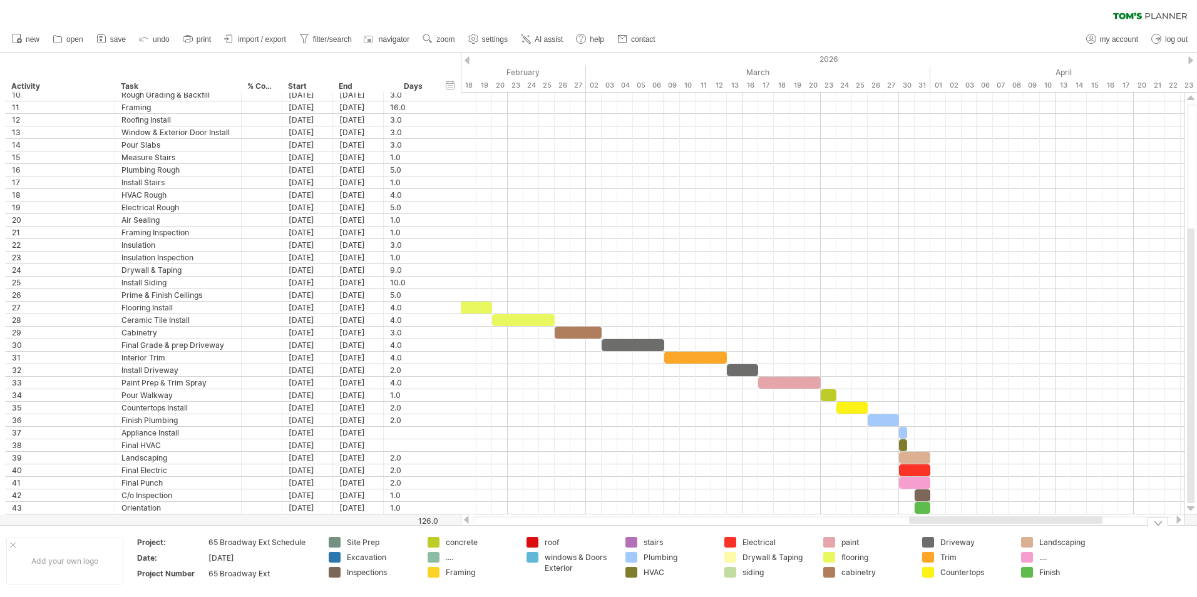
click at [1045, 559] on div "...." at bounding box center [1073, 557] width 68 height 11
type input "**********"
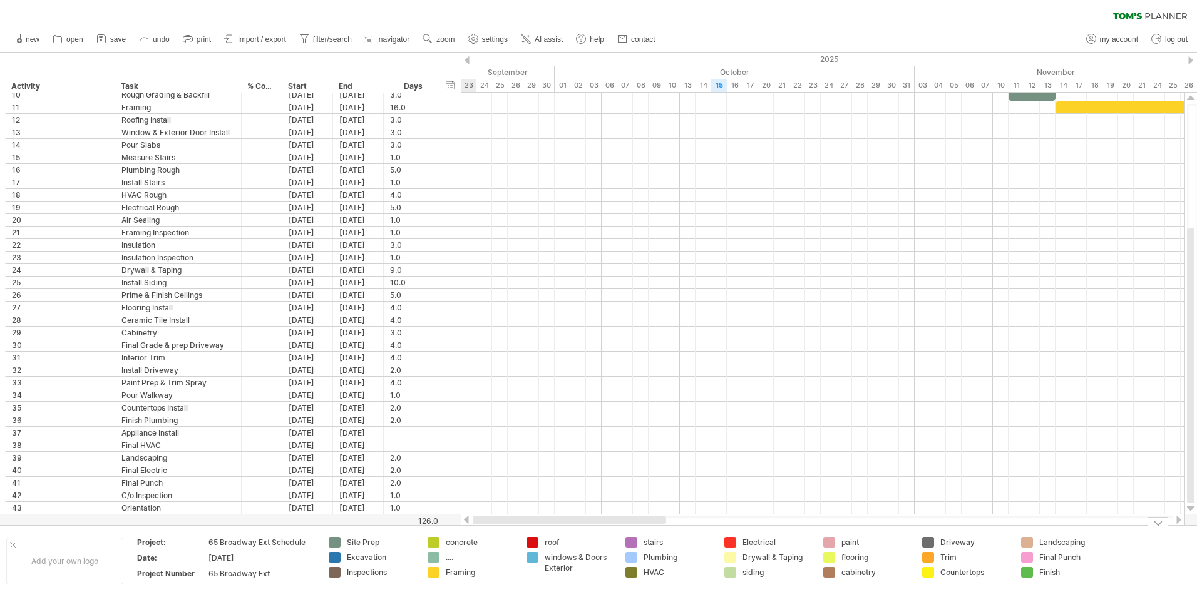
drag, startPoint x: 1036, startPoint y: 519, endPoint x: 851, endPoint y: 417, distance: 211.5
click at [539, 542] on div "Trying to reach [DOMAIN_NAME] Connected again... 0% clear filter new *" at bounding box center [598, 298] width 1197 height 597
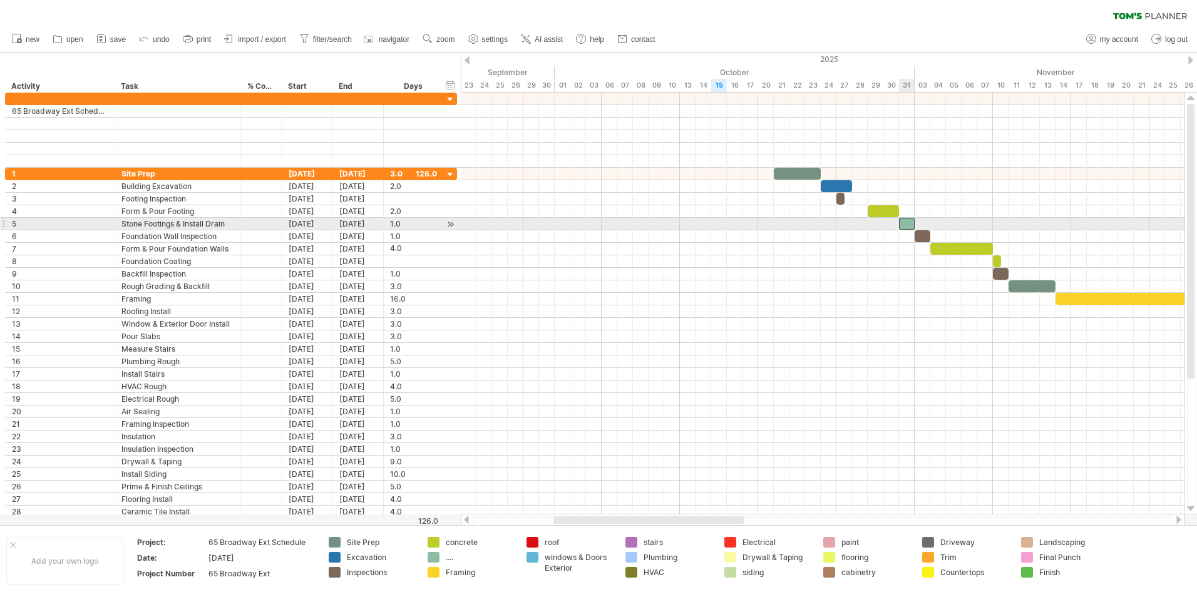
click at [902, 223] on div at bounding box center [907, 224] width 16 height 12
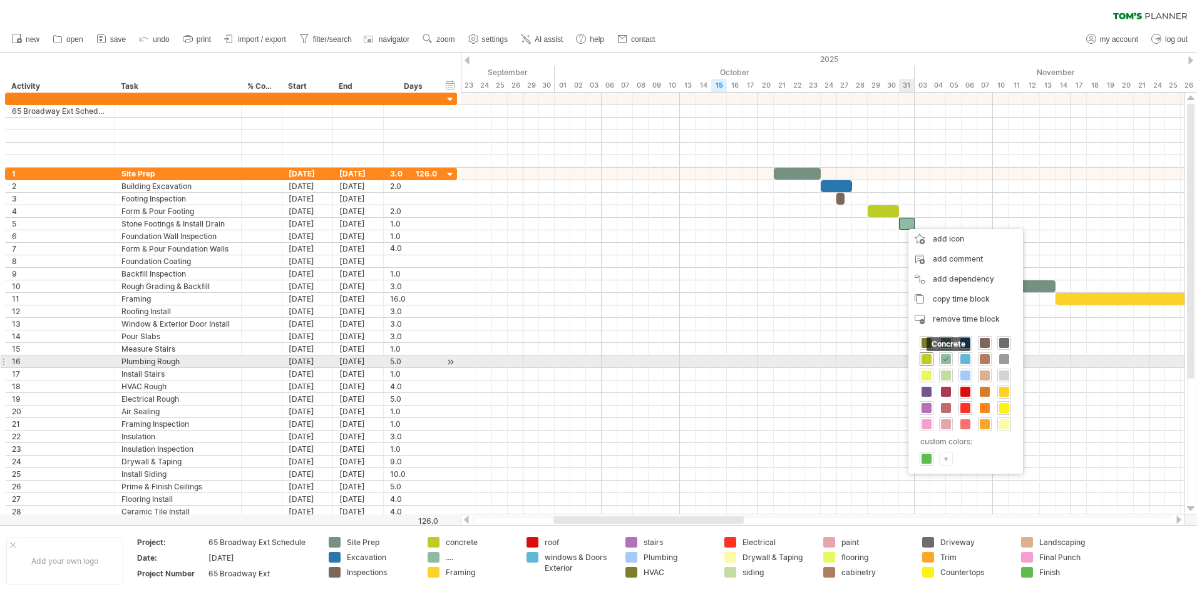
click at [928, 361] on span at bounding box center [926, 359] width 10 height 10
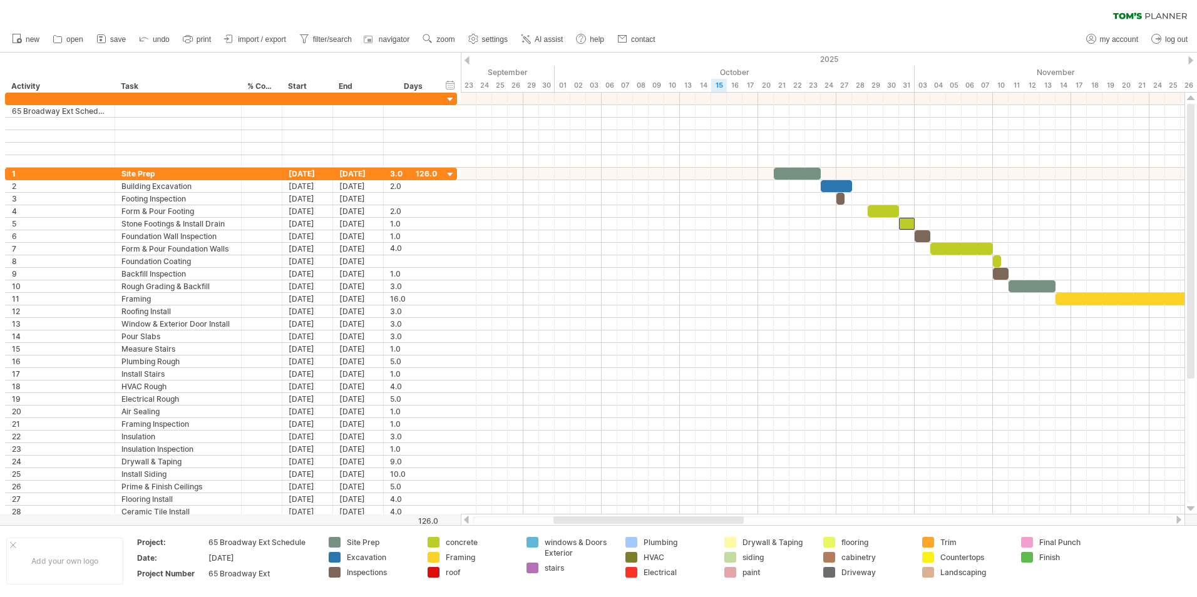
click at [118, 38] on span "save" at bounding box center [118, 39] width 16 height 9
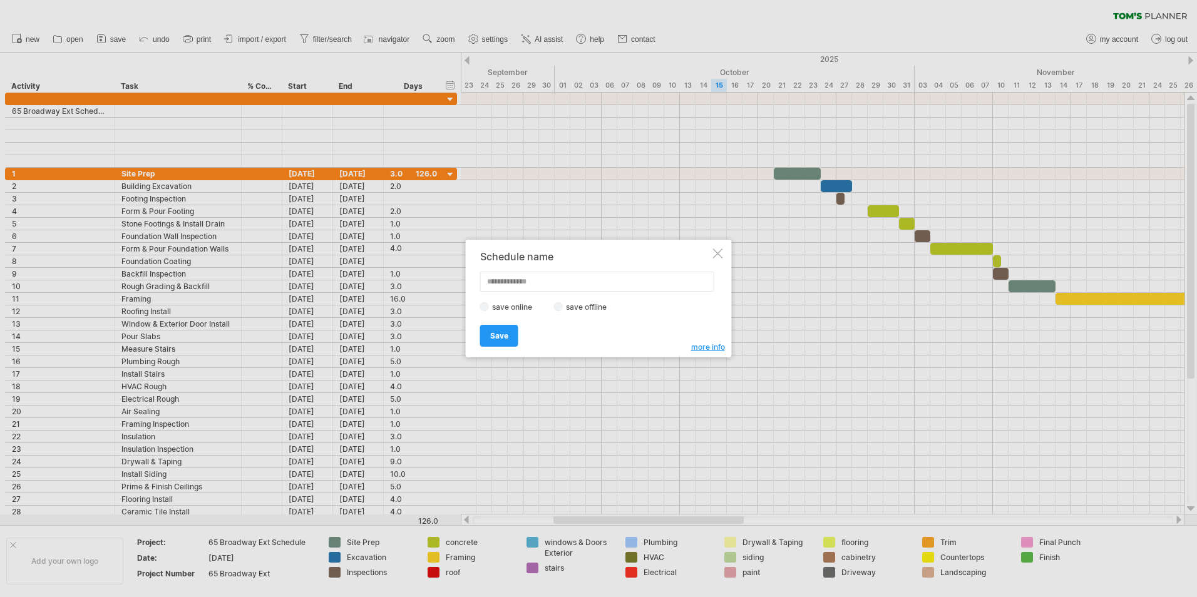
click at [525, 279] on input "text" at bounding box center [597, 282] width 234 height 20
type input "**********"
click at [501, 339] on span "Save" at bounding box center [499, 335] width 18 height 9
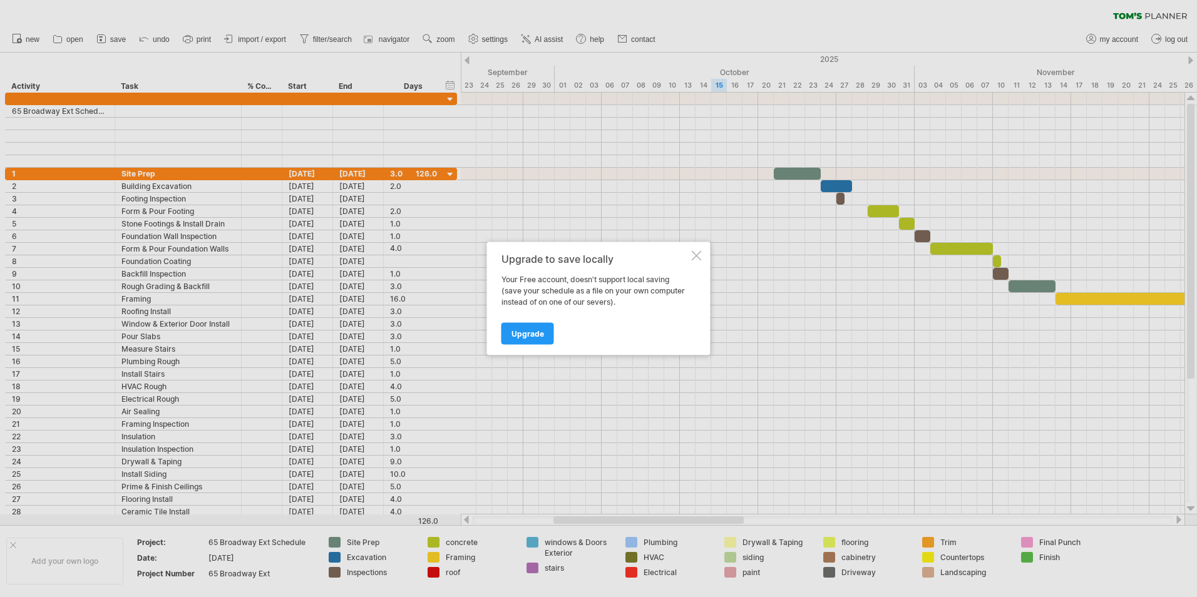
click at [696, 258] on div at bounding box center [697, 256] width 10 height 10
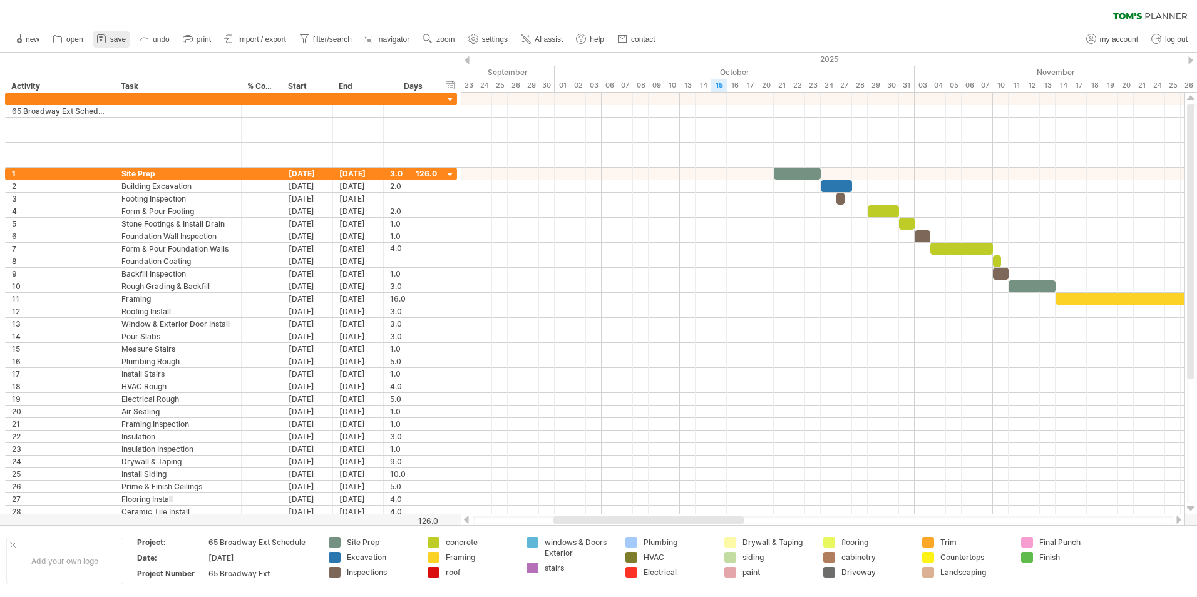
click at [124, 40] on span "save" at bounding box center [118, 39] width 16 height 9
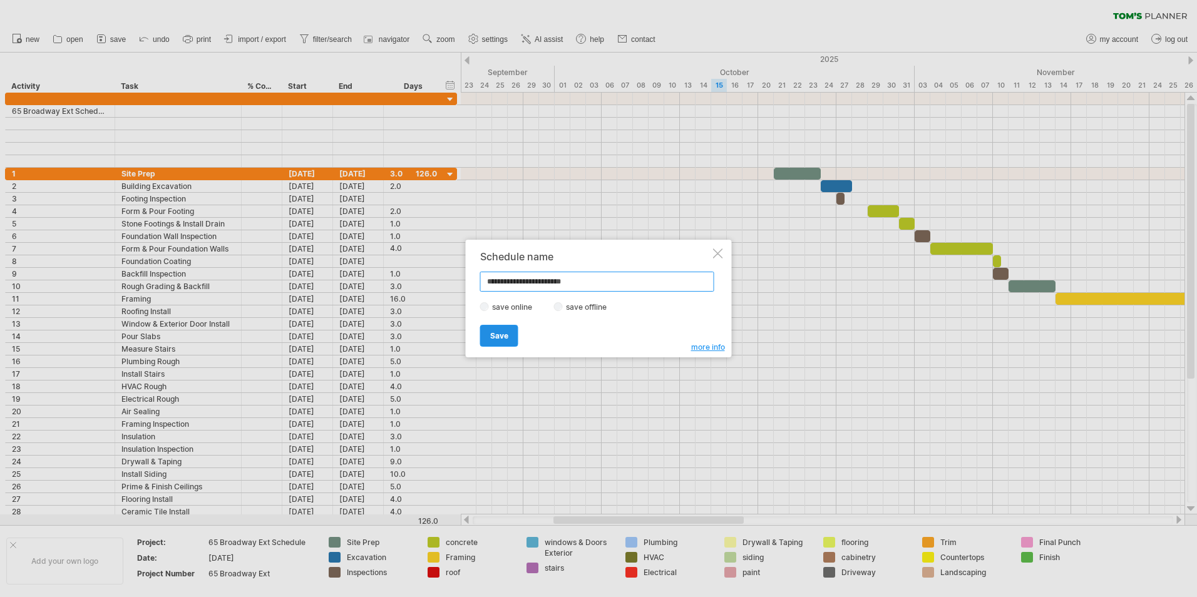
type input "**********"
click at [501, 336] on span "Save" at bounding box center [499, 335] width 18 height 9
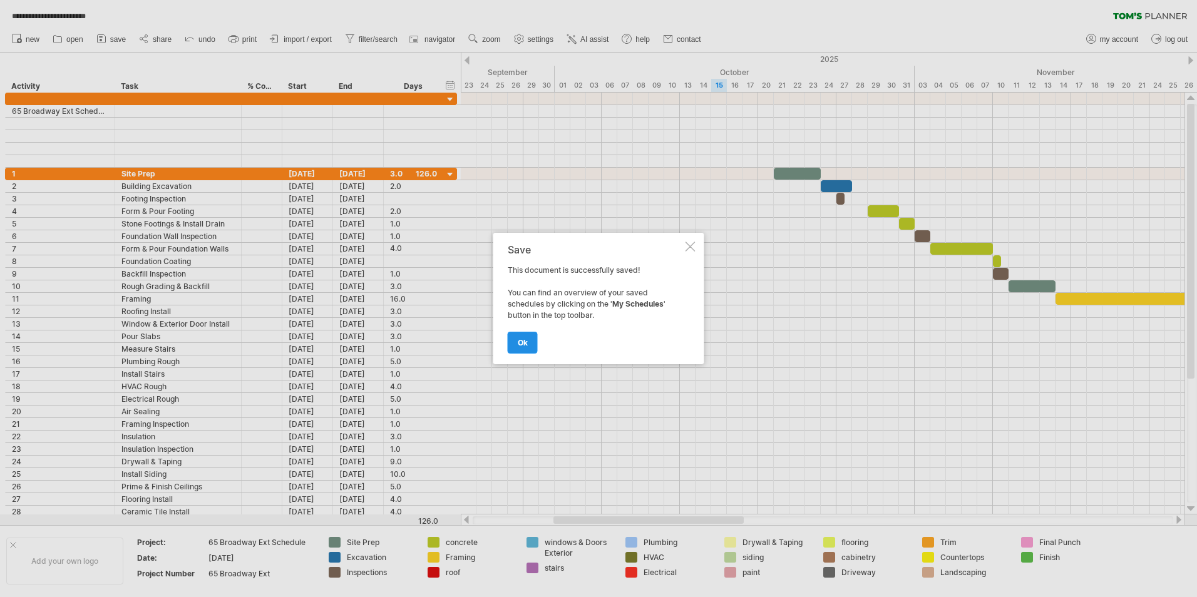
click at [524, 344] on span "ok" at bounding box center [523, 342] width 10 height 9
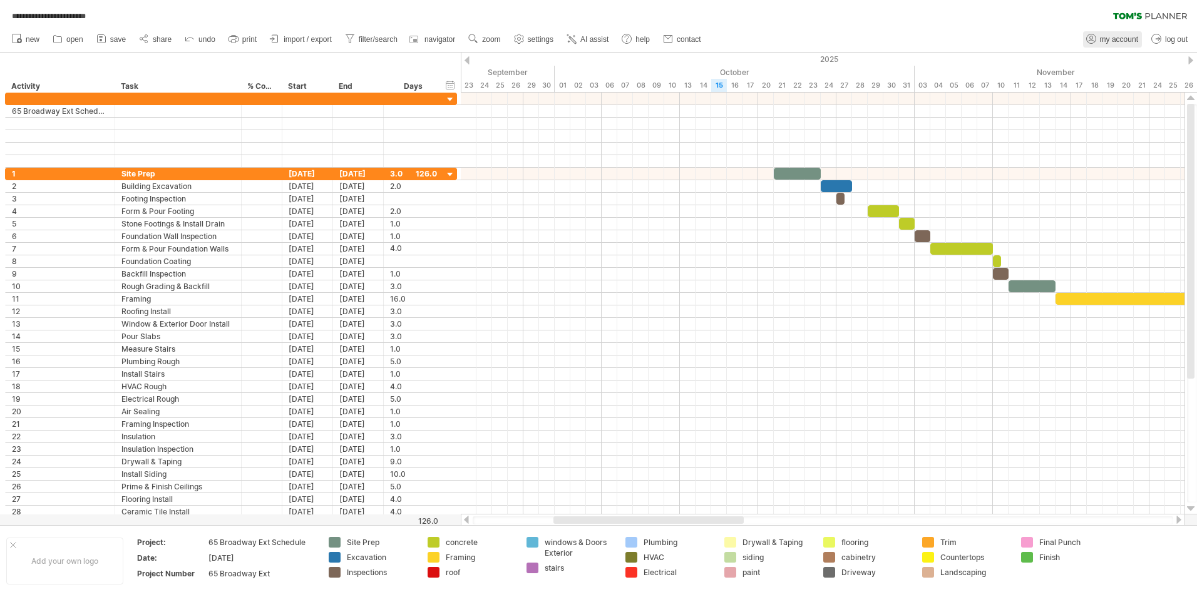
click at [1129, 39] on span "my account" at bounding box center [1119, 39] width 38 height 9
type input "**********"
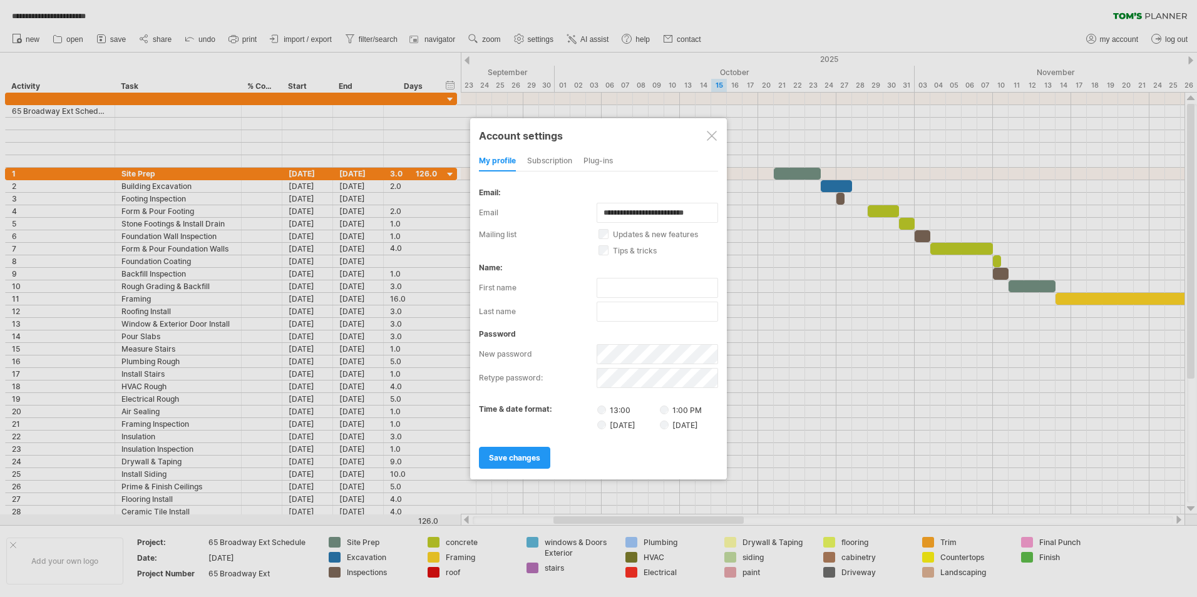
click at [556, 164] on div "subscription" at bounding box center [549, 161] width 45 height 20
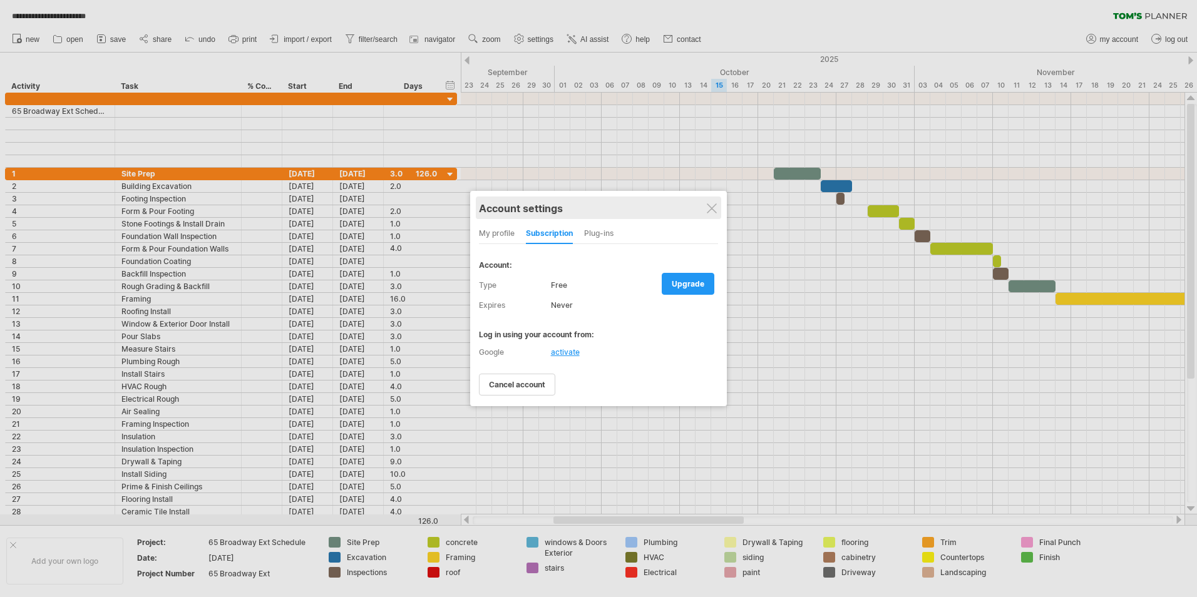
click at [717, 211] on div "Account settings" at bounding box center [598, 208] width 239 height 23
click at [714, 211] on div at bounding box center [712, 208] width 10 height 10
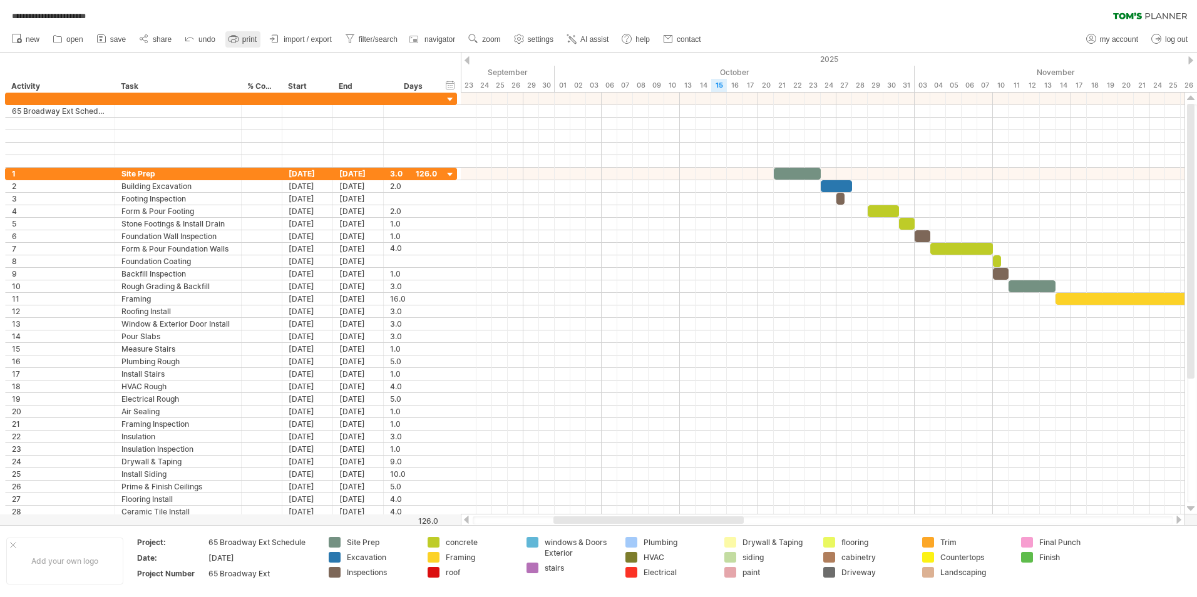
click at [252, 40] on span "print" at bounding box center [249, 39] width 14 height 9
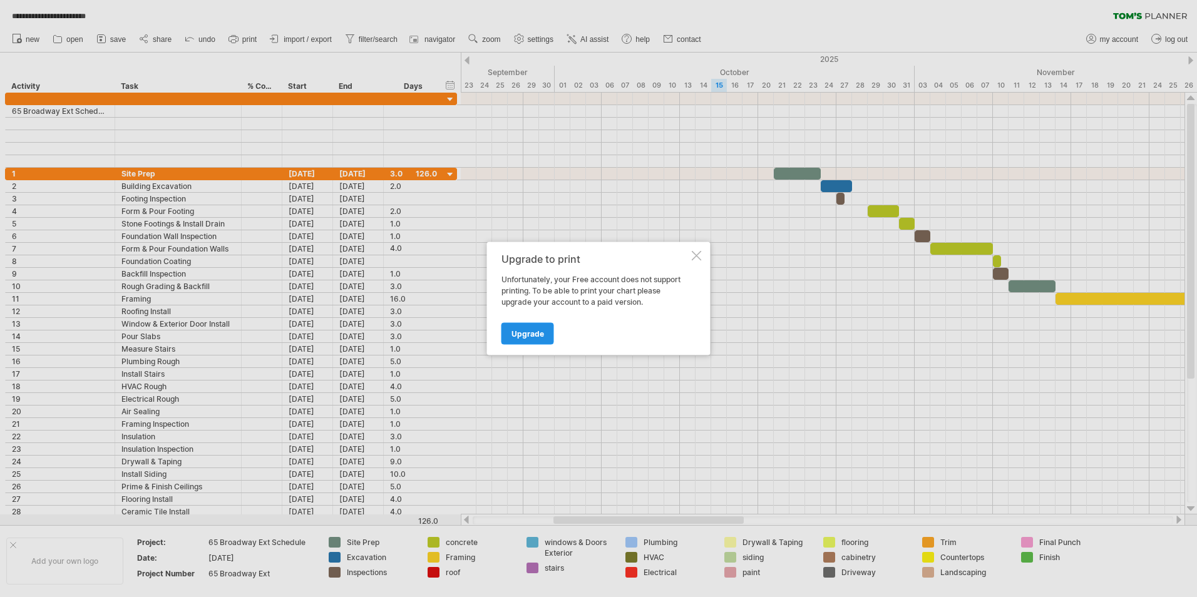
click at [537, 334] on span "Upgrade" at bounding box center [527, 333] width 33 height 9
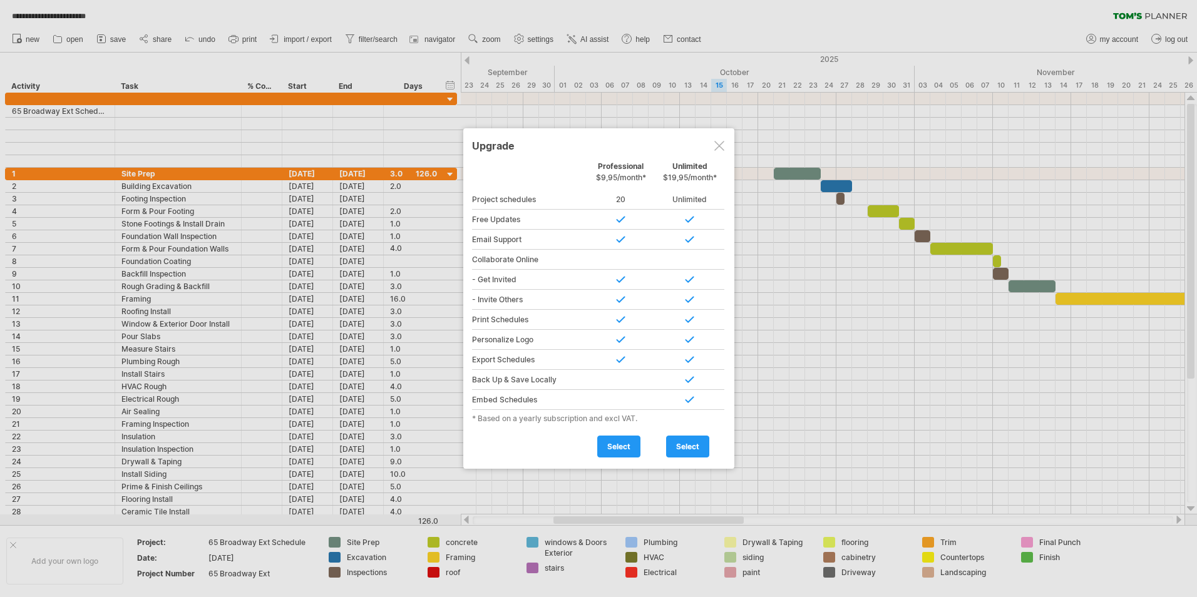
click at [720, 146] on div at bounding box center [719, 146] width 10 height 10
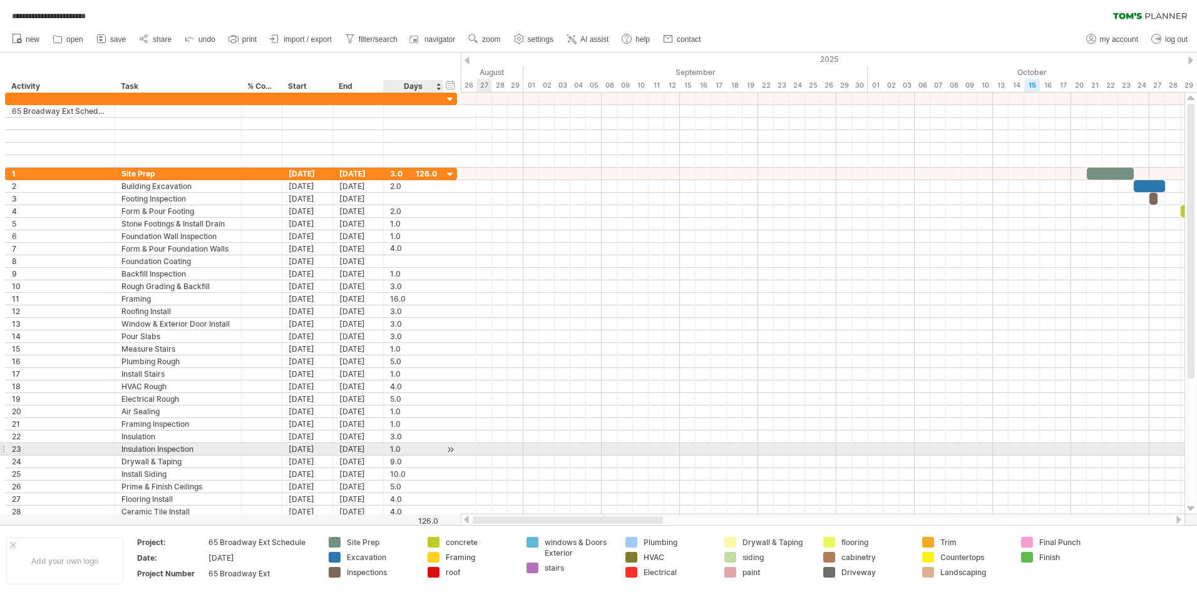
drag, startPoint x: 601, startPoint y: 520, endPoint x: 419, endPoint y: 449, distance: 195.7
click at [421, 449] on div "**********" at bounding box center [598, 298] width 1197 height 597
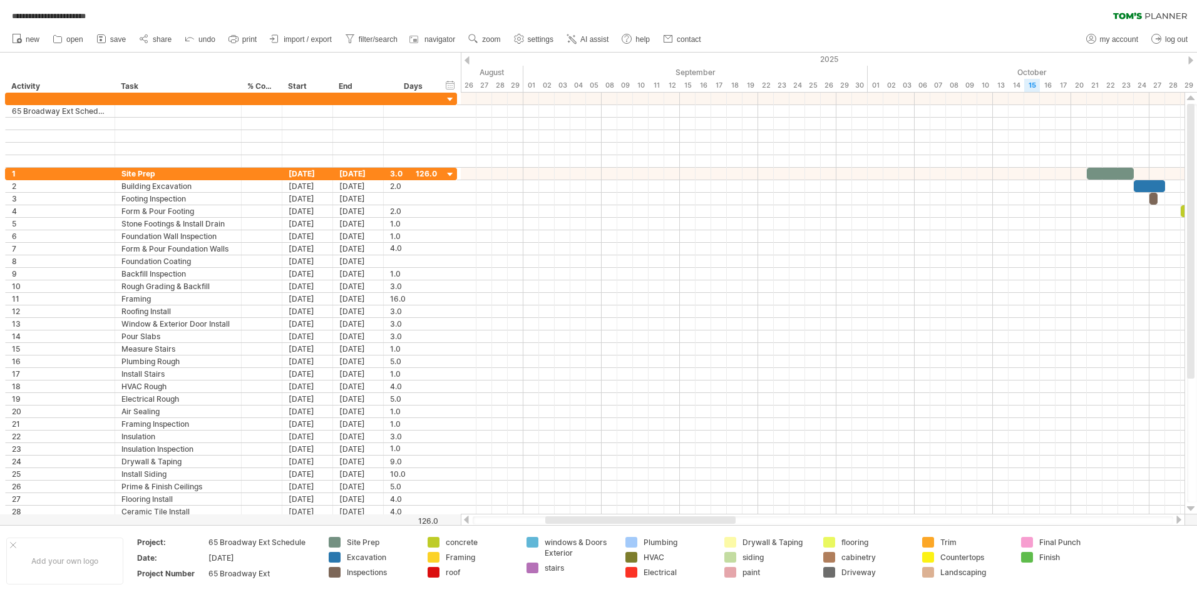
drag, startPoint x: 1159, startPoint y: 0, endPoint x: 854, endPoint y: 33, distance: 307.2
click at [854, 33] on div "new" at bounding box center [598, 39] width 1197 height 26
click at [535, 40] on span "settings" at bounding box center [541, 39] width 26 height 9
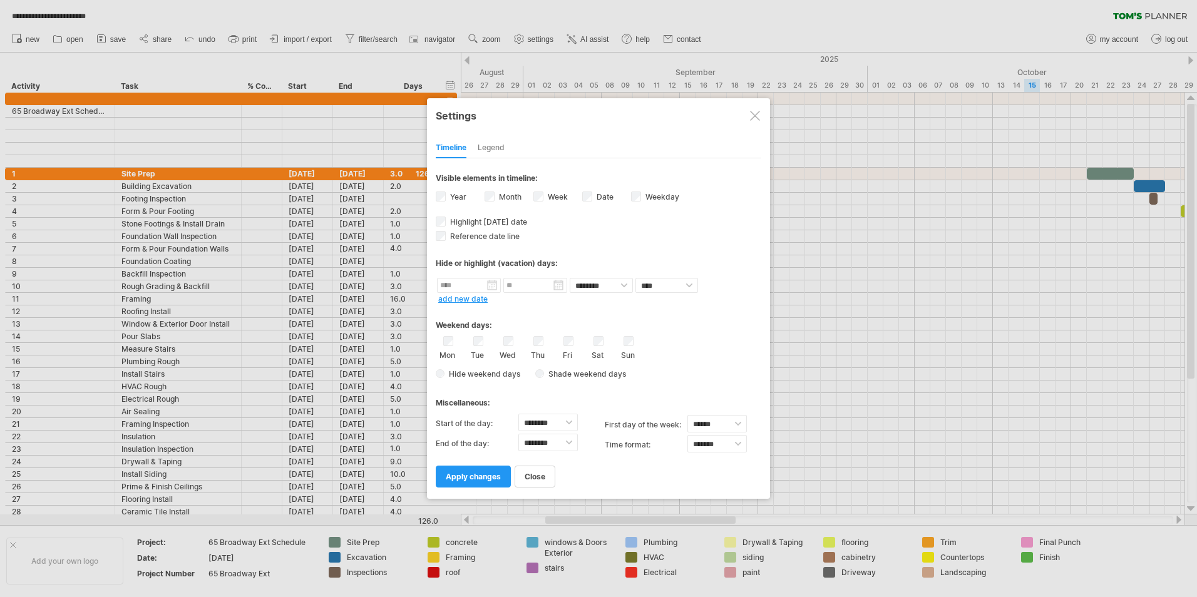
click at [754, 117] on div at bounding box center [755, 116] width 10 height 10
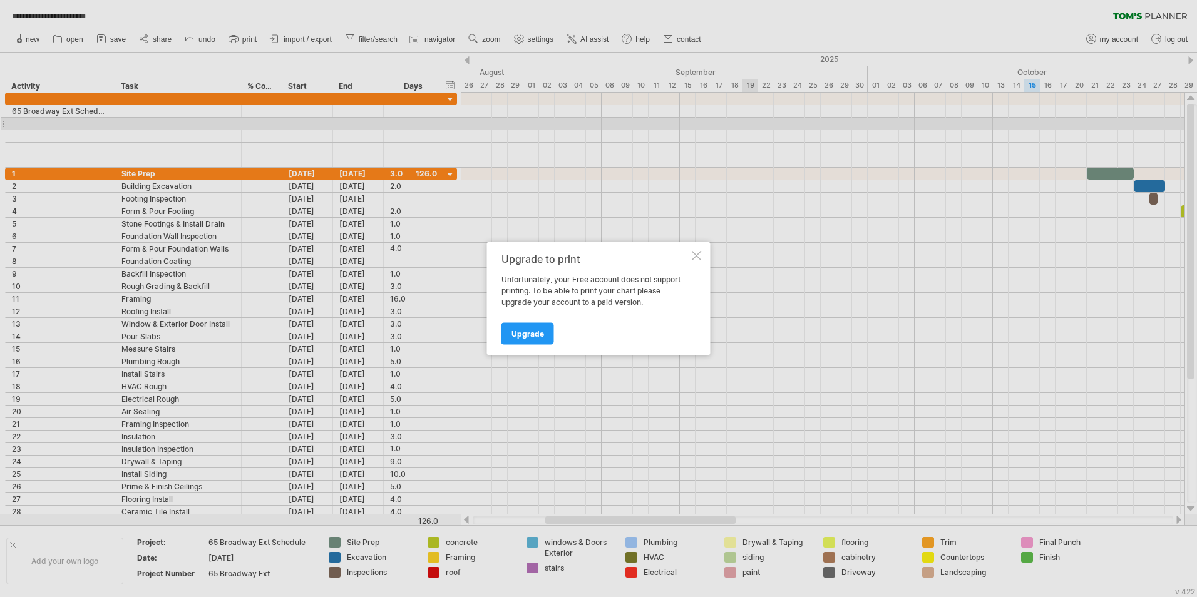
click at [696, 251] on div at bounding box center [697, 256] width 10 height 10
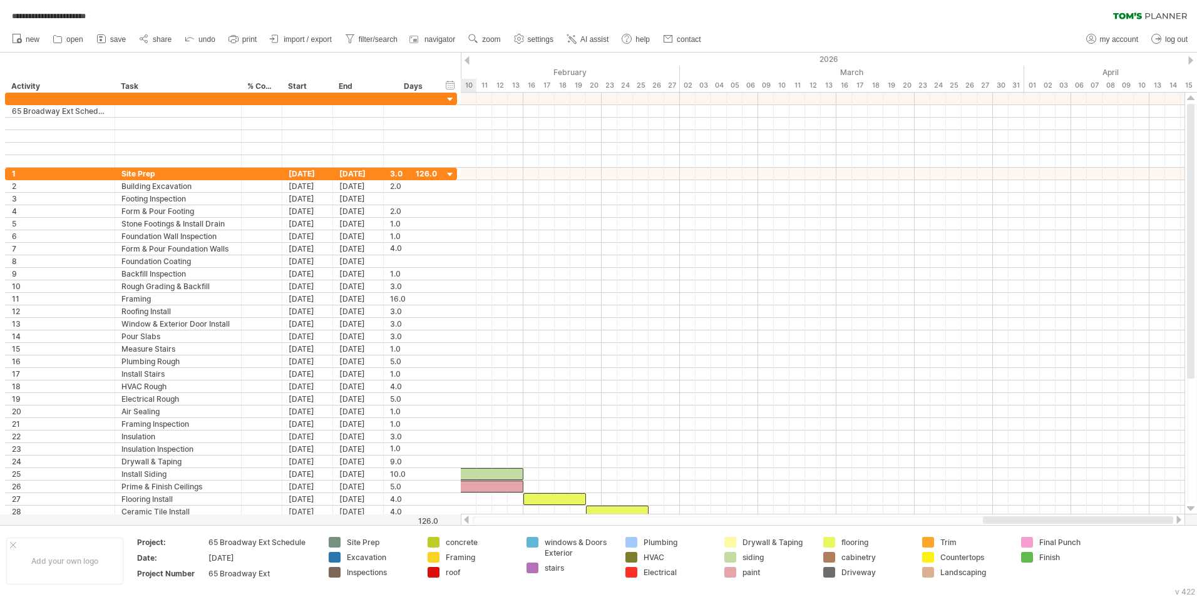
drag, startPoint x: 702, startPoint y: 521, endPoint x: 1199, endPoint y: 537, distance: 496.6
click at [1196, 537] on html "**********" at bounding box center [598, 300] width 1197 height 600
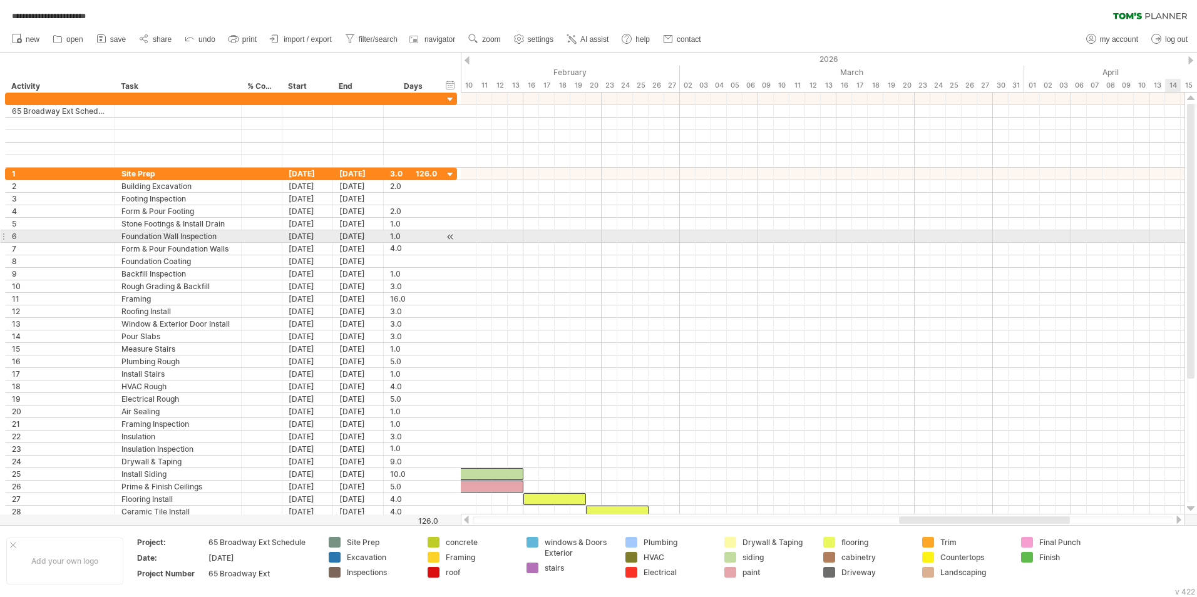
drag, startPoint x: 1189, startPoint y: 216, endPoint x: 1199, endPoint y: 187, distance: 30.5
click at [1196, 187] on html "**********" at bounding box center [598, 300] width 1197 height 600
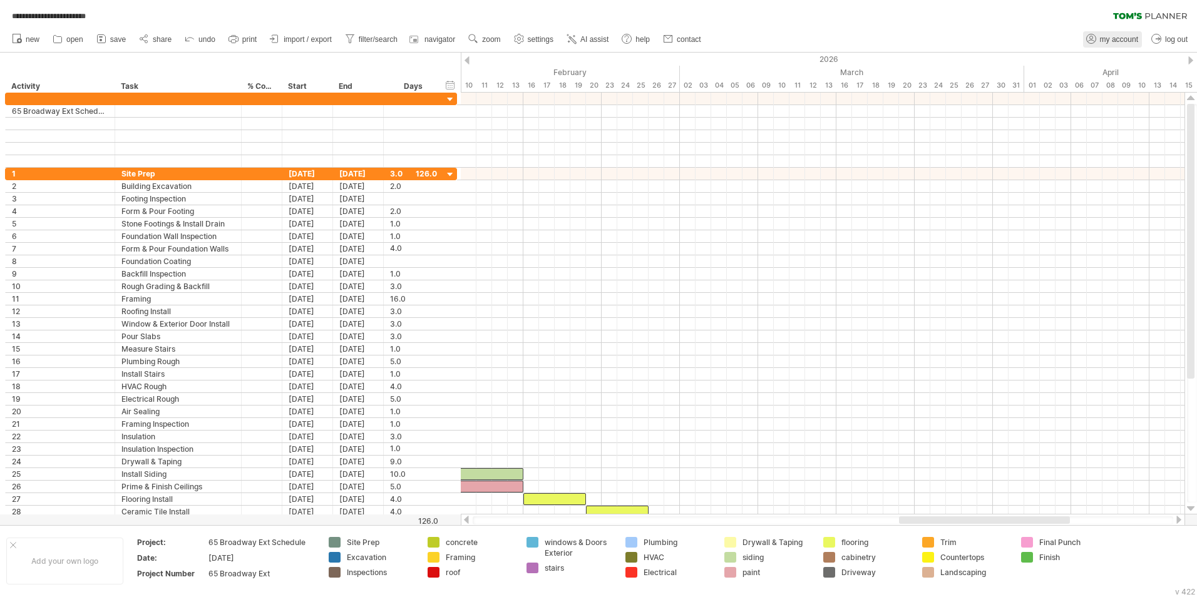
click at [1126, 41] on span "my account" at bounding box center [1119, 39] width 38 height 9
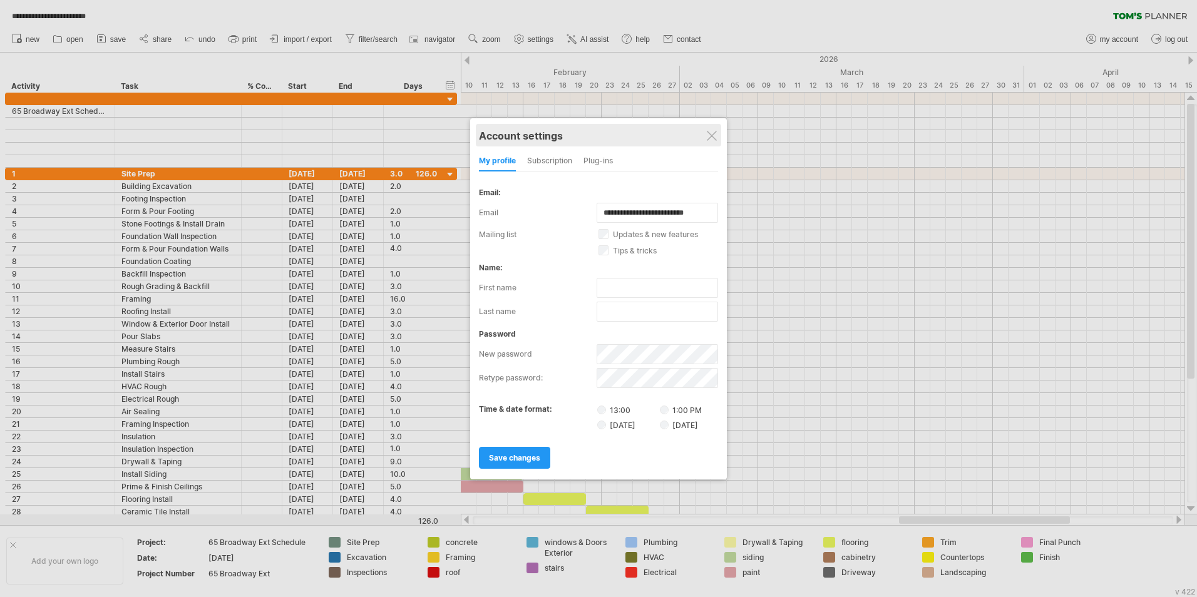
click at [718, 134] on div "Account settings" at bounding box center [598, 135] width 239 height 23
click at [711, 134] on div at bounding box center [712, 136] width 10 height 10
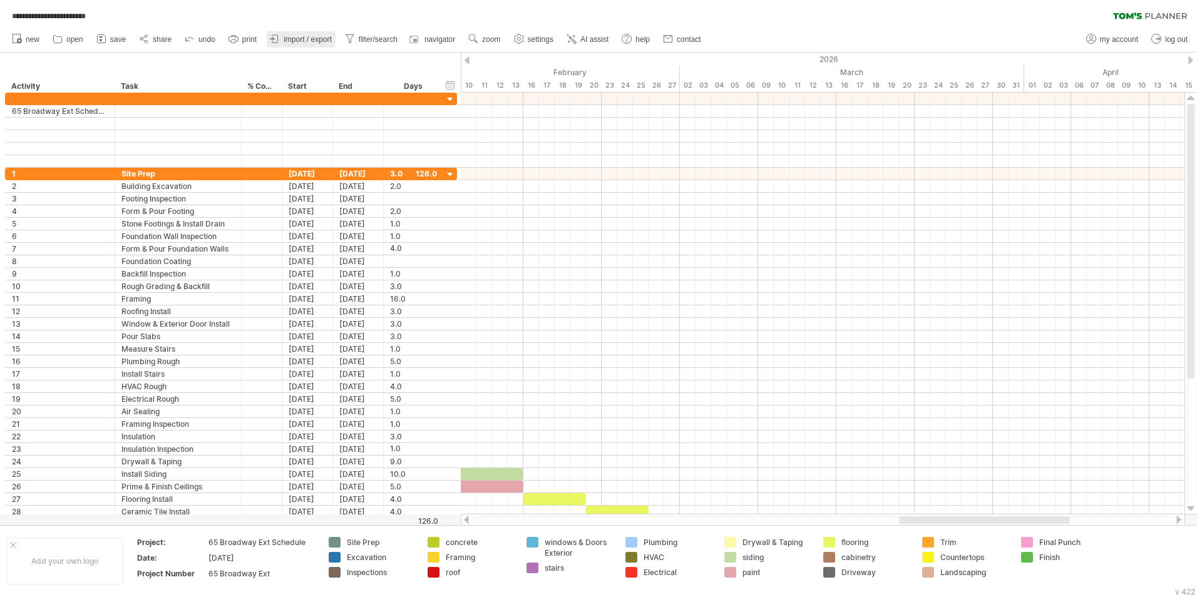
click at [324, 37] on span "import / export" at bounding box center [308, 39] width 48 height 9
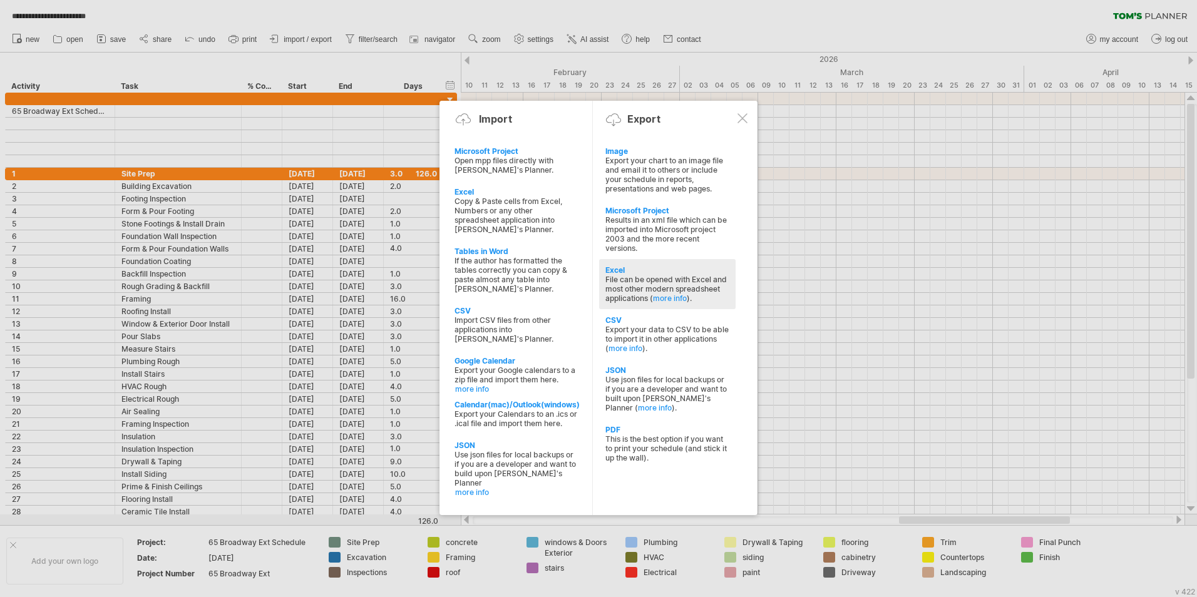
click at [646, 283] on div "File can be opened with Excel and most other modern spreadsheet applications ( …" at bounding box center [667, 289] width 124 height 28
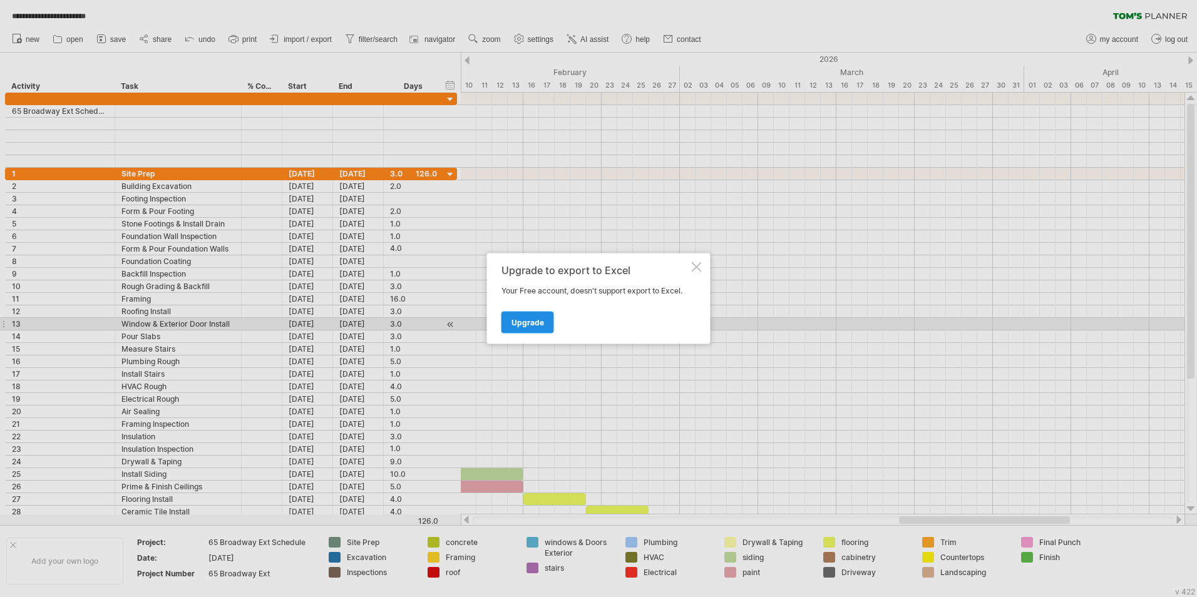
click at [546, 330] on link "Upgrade" at bounding box center [527, 323] width 53 height 22
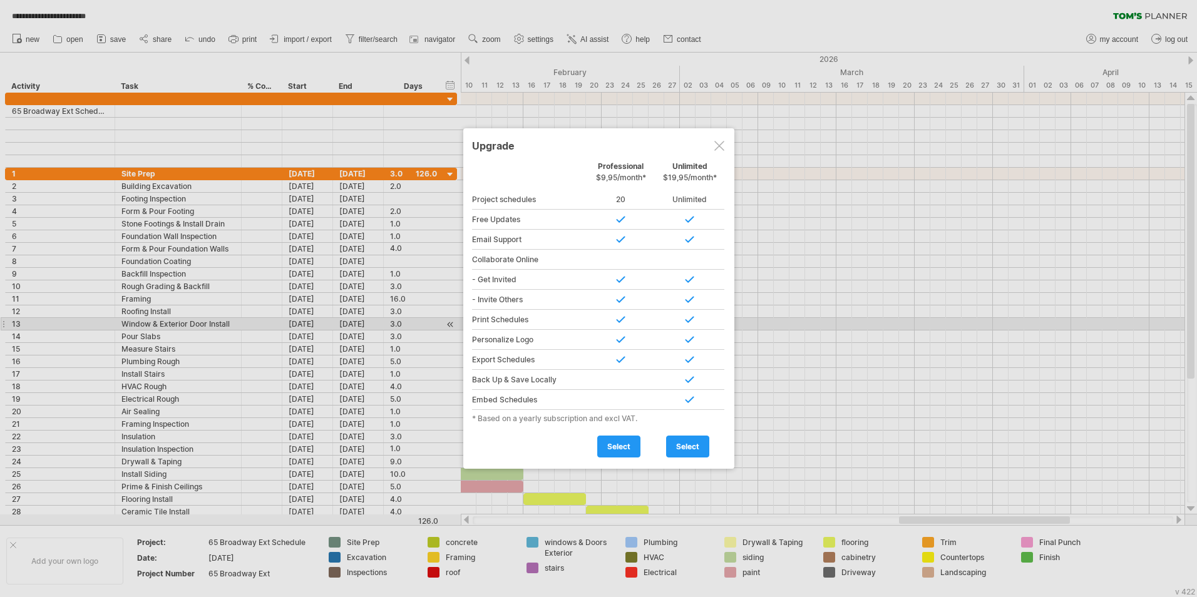
click at [722, 145] on div at bounding box center [719, 146] width 10 height 10
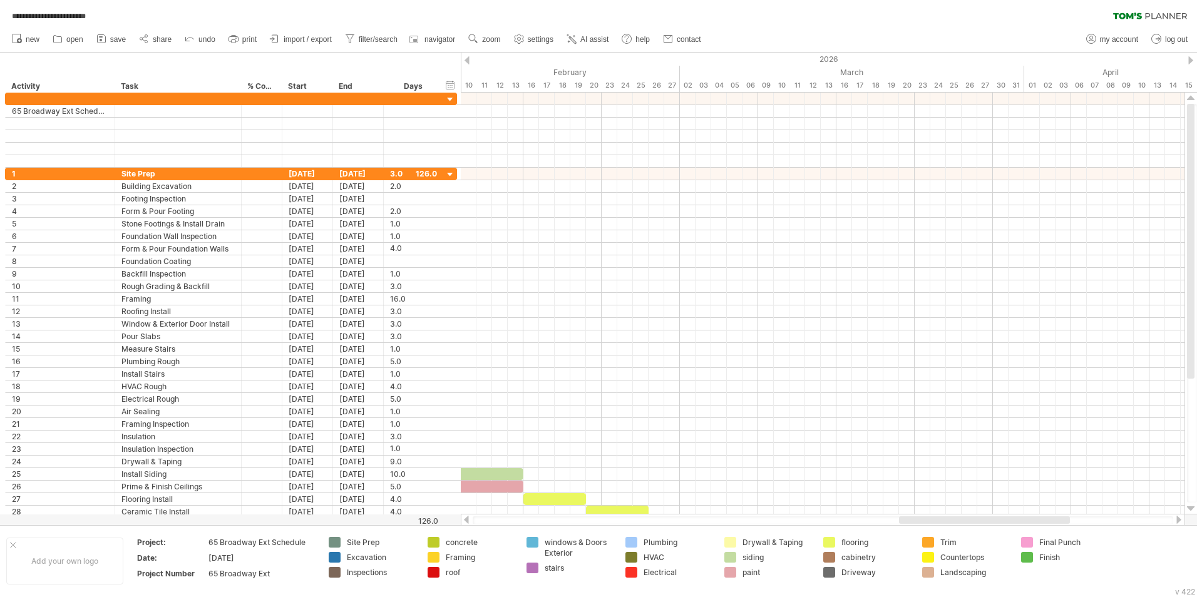
click at [292, 30] on ul "new open" at bounding box center [356, 39] width 700 height 26
click at [302, 38] on span "import / export" at bounding box center [308, 39] width 48 height 9
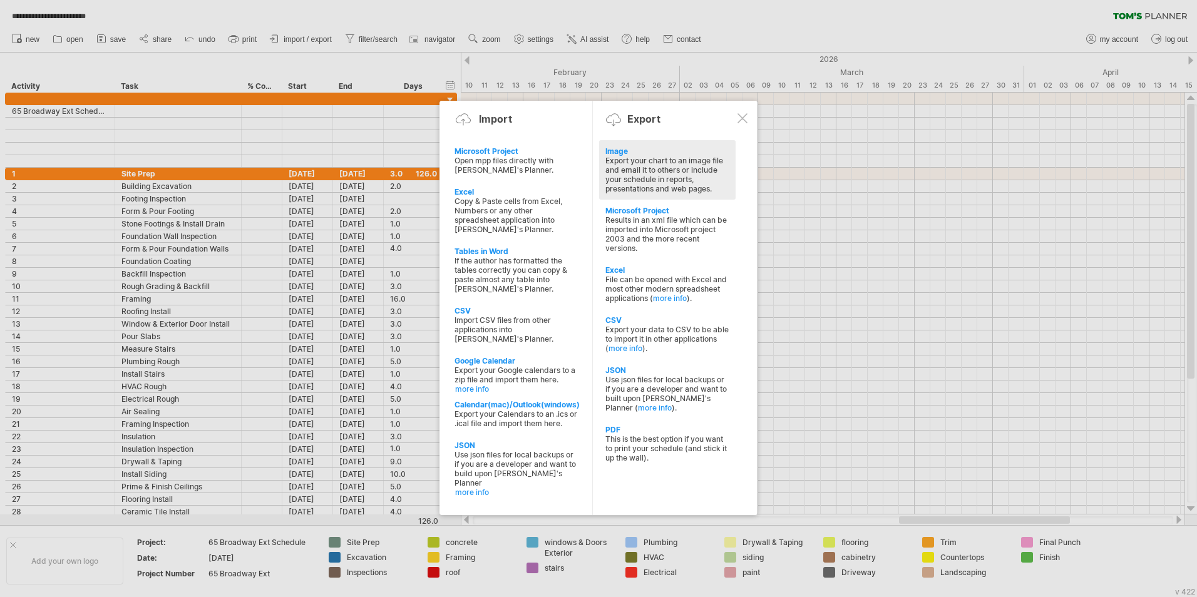
click at [622, 157] on div "Export your chart to an image file and email it to others or include your sched…" at bounding box center [667, 175] width 124 height 38
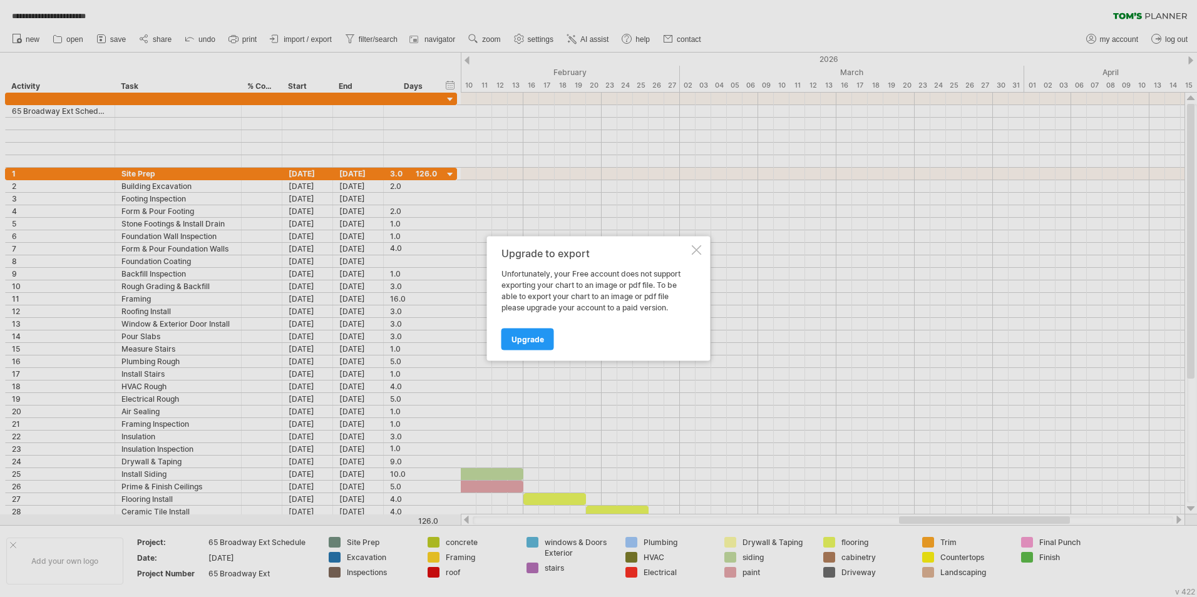
click at [699, 249] on div at bounding box center [697, 250] width 10 height 10
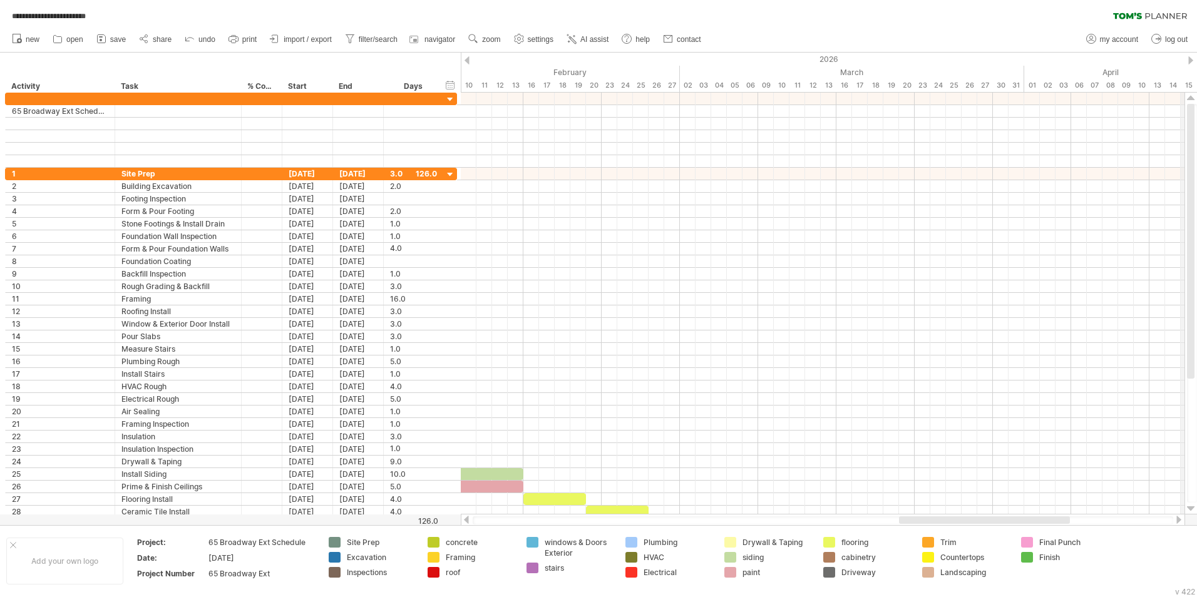
click at [1193, 61] on div "2026" at bounding box center [1024, 59] width 2003 height 13
click at [1189, 60] on div at bounding box center [1190, 60] width 5 height 8
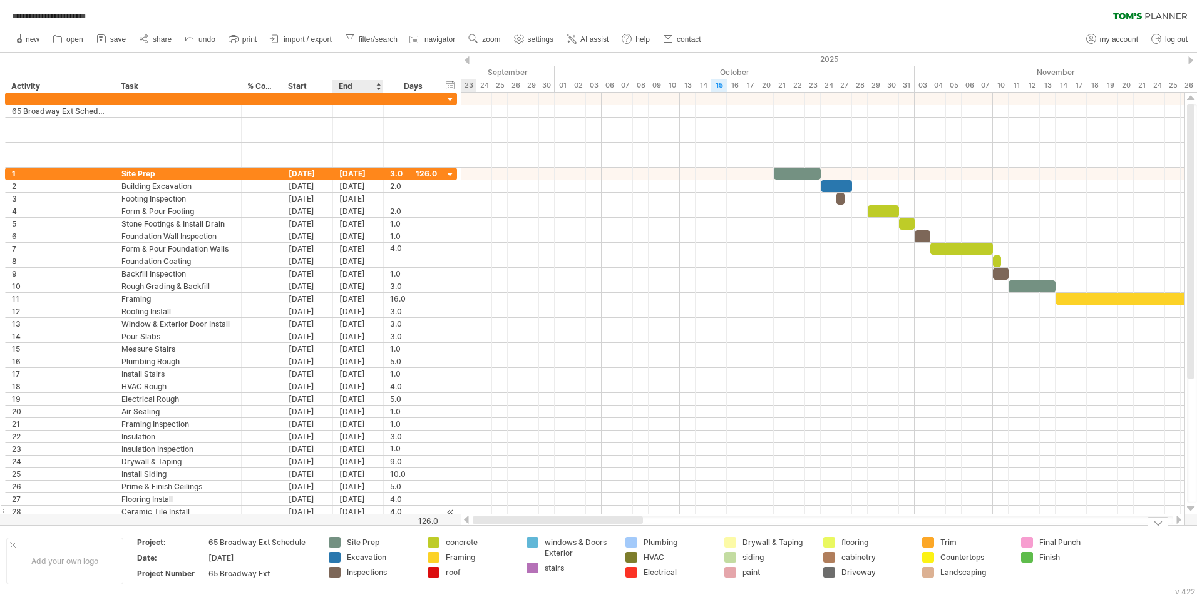
drag, startPoint x: 1042, startPoint y: 518, endPoint x: 371, endPoint y: 510, distance: 671.0
click at [368, 526] on div "**********" at bounding box center [598, 298] width 1197 height 597
click at [1134, 36] on span "my account" at bounding box center [1119, 39] width 38 height 9
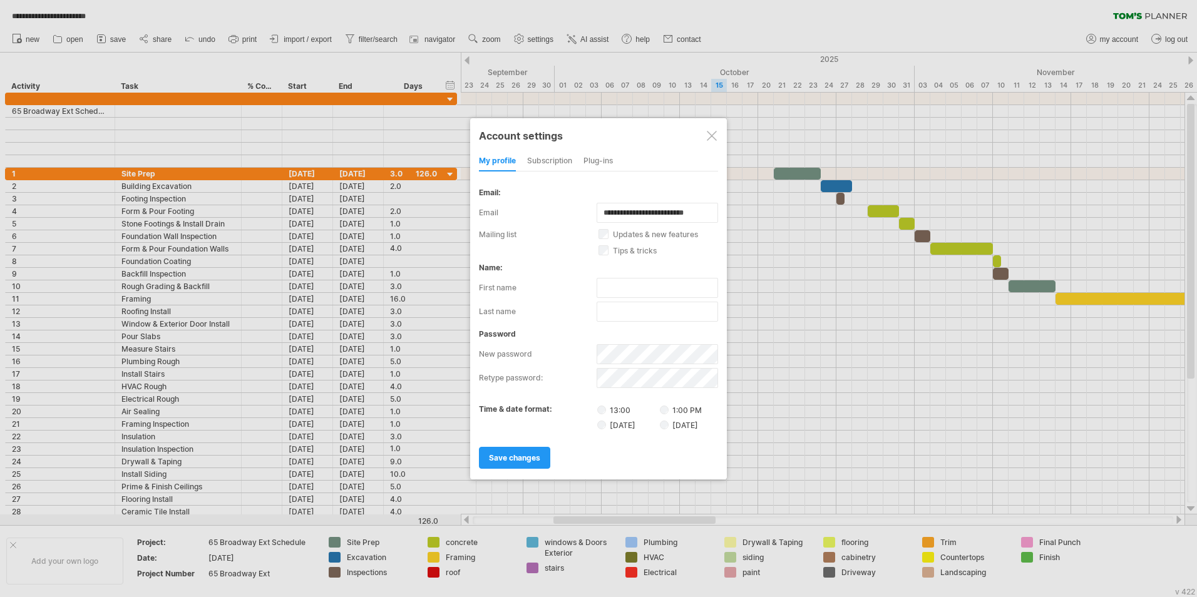
click at [714, 132] on div at bounding box center [712, 136] width 10 height 10
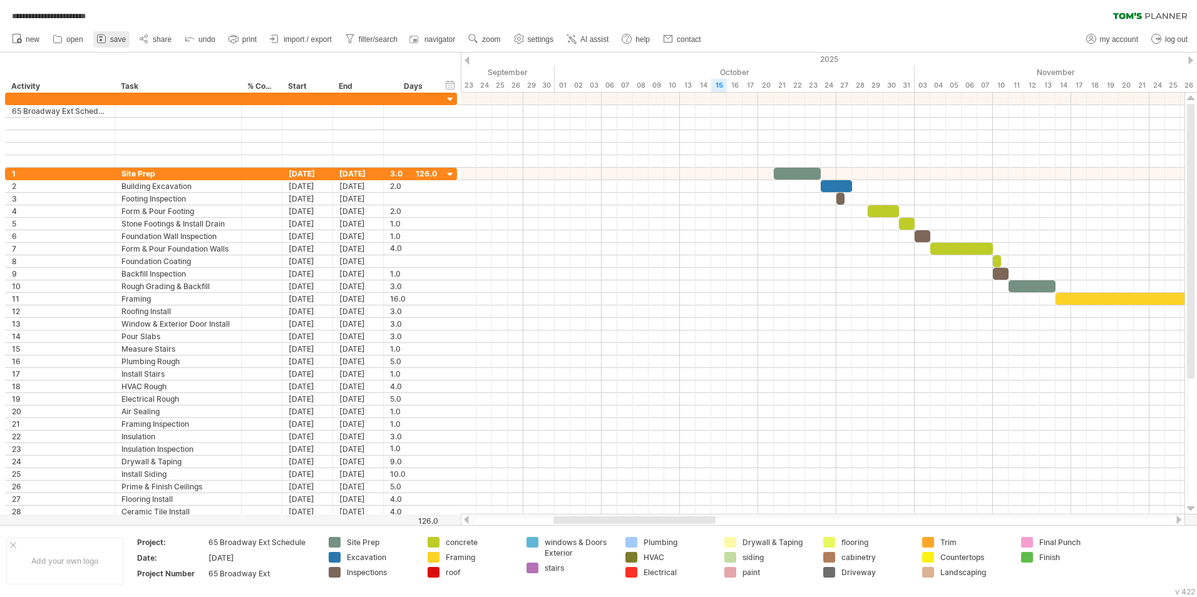
click at [108, 42] on link "save" at bounding box center [111, 39] width 36 height 16
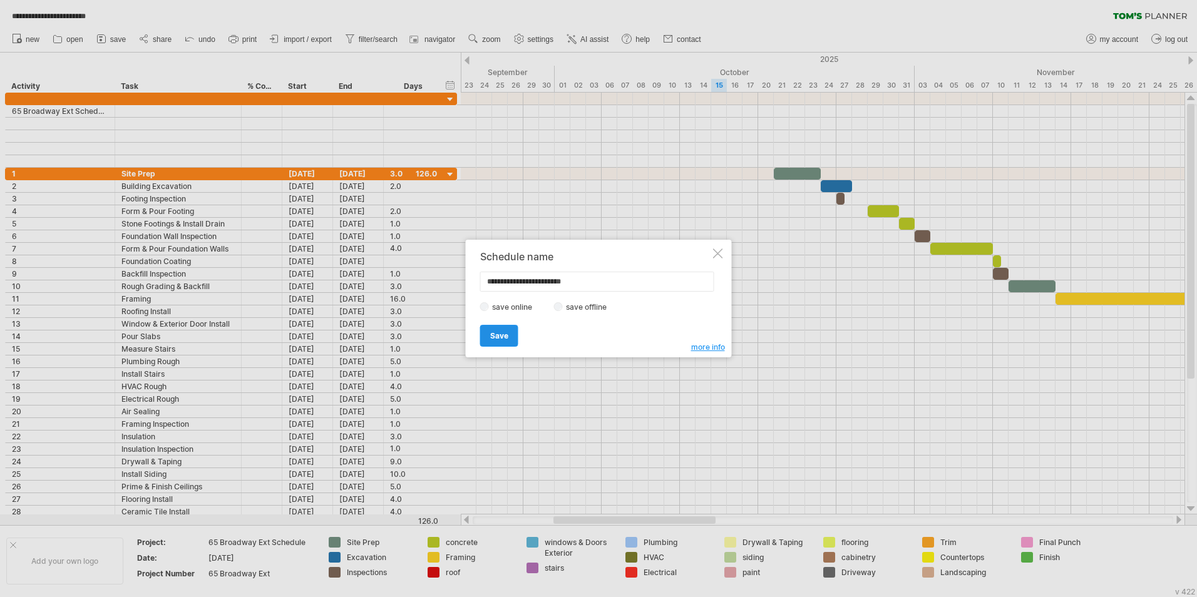
click at [507, 339] on span "Save" at bounding box center [499, 335] width 18 height 9
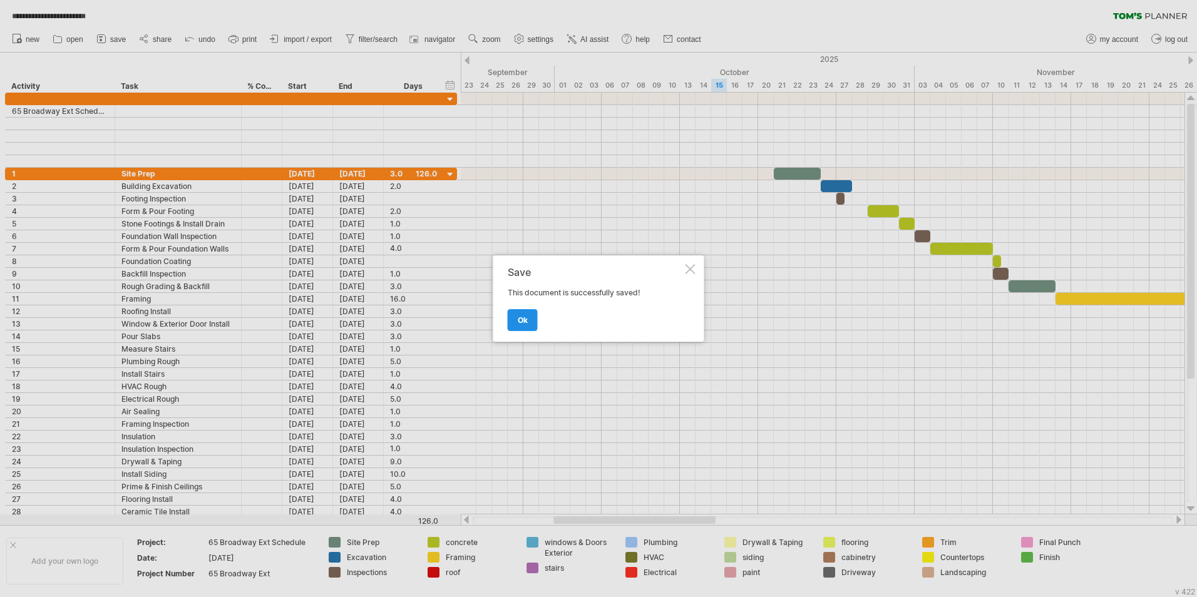
click at [524, 324] on span "ok" at bounding box center [523, 319] width 10 height 9
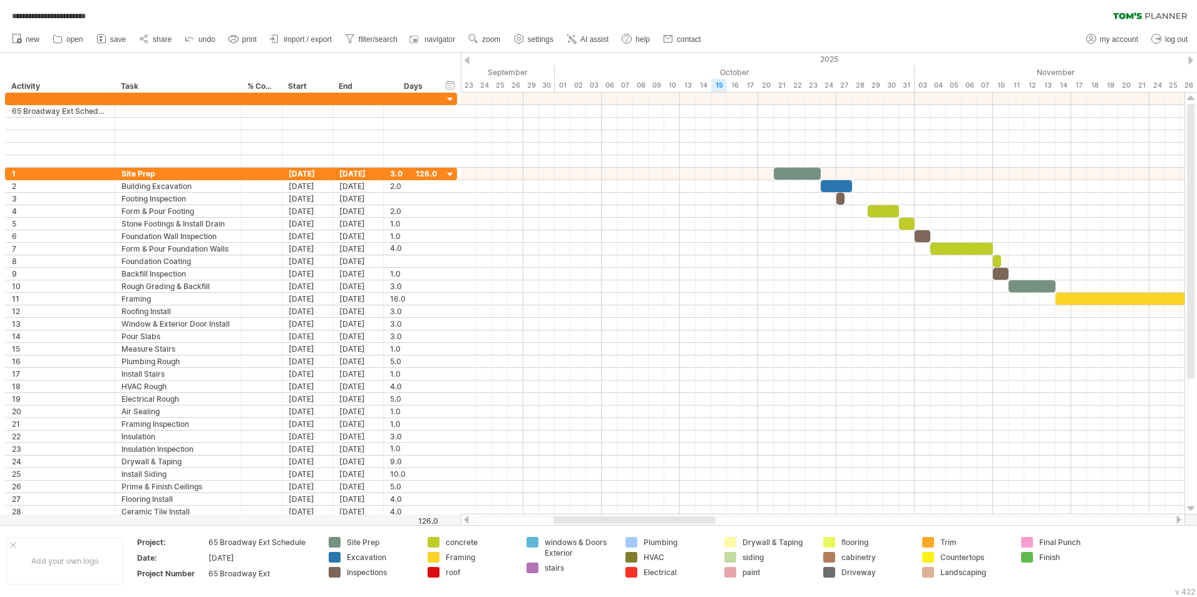
click at [1157, 16] on icon at bounding box center [1150, 16] width 74 height 7
